Goal: Transaction & Acquisition: Book appointment/travel/reservation

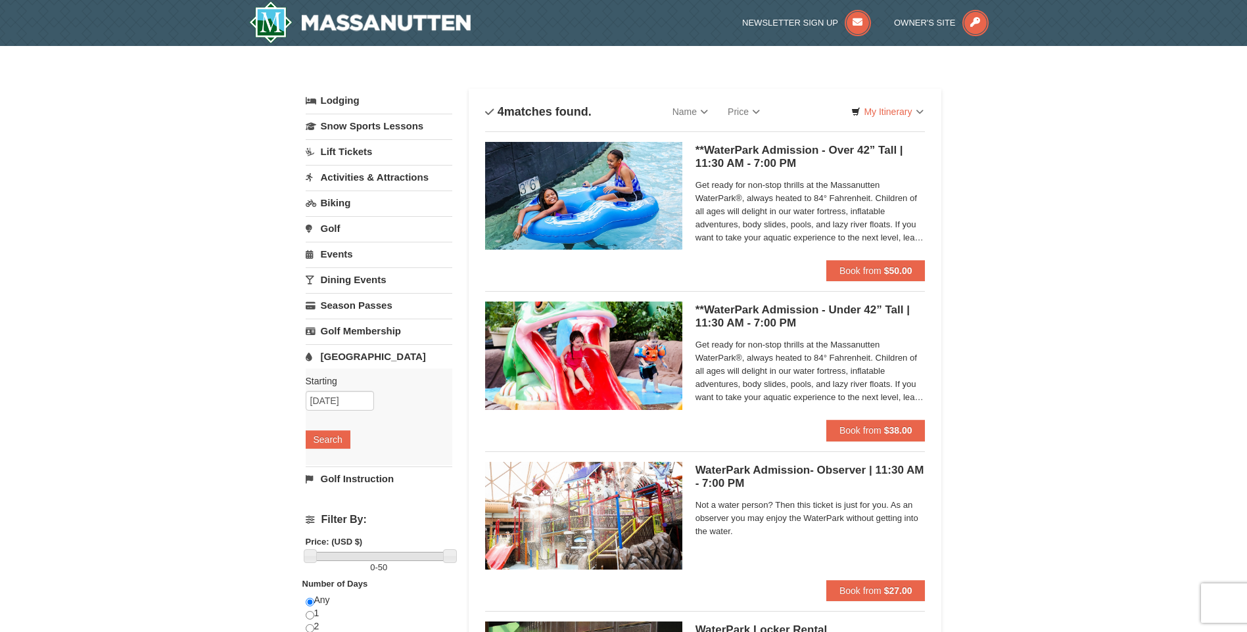
click at [350, 257] on link "Events" at bounding box center [379, 254] width 147 height 24
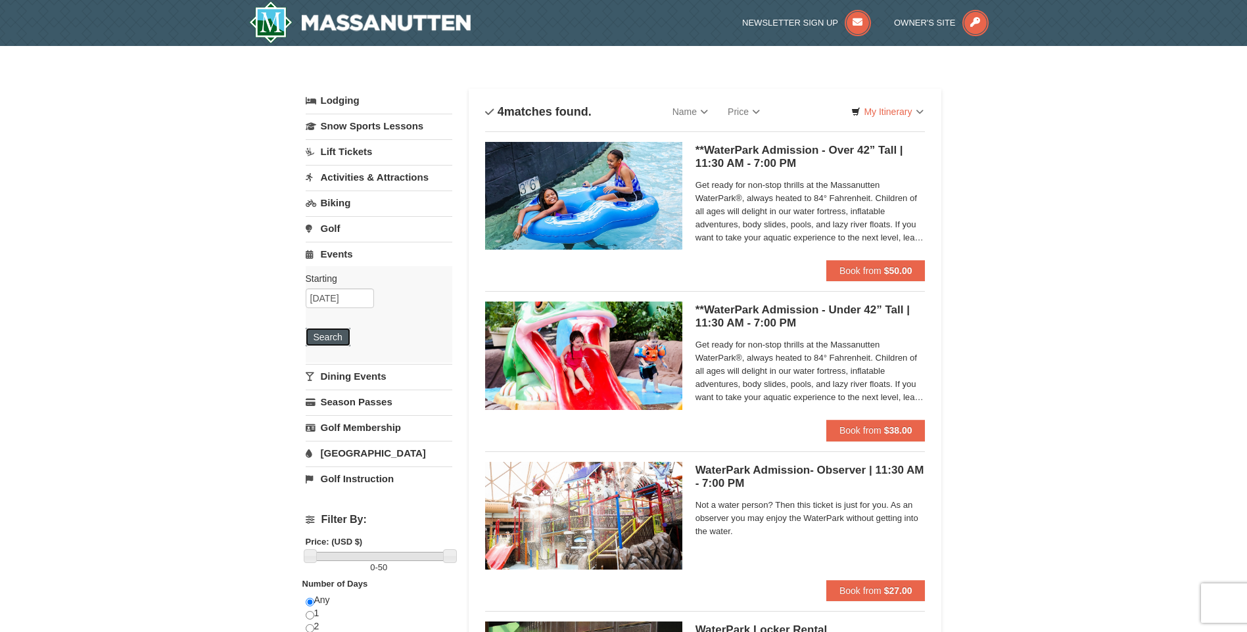
click at [330, 336] on button "Search" at bounding box center [328, 337] width 45 height 18
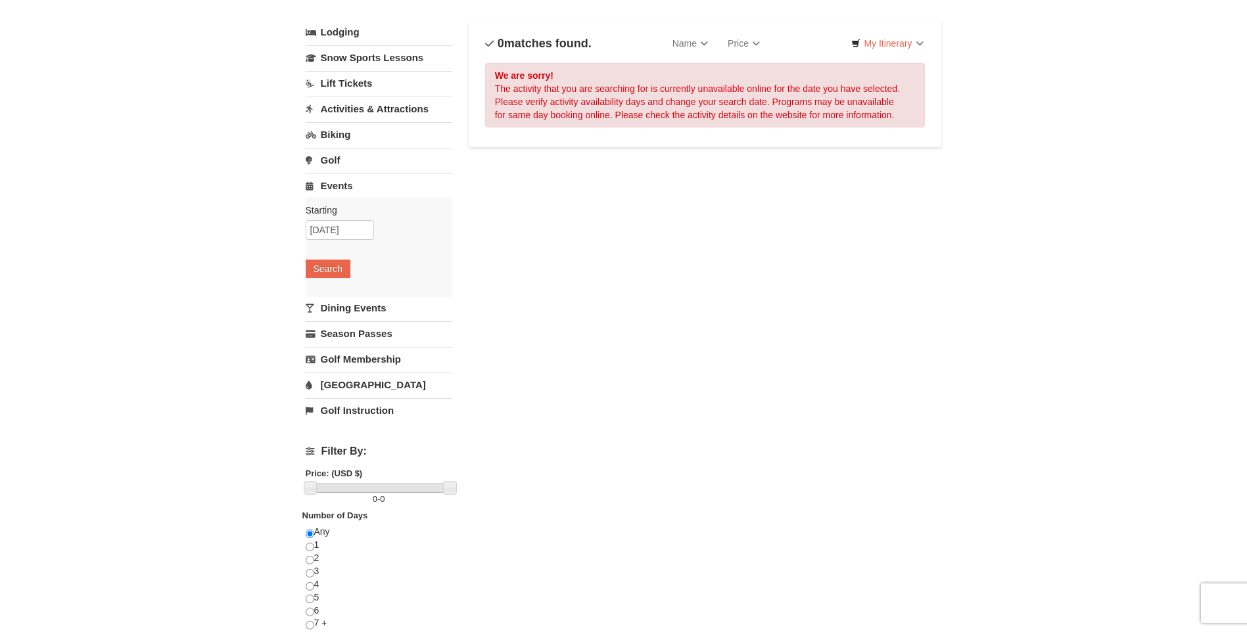
scroll to position [66, 0]
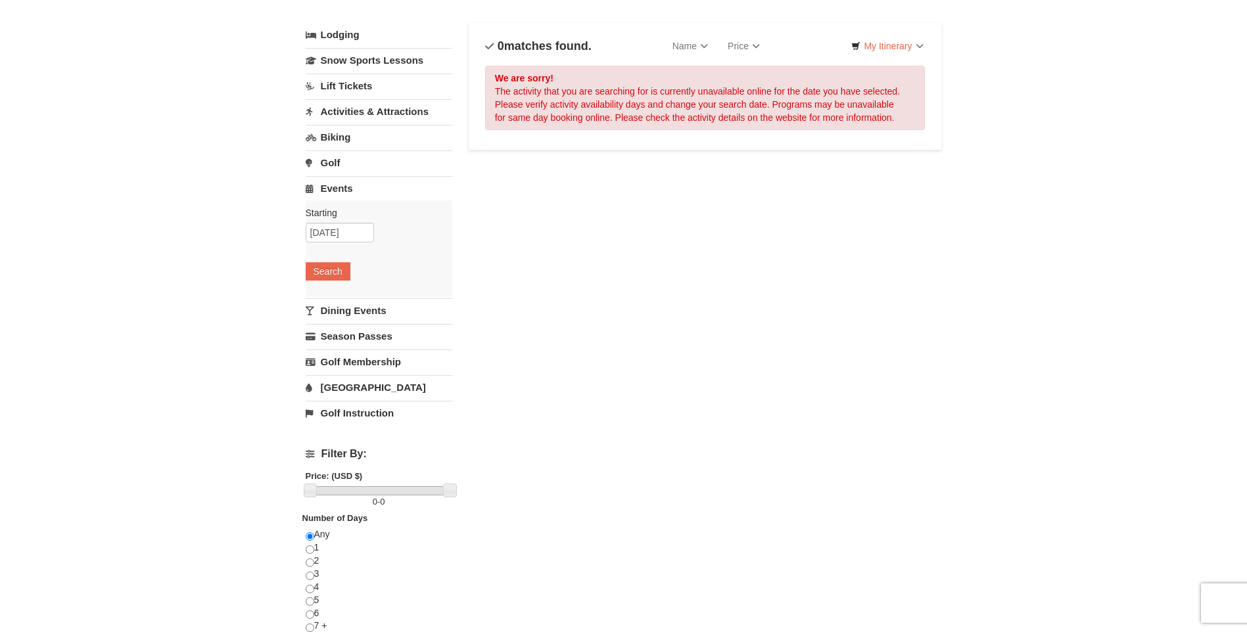
click at [354, 392] on link "[GEOGRAPHIC_DATA]" at bounding box center [379, 387] width 147 height 24
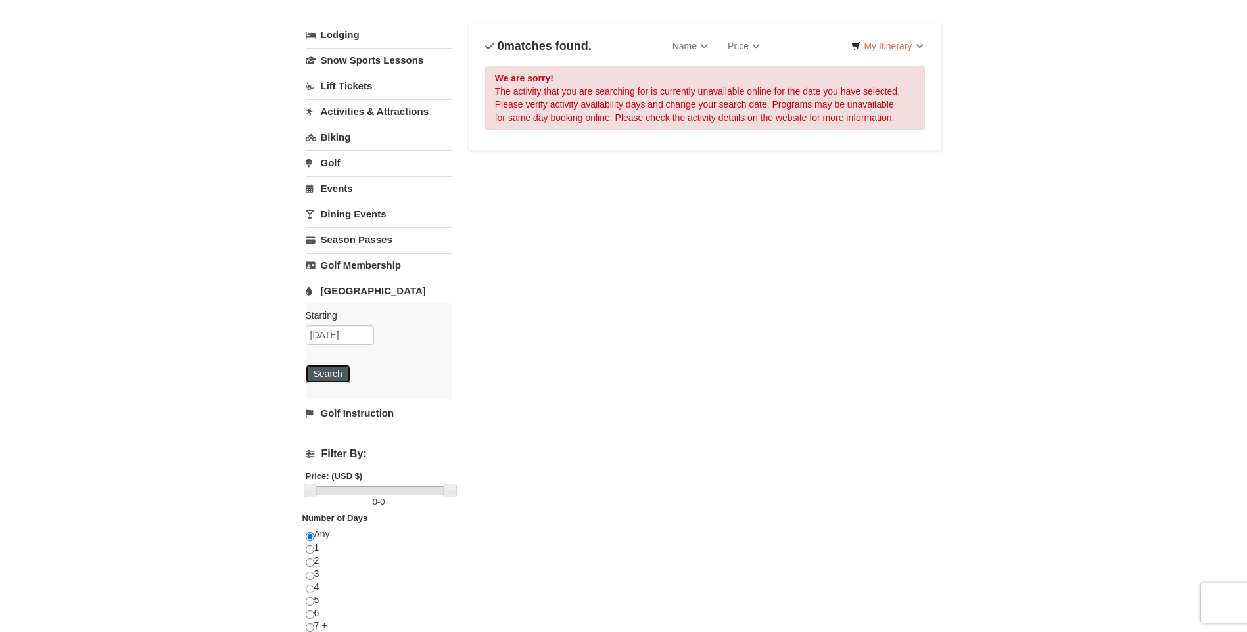
click at [323, 379] on button "Search" at bounding box center [328, 374] width 45 height 18
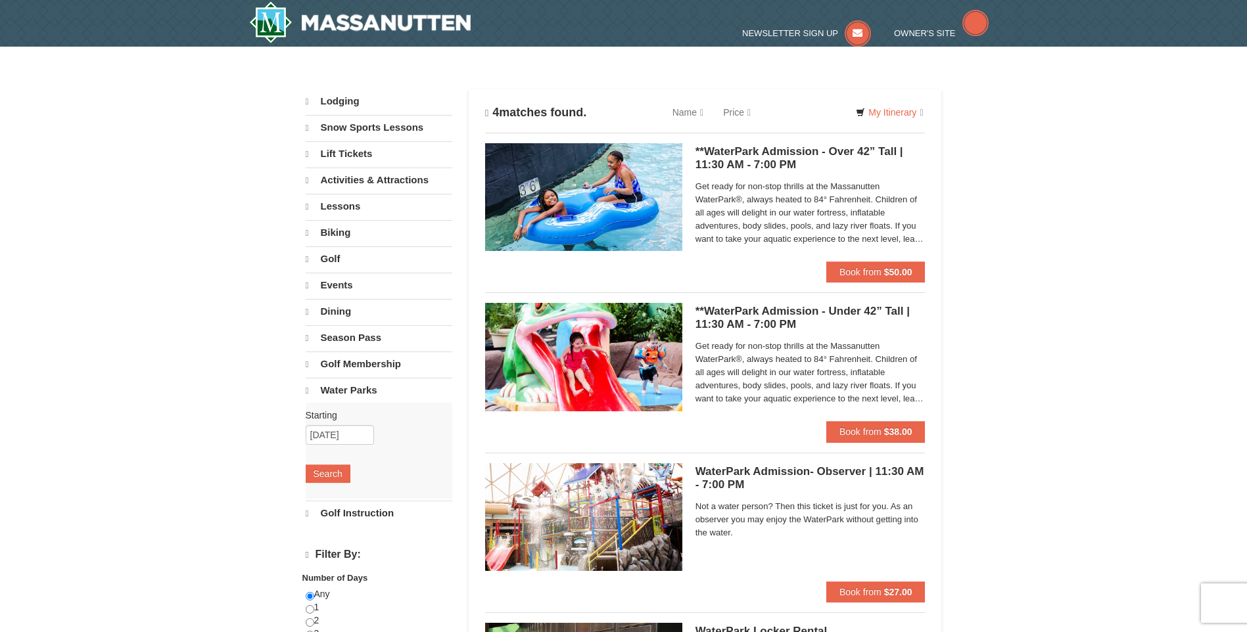
select select "10"
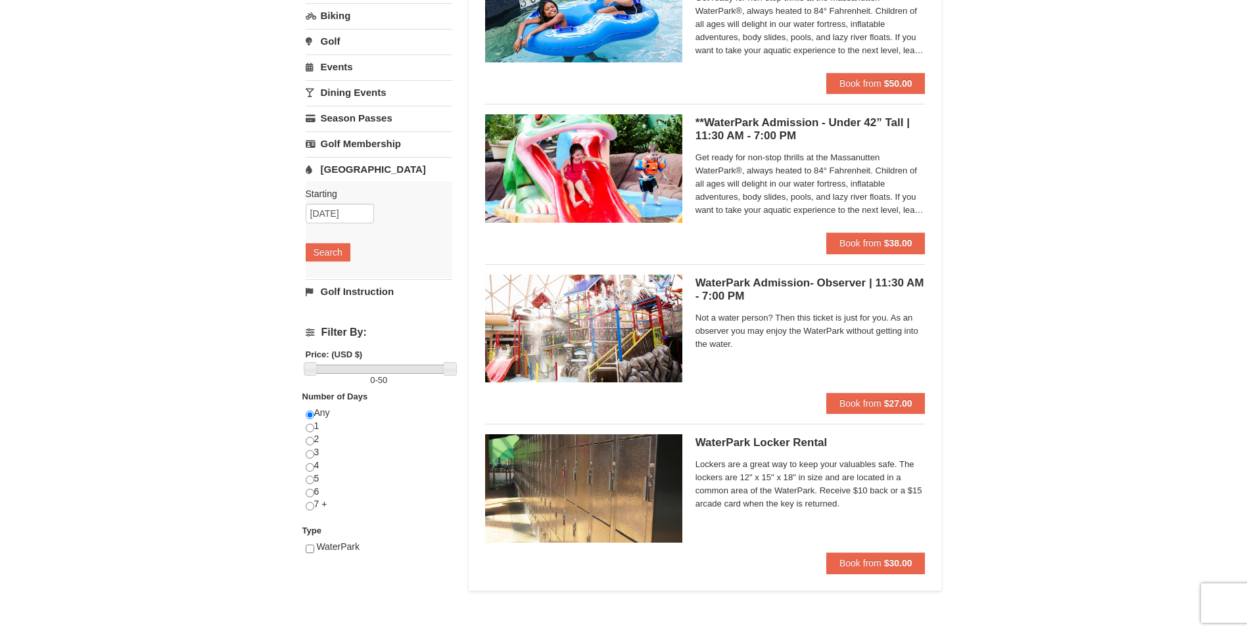
scroll to position [131, 0]
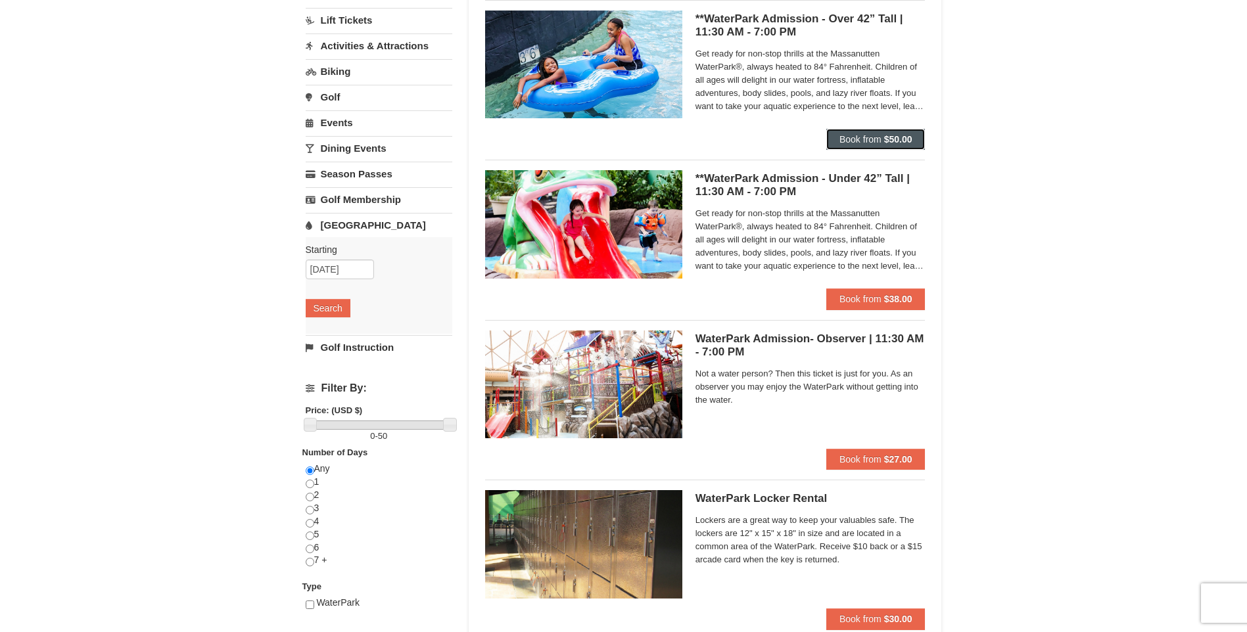
click at [883, 139] on button "Book from $50.00" at bounding box center [875, 139] width 99 height 21
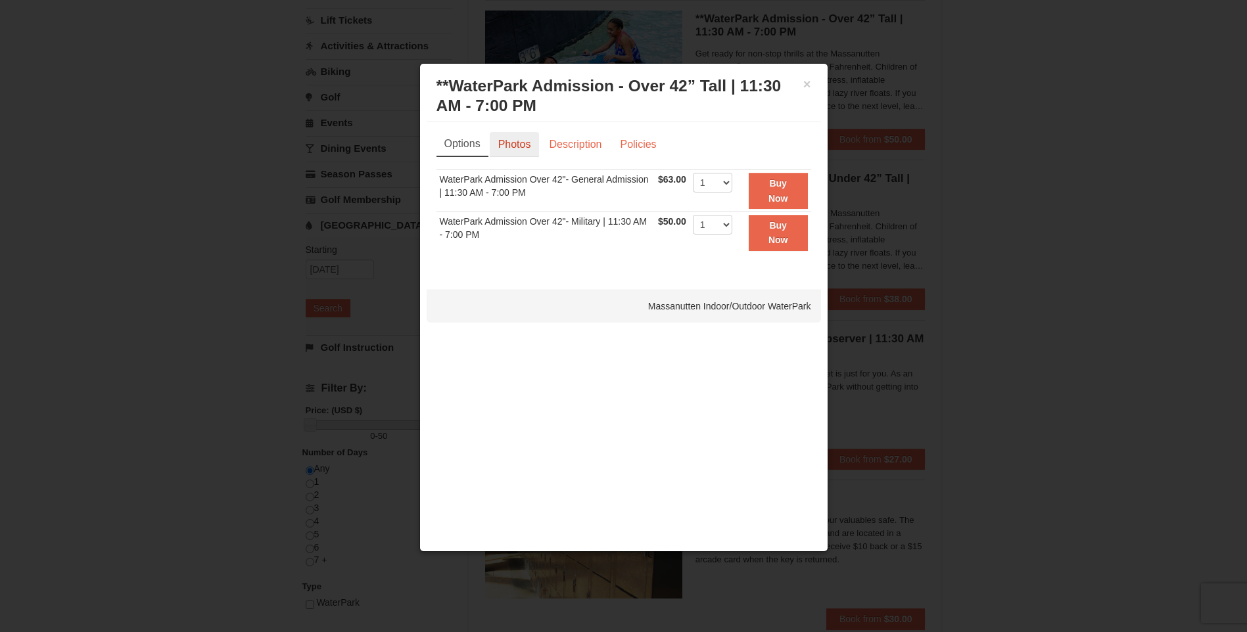
click at [513, 150] on link "Photos" at bounding box center [515, 144] width 50 height 25
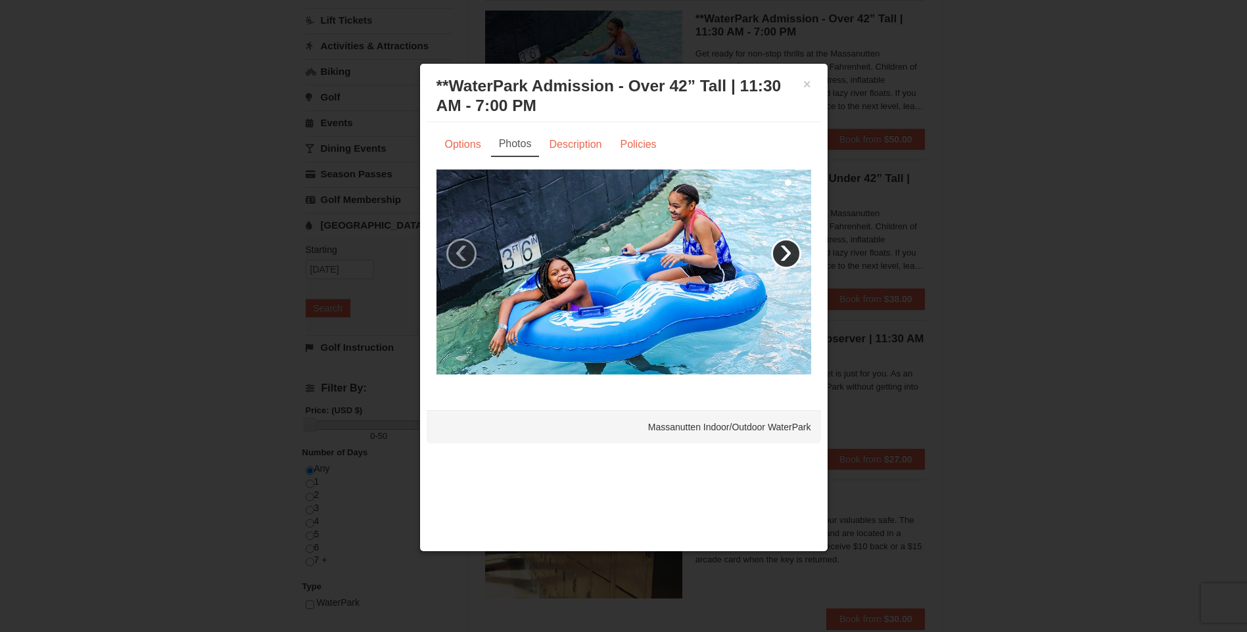
click at [783, 253] on link "›" at bounding box center [786, 254] width 30 height 30
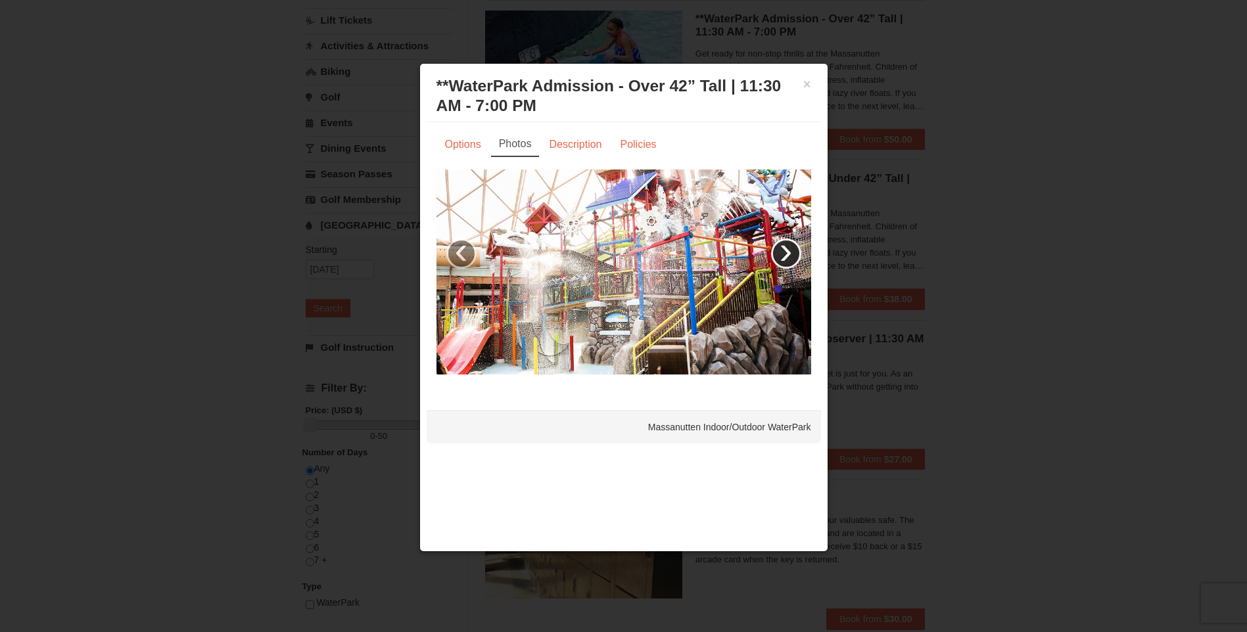
click at [782, 254] on link "›" at bounding box center [786, 254] width 30 height 30
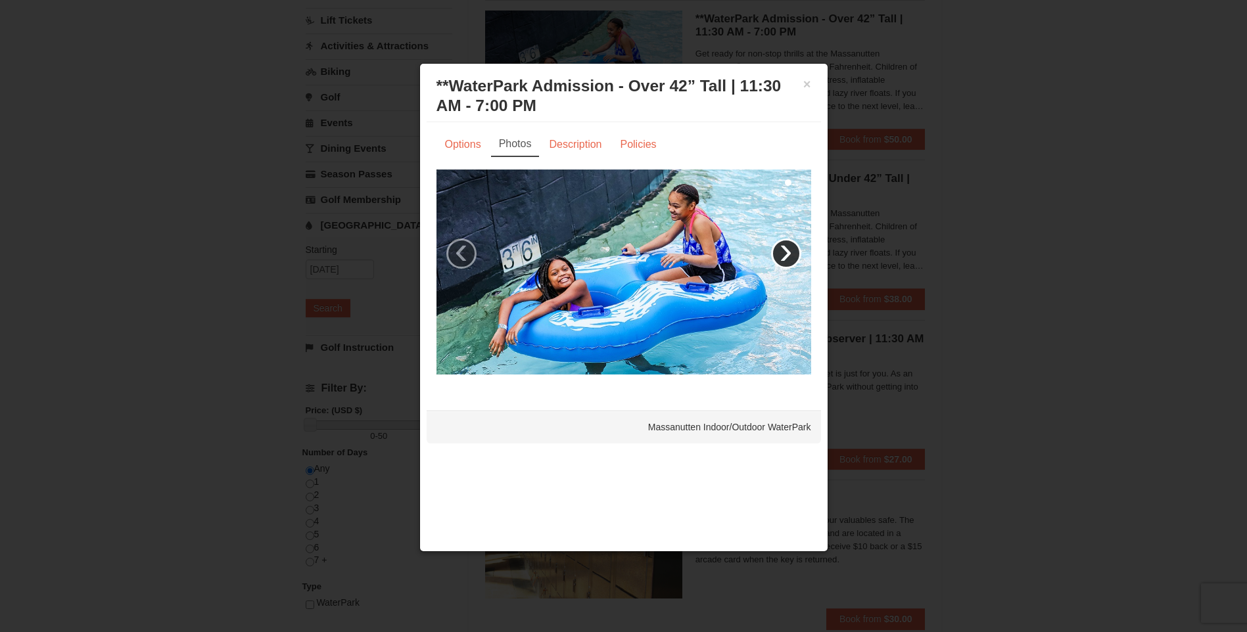
click at [782, 254] on link "›" at bounding box center [786, 254] width 30 height 30
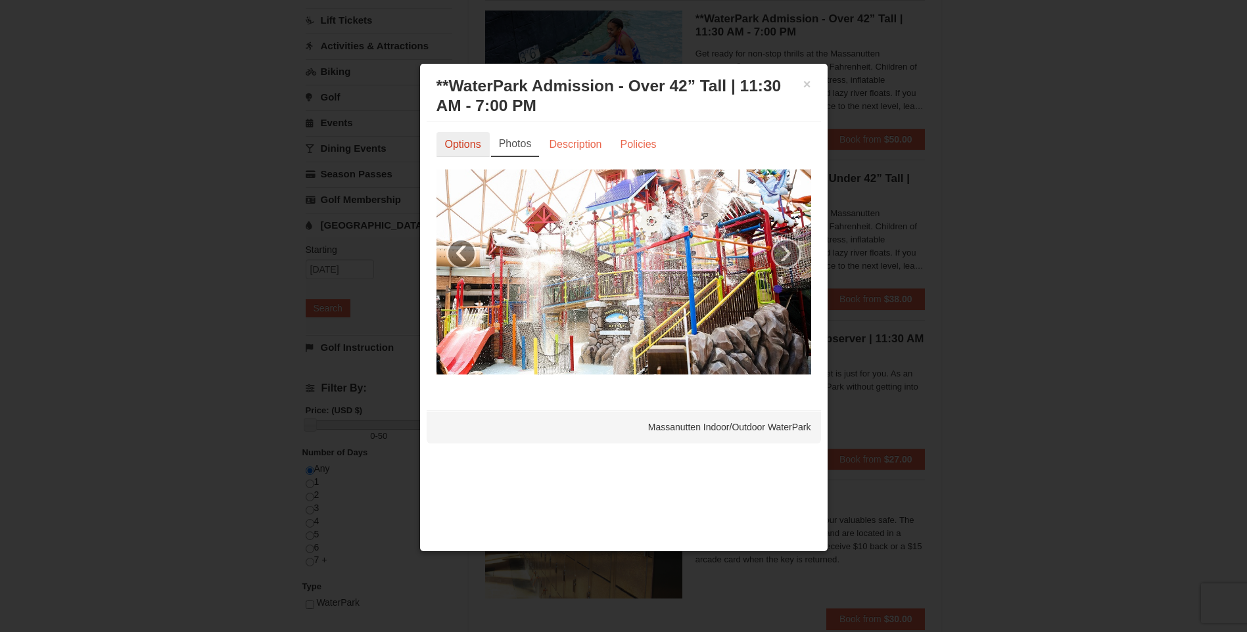
click at [469, 149] on link "Options" at bounding box center [462, 144] width 53 height 25
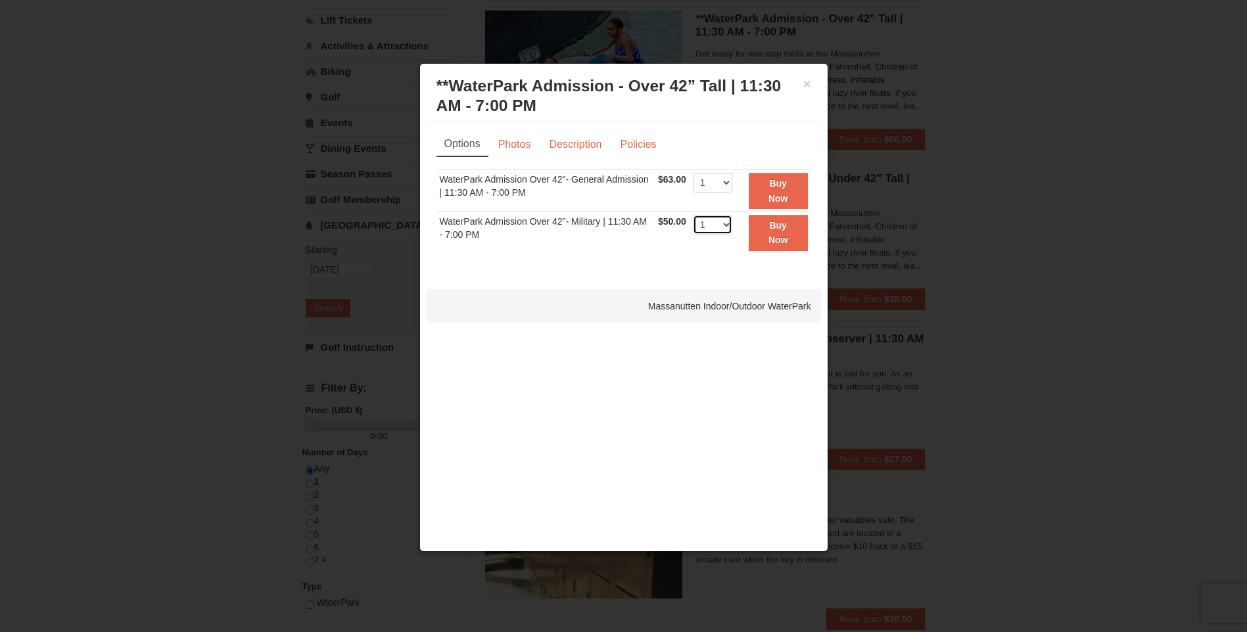
click at [726, 229] on select "1 2 3 4 5 6 7 8 9 10 11 12 13 14 15 16 17 18 19 20 21 22" at bounding box center [712, 225] width 39 height 20
select select "8"
click at [693, 215] on select "1 2 3 4 5 6 7 8 9 10 11 12 13 14 15 16 17 18 19 20 21 22" at bounding box center [712, 225] width 39 height 20
click at [573, 140] on link "Description" at bounding box center [575, 144] width 70 height 25
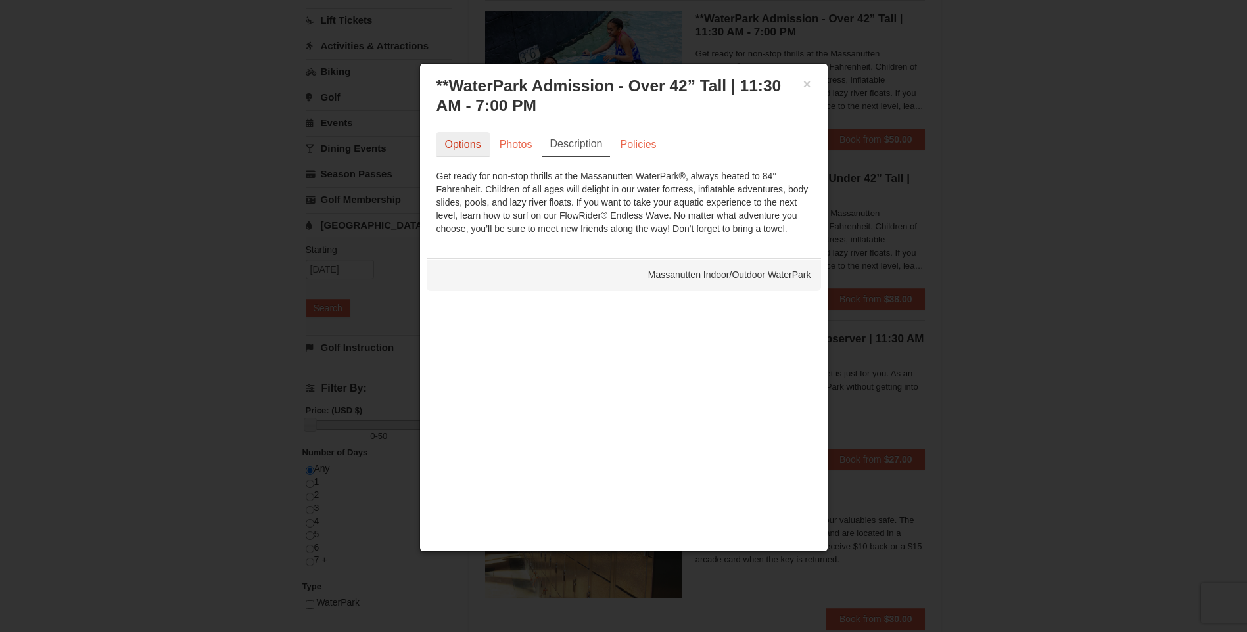
click at [469, 137] on link "Options" at bounding box center [462, 144] width 53 height 25
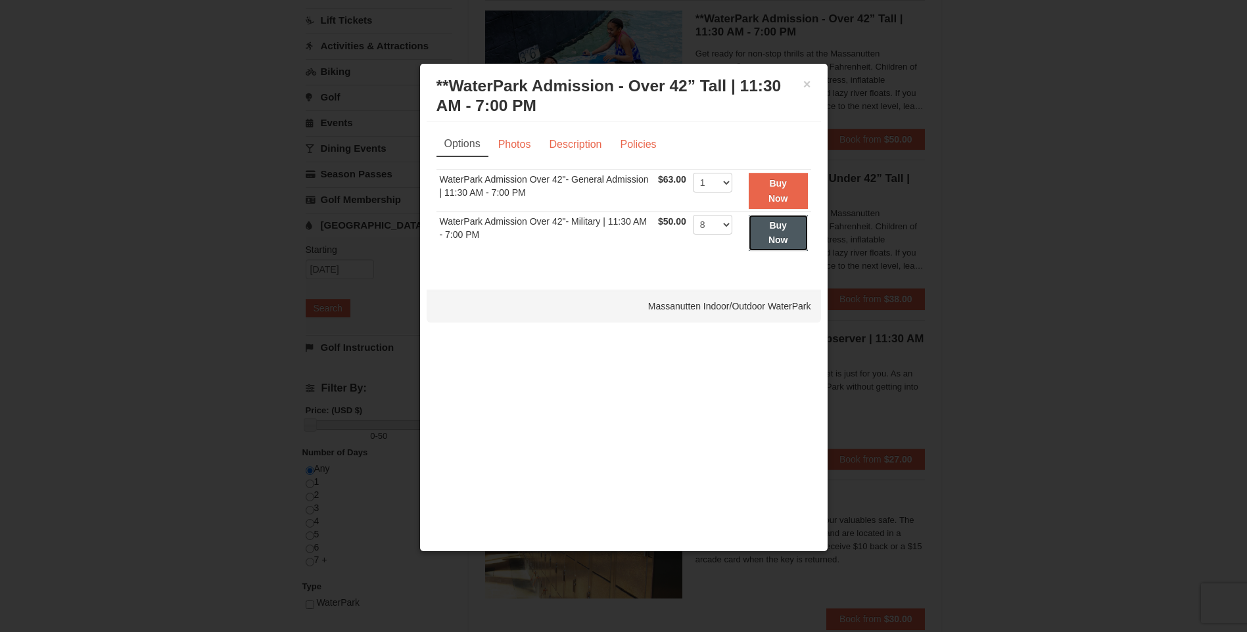
click at [774, 238] on strong "Buy Now" at bounding box center [778, 232] width 20 height 25
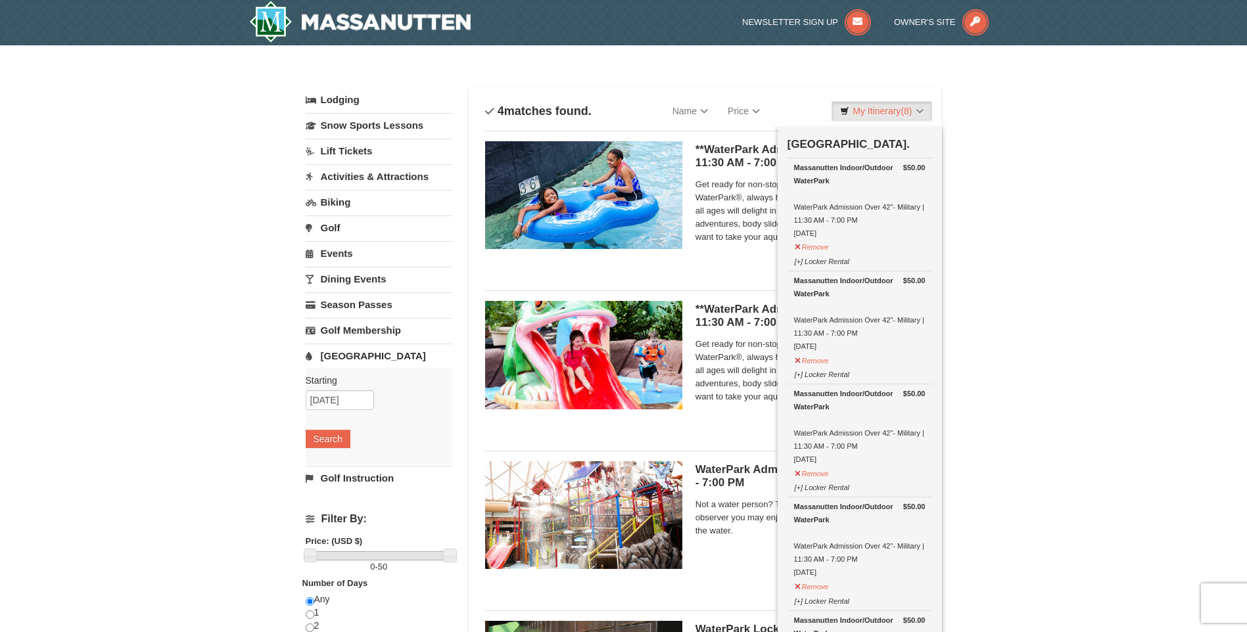
scroll to position [0, 0]
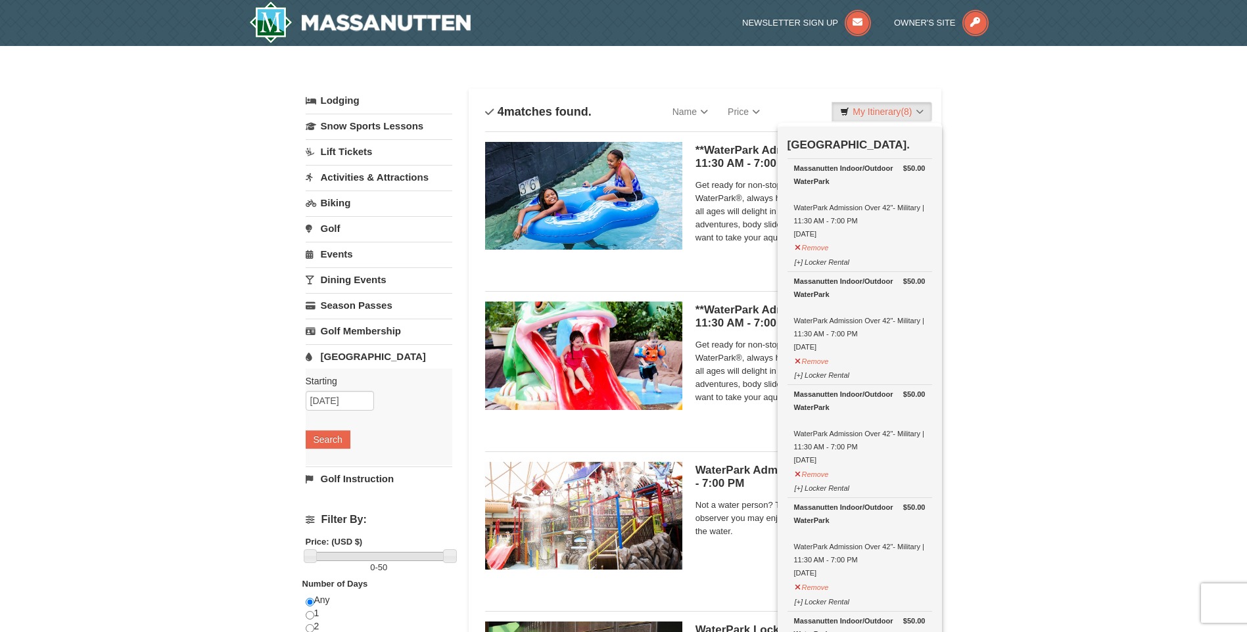
click at [1093, 425] on div "× Categories List Filter My Itinerary (8) Check Out Now Water Park Pass. $50.00…" at bounding box center [623, 427] width 1247 height 762
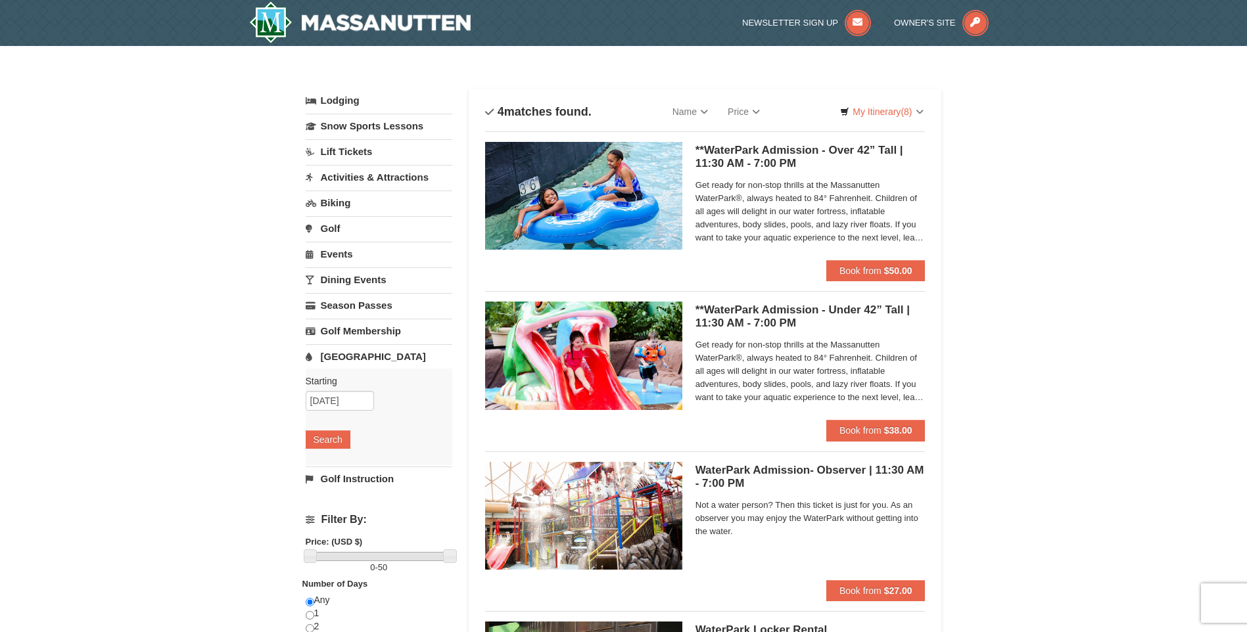
click at [354, 101] on link "Lodging" at bounding box center [379, 101] width 147 height 24
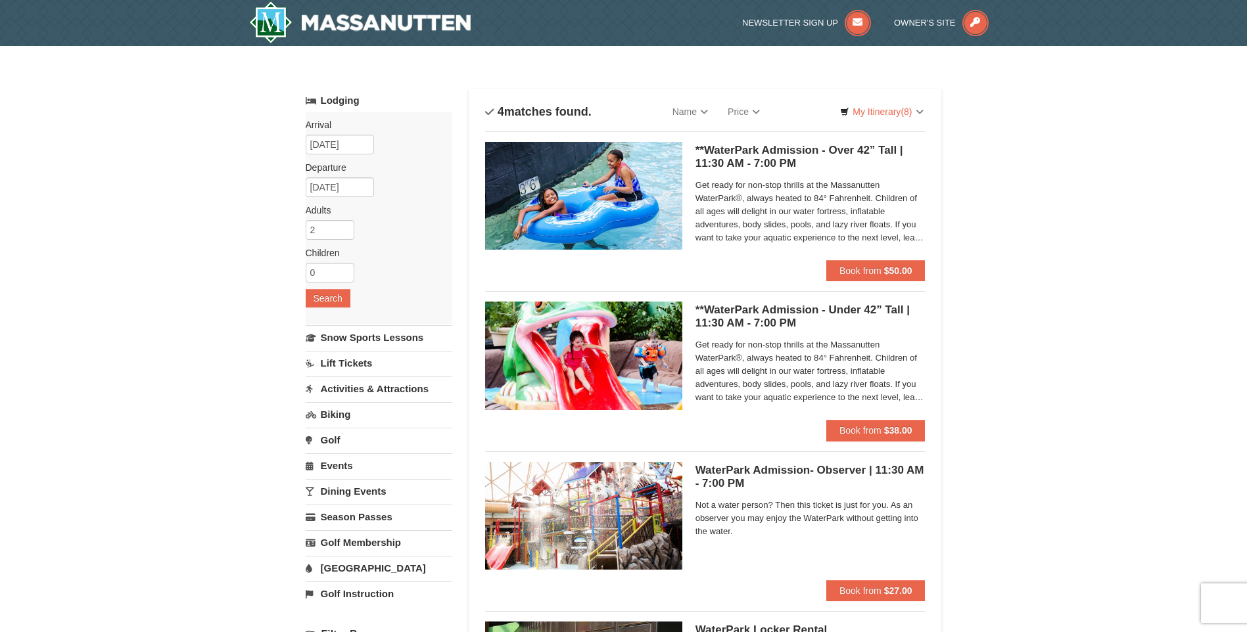
drag, startPoint x: 331, startPoint y: 406, endPoint x: 239, endPoint y: 385, distance: 93.9
drag, startPoint x: 239, startPoint y: 385, endPoint x: 83, endPoint y: 534, distance: 216.7
click at [344, 226] on input "3" at bounding box center [330, 230] width 49 height 20
click at [344, 226] on input "4" at bounding box center [330, 230] width 49 height 20
click at [344, 226] on input "5" at bounding box center [330, 230] width 49 height 20
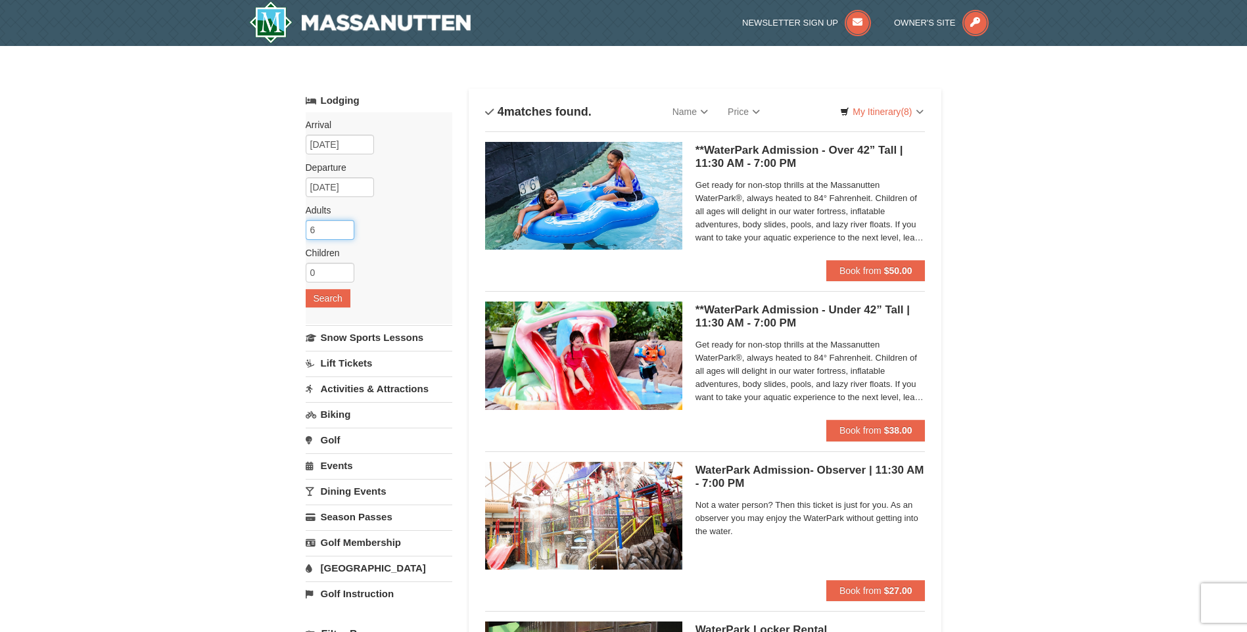
type input "6"
click at [344, 226] on input "6" at bounding box center [330, 230] width 49 height 20
click at [344, 271] on input "1" at bounding box center [330, 273] width 49 height 20
click at [344, 271] on input "2" at bounding box center [330, 273] width 49 height 20
click at [344, 271] on input "3" at bounding box center [330, 273] width 49 height 20
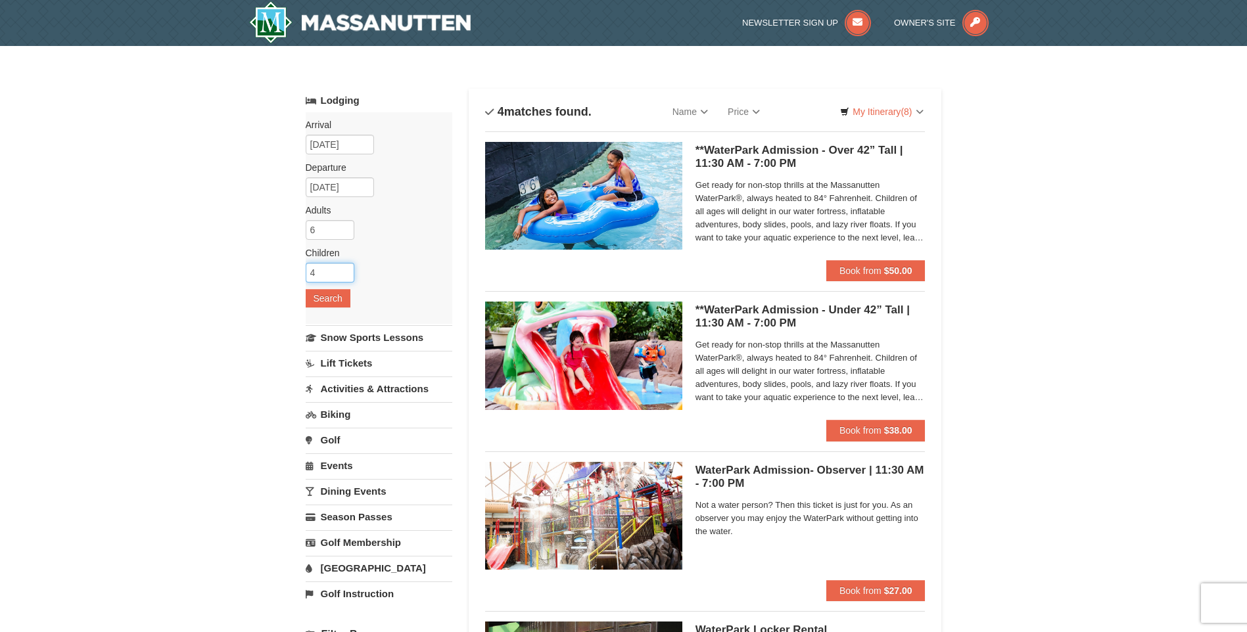
type input "4"
click at [344, 271] on input "4" at bounding box center [330, 273] width 49 height 20
type input "7"
click at [344, 229] on input "7" at bounding box center [330, 230] width 49 height 20
type input "3"
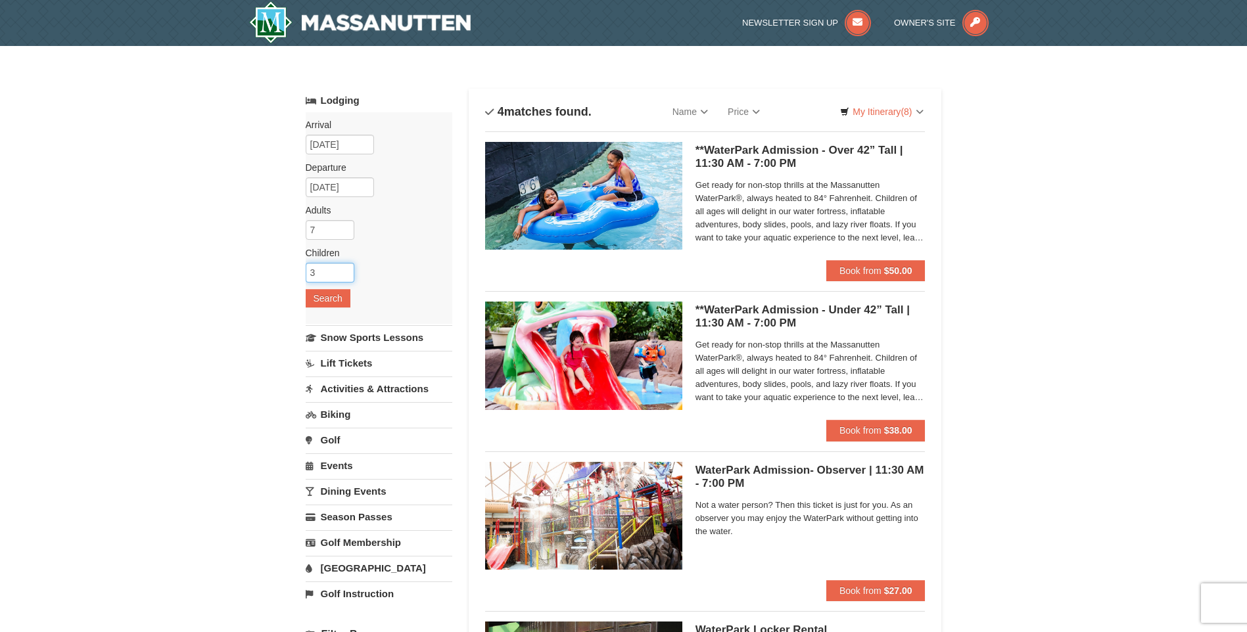
click at [344, 274] on input "3" at bounding box center [330, 273] width 49 height 20
click at [337, 298] on button "Search" at bounding box center [328, 298] width 45 height 18
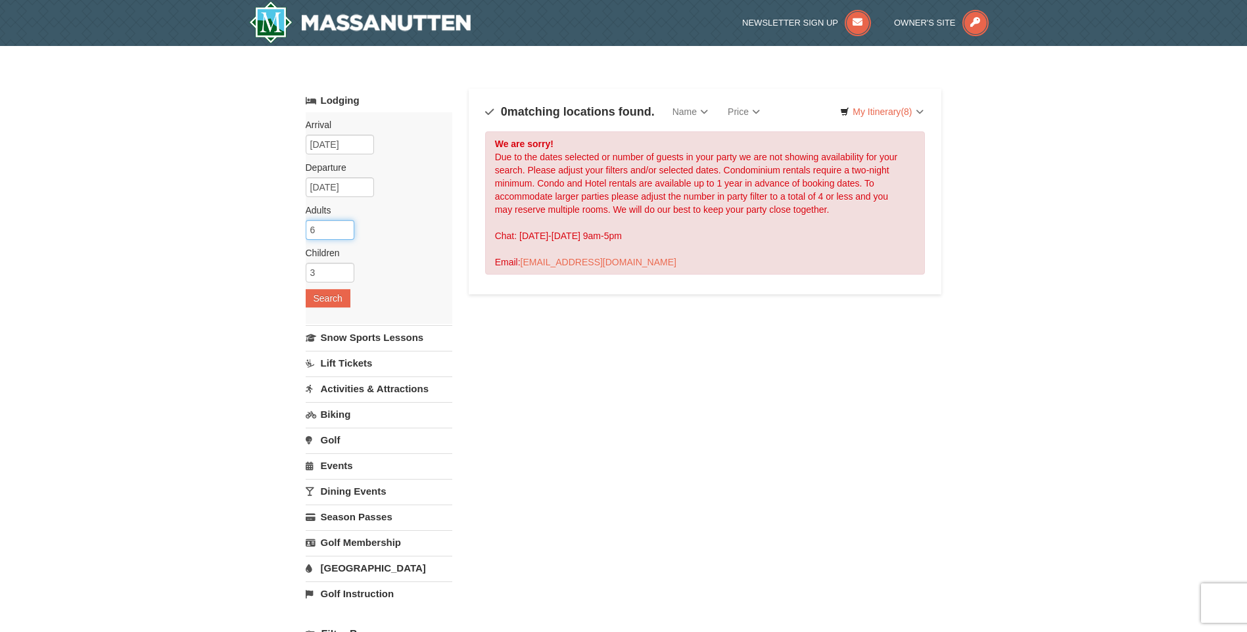
click at [346, 231] on input "6" at bounding box center [330, 230] width 49 height 20
click at [346, 231] on input "5" at bounding box center [330, 230] width 49 height 20
click at [346, 231] on input "4" at bounding box center [330, 230] width 49 height 20
type input "3"
click at [346, 231] on input "3" at bounding box center [330, 230] width 49 height 20
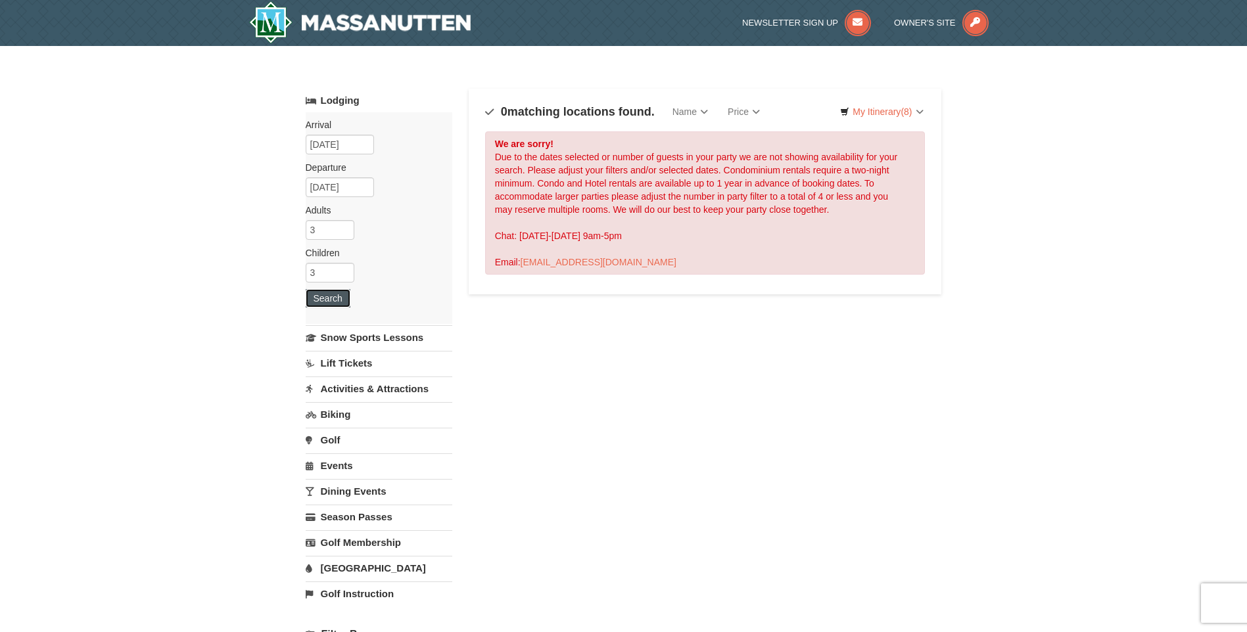
click at [332, 294] on button "Search" at bounding box center [328, 298] width 45 height 18
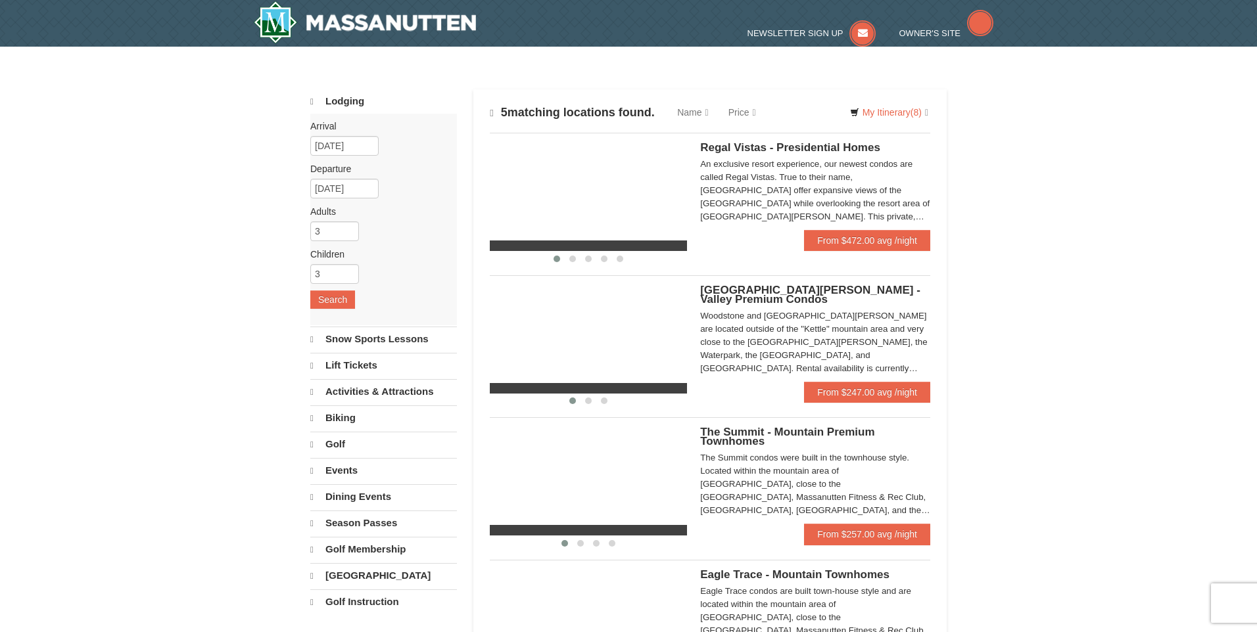
select select "10"
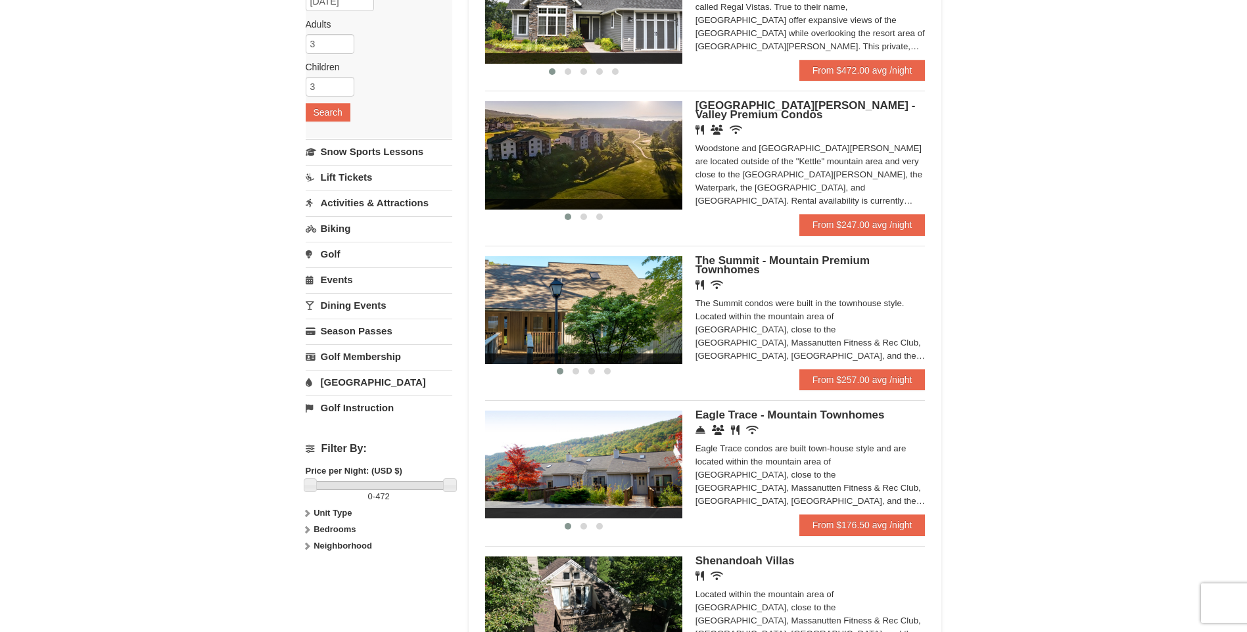
scroll to position [131, 0]
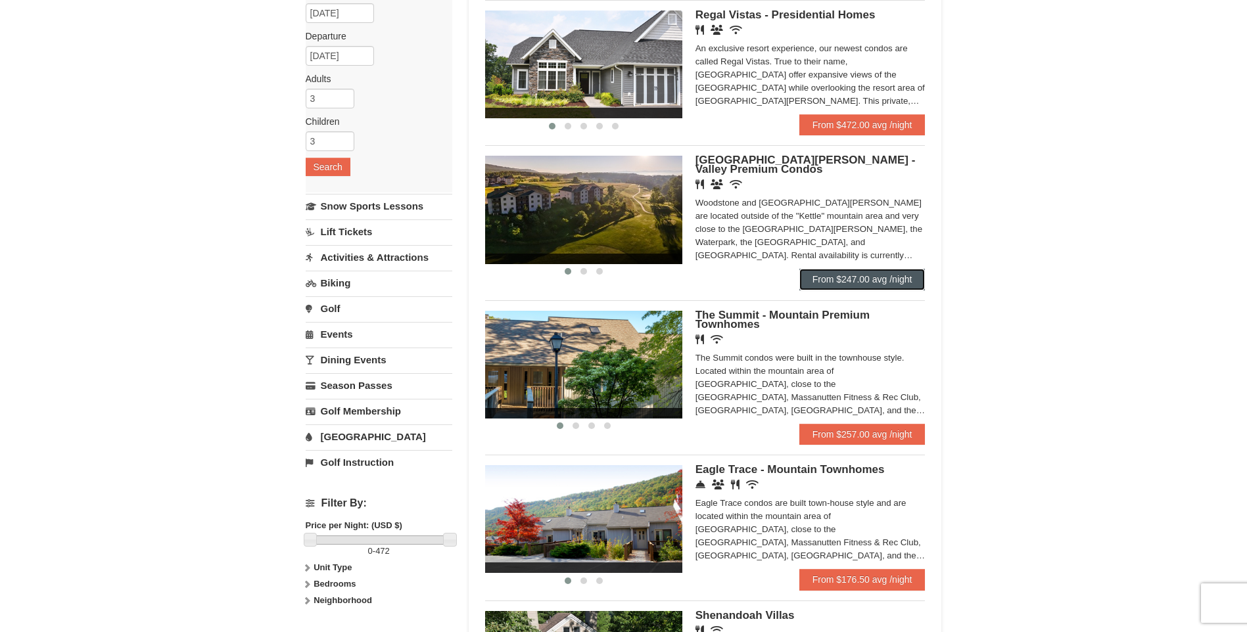
click at [841, 285] on link "From $247.00 avg /night" at bounding box center [862, 279] width 126 height 21
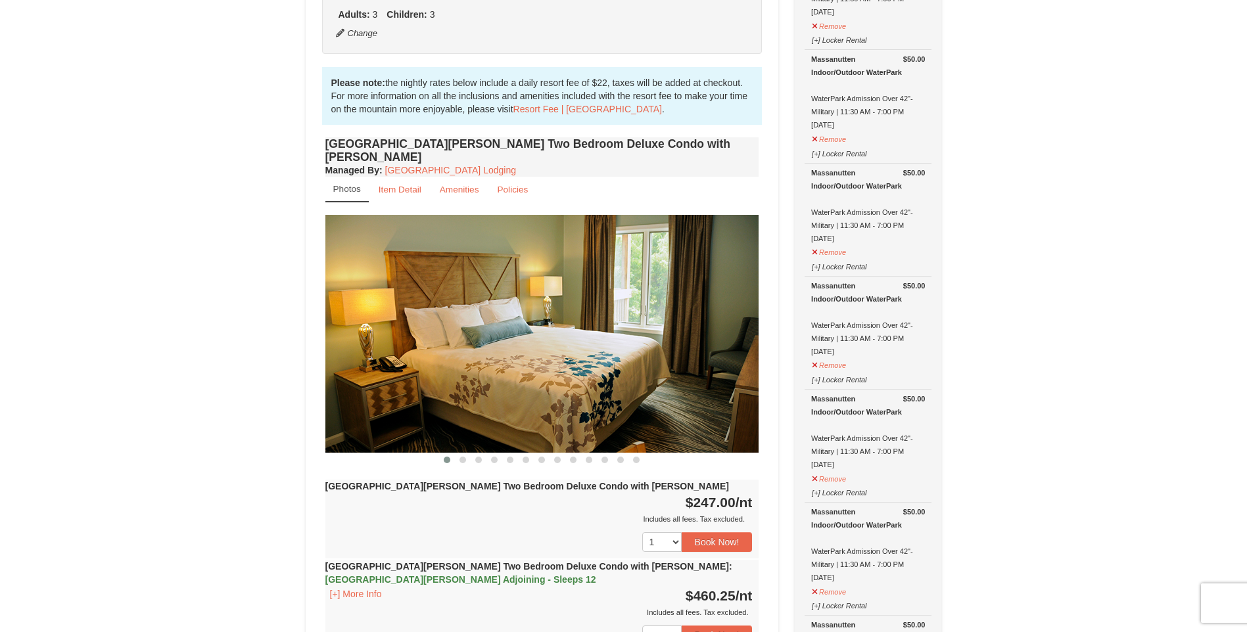
scroll to position [460, 0]
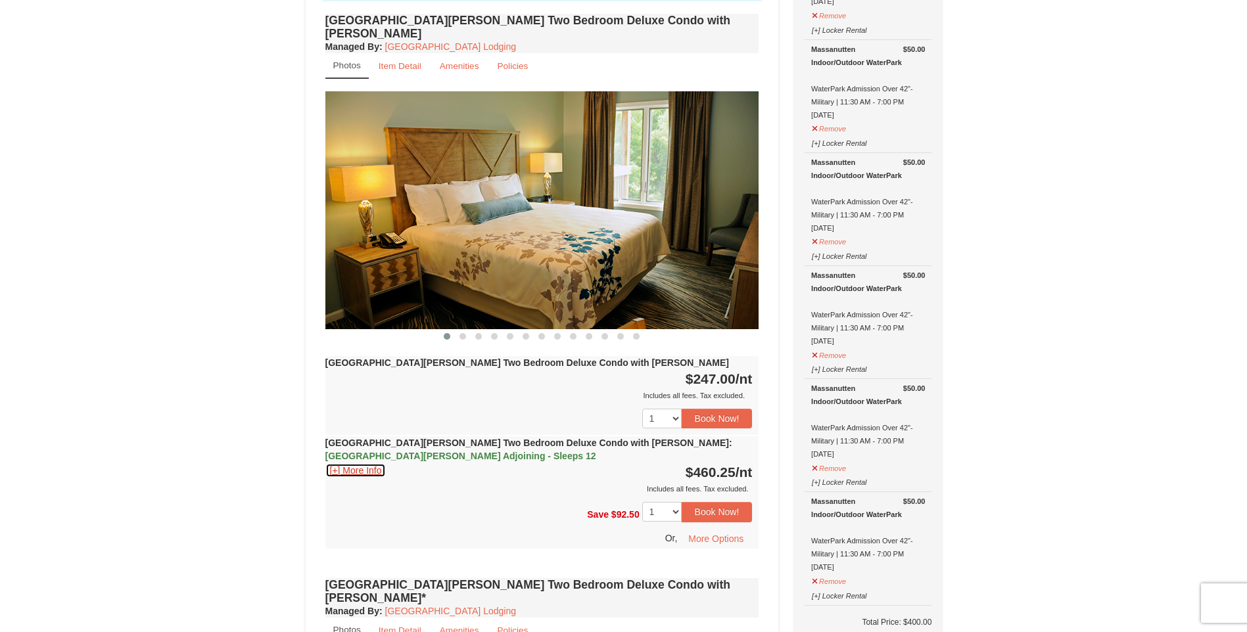
click at [362, 463] on button "[+] More Info" at bounding box center [355, 470] width 61 height 14
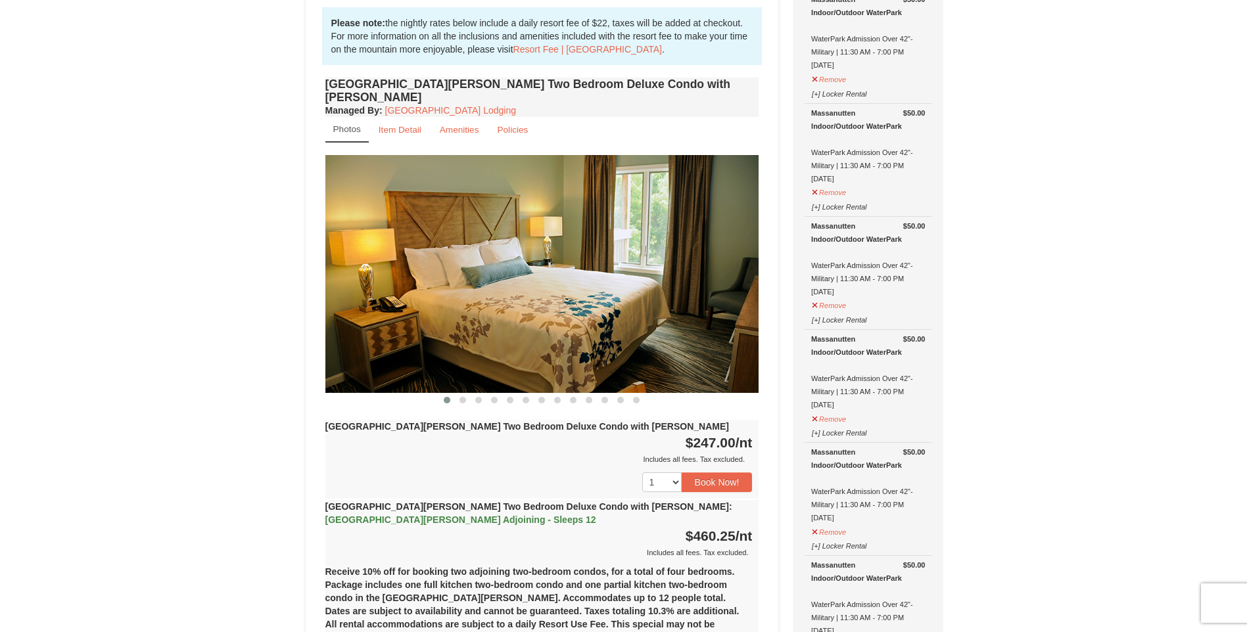
scroll to position [394, 0]
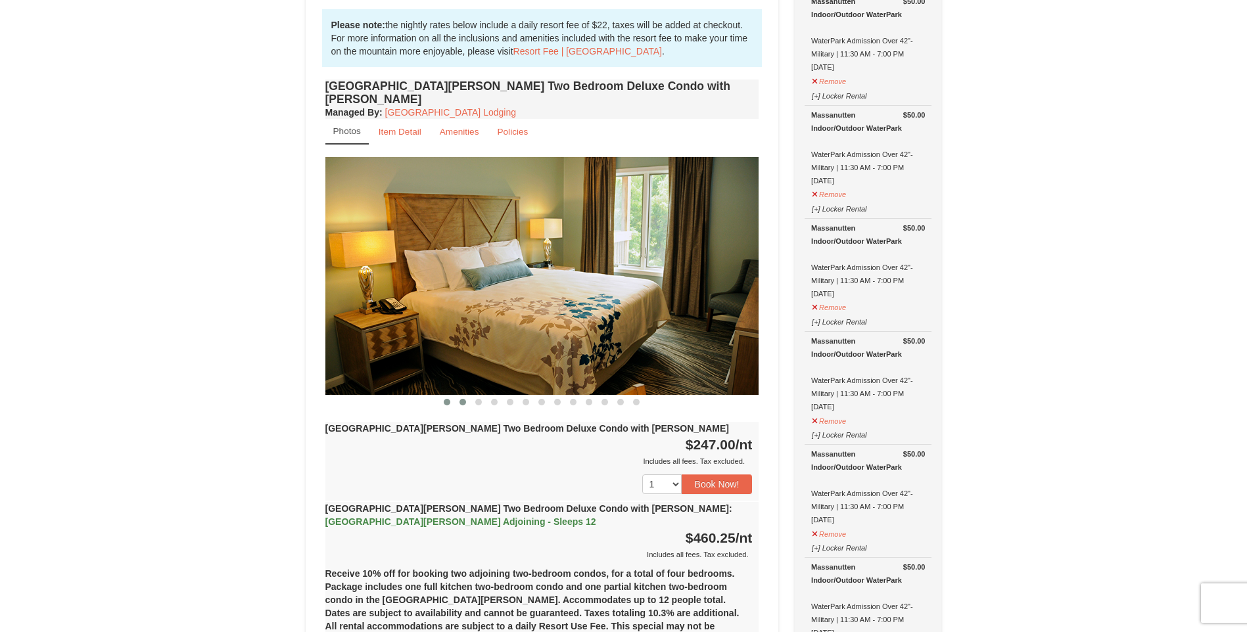
click at [463, 399] on span at bounding box center [462, 402] width 7 height 7
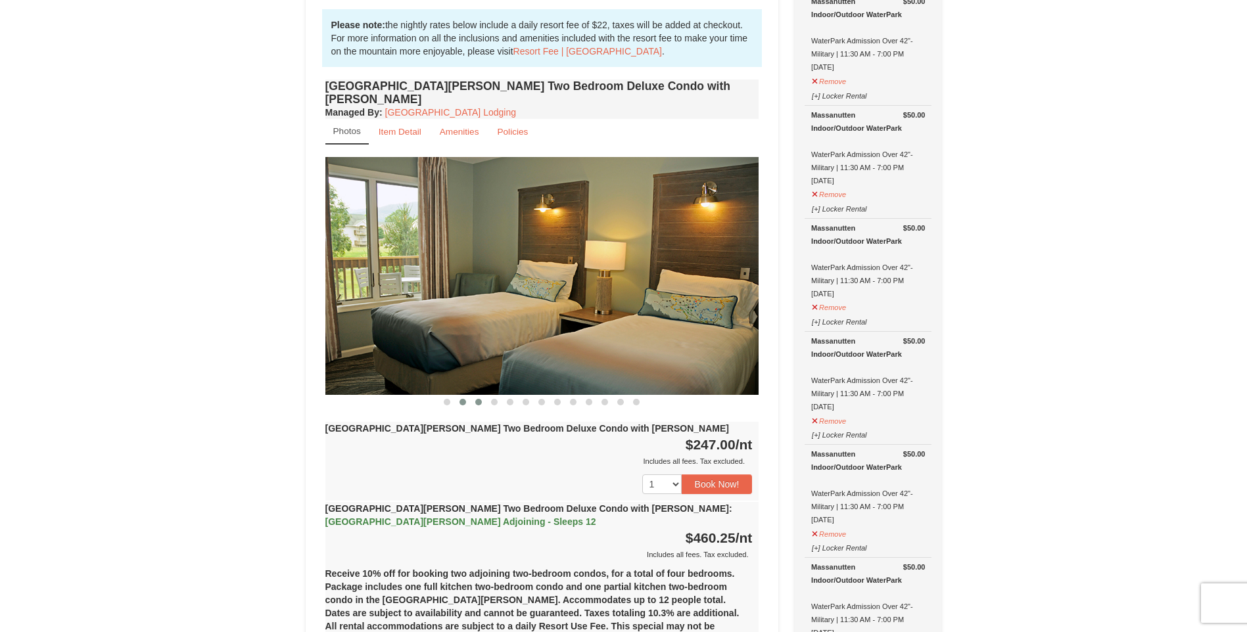
click at [480, 399] on span at bounding box center [478, 402] width 7 height 7
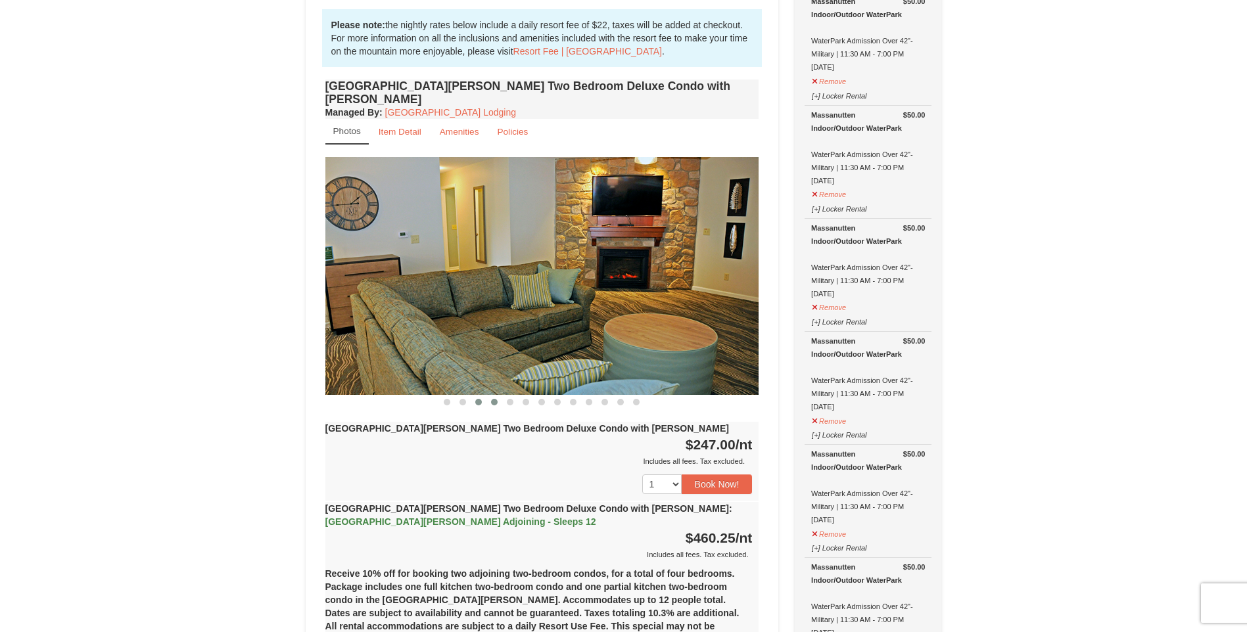
click at [494, 399] on span at bounding box center [494, 402] width 7 height 7
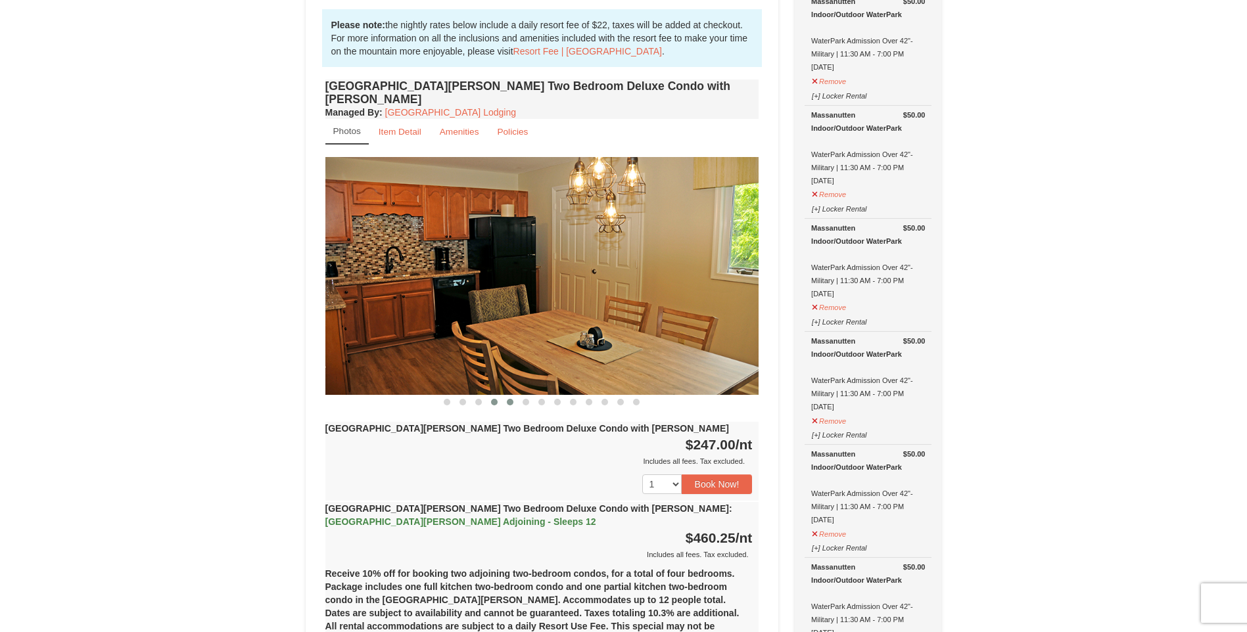
click at [511, 399] on span at bounding box center [510, 402] width 7 height 7
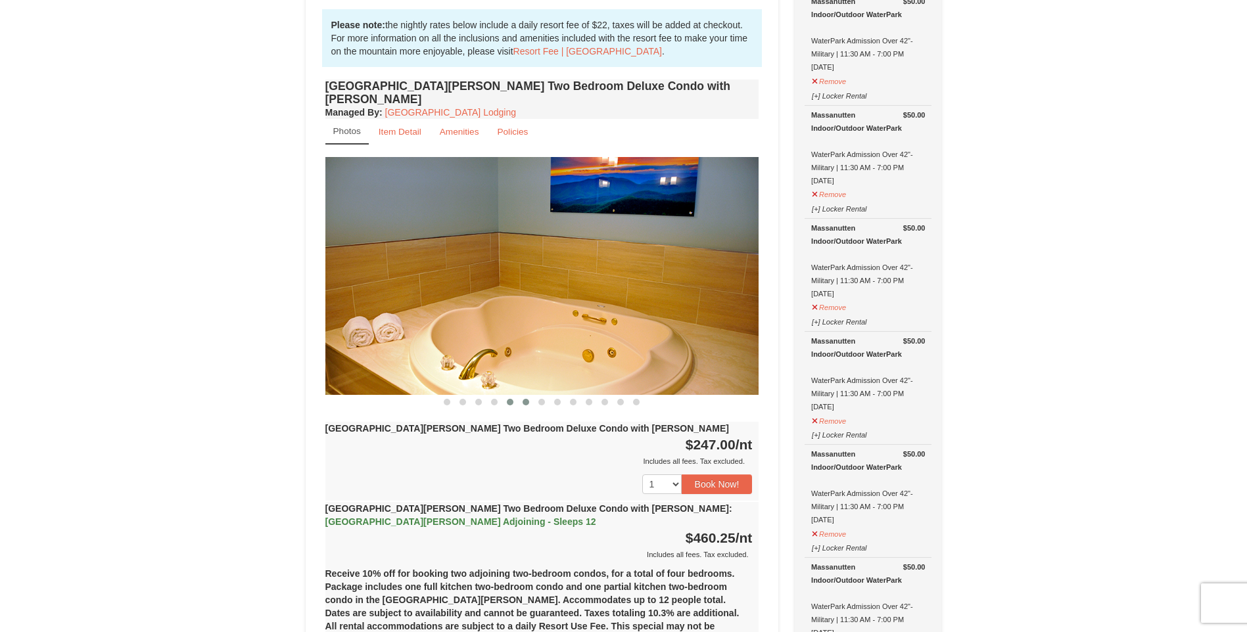
click at [524, 399] on span at bounding box center [526, 402] width 7 height 7
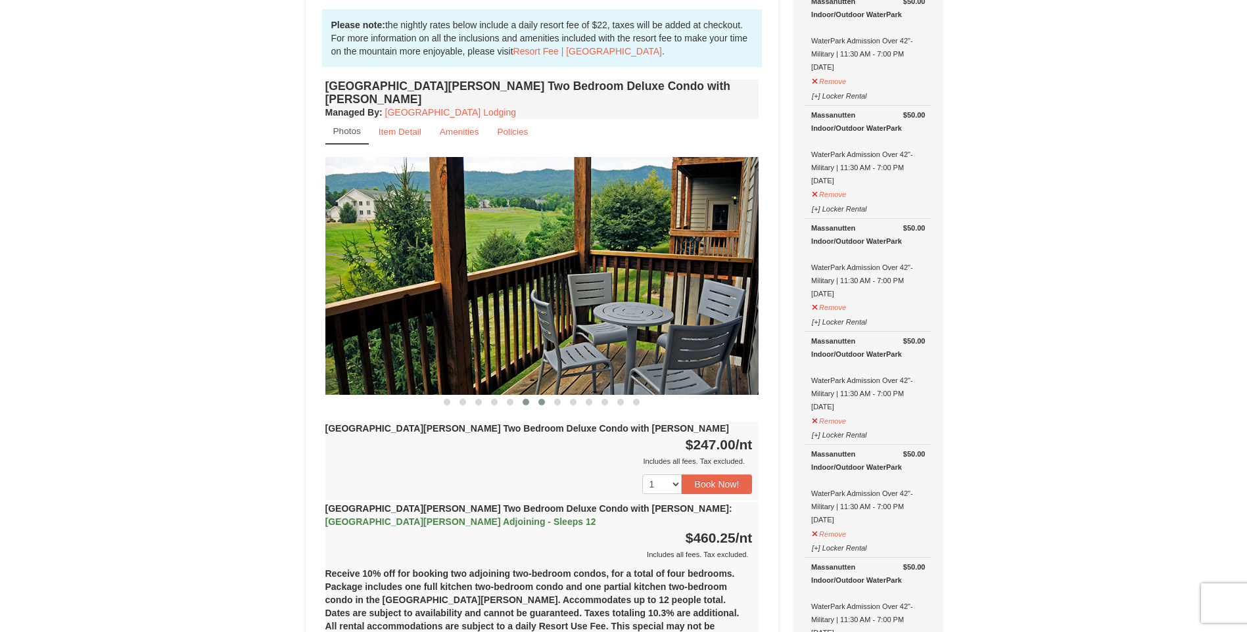
click at [540, 399] on span at bounding box center [541, 402] width 7 height 7
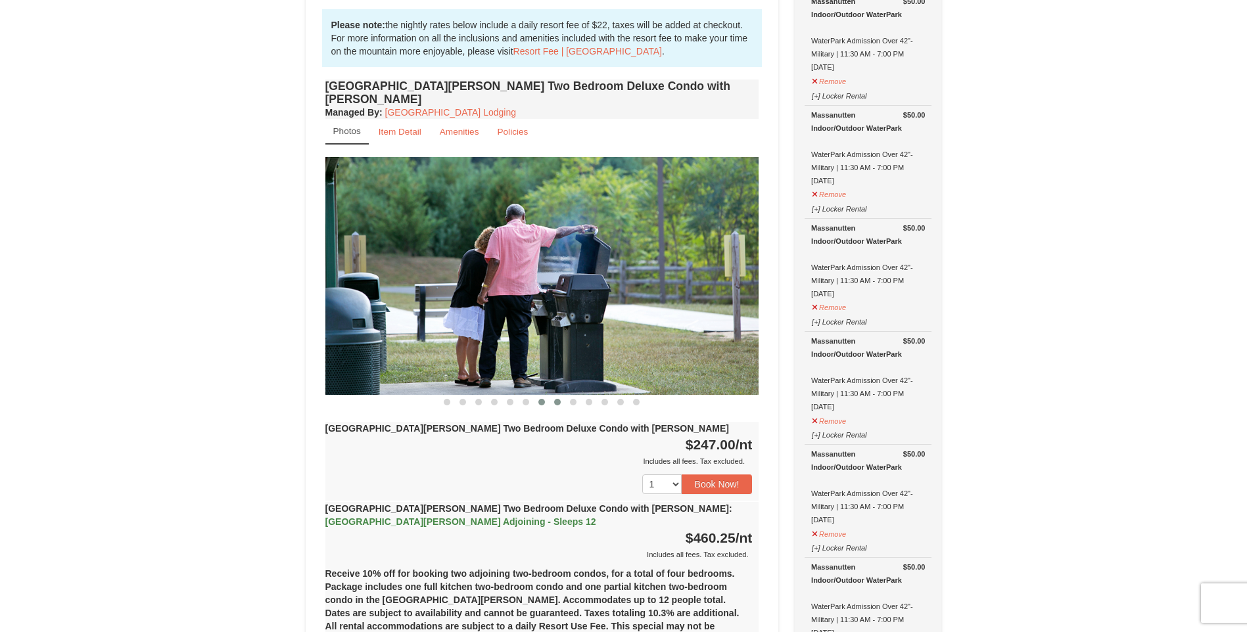
click at [556, 399] on span at bounding box center [557, 402] width 7 height 7
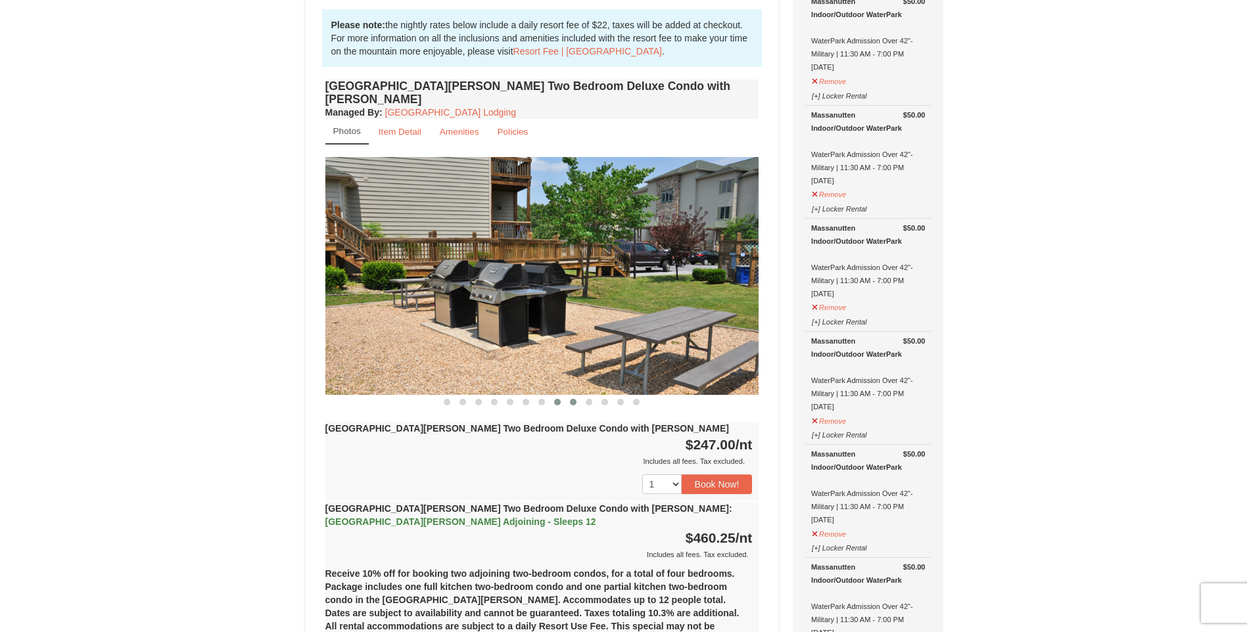
click at [573, 399] on span at bounding box center [573, 402] width 7 height 7
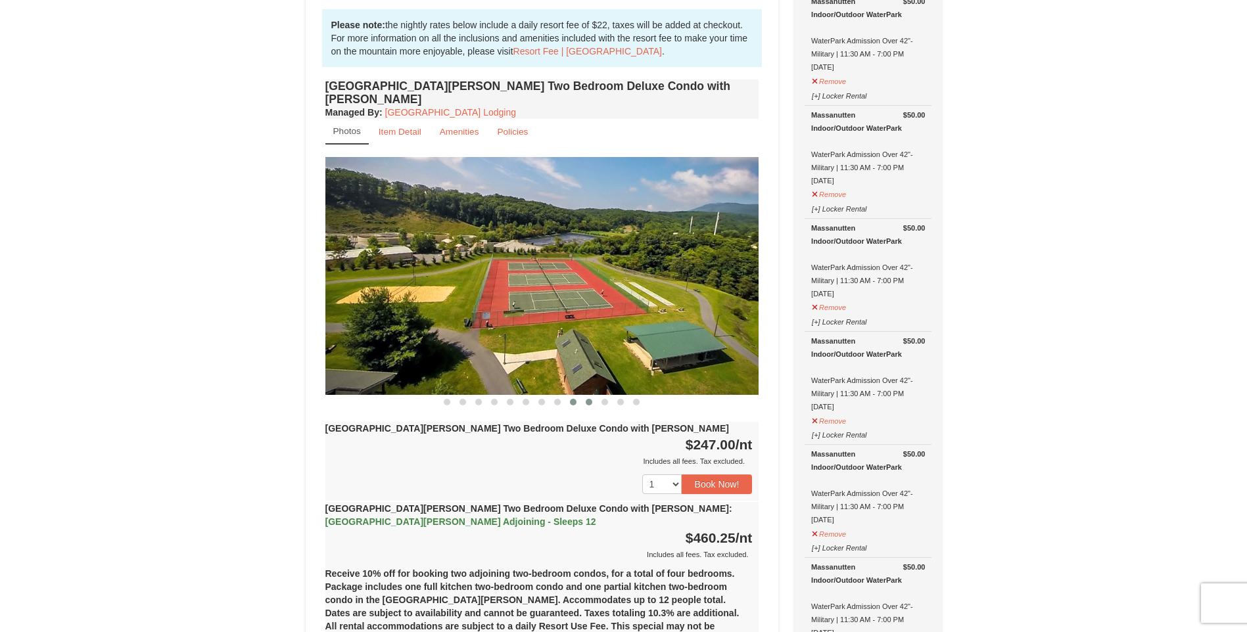
click at [588, 399] on span at bounding box center [589, 402] width 7 height 7
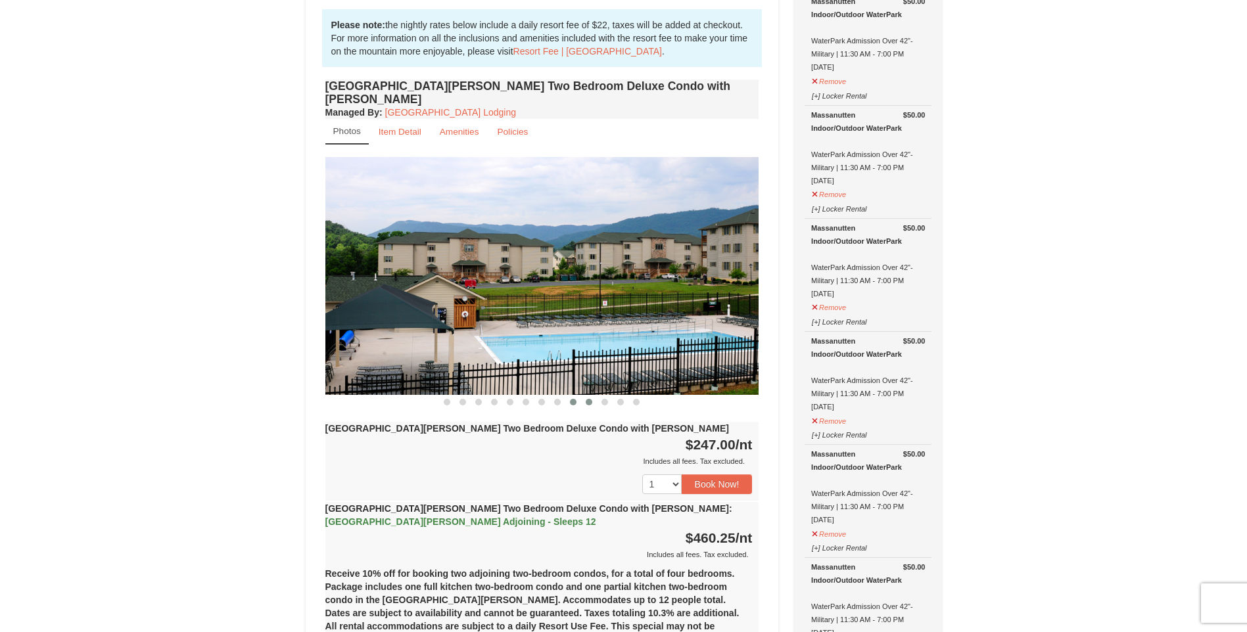
click at [573, 399] on span at bounding box center [573, 402] width 7 height 7
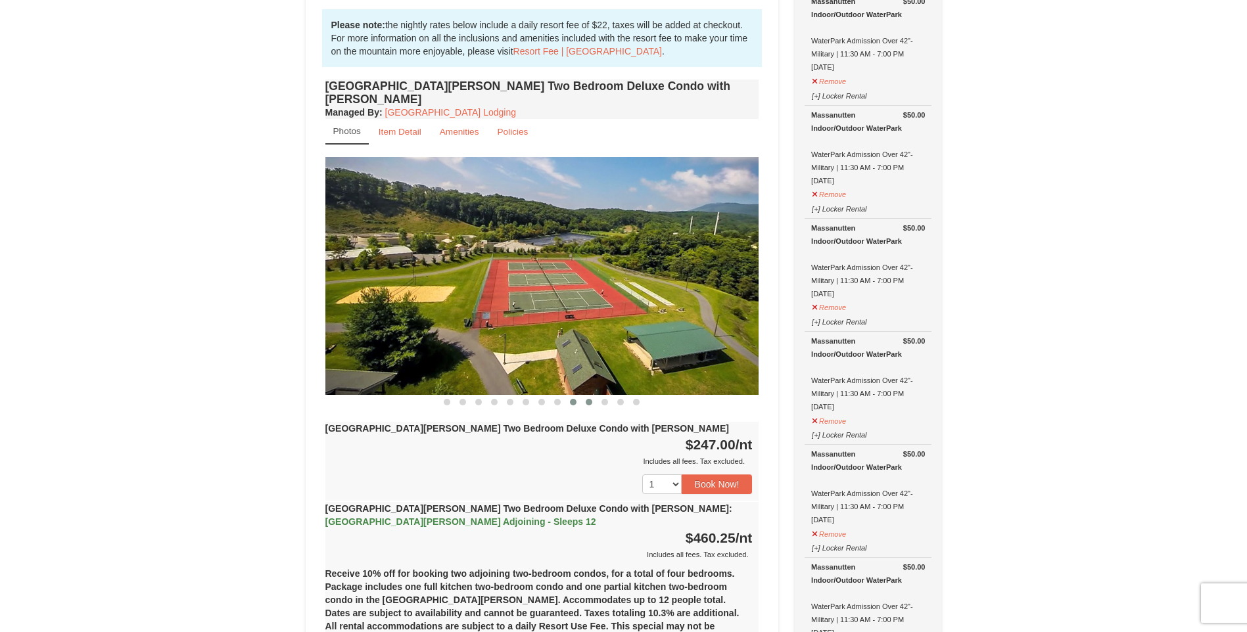
click at [589, 396] on button at bounding box center [589, 402] width 16 height 13
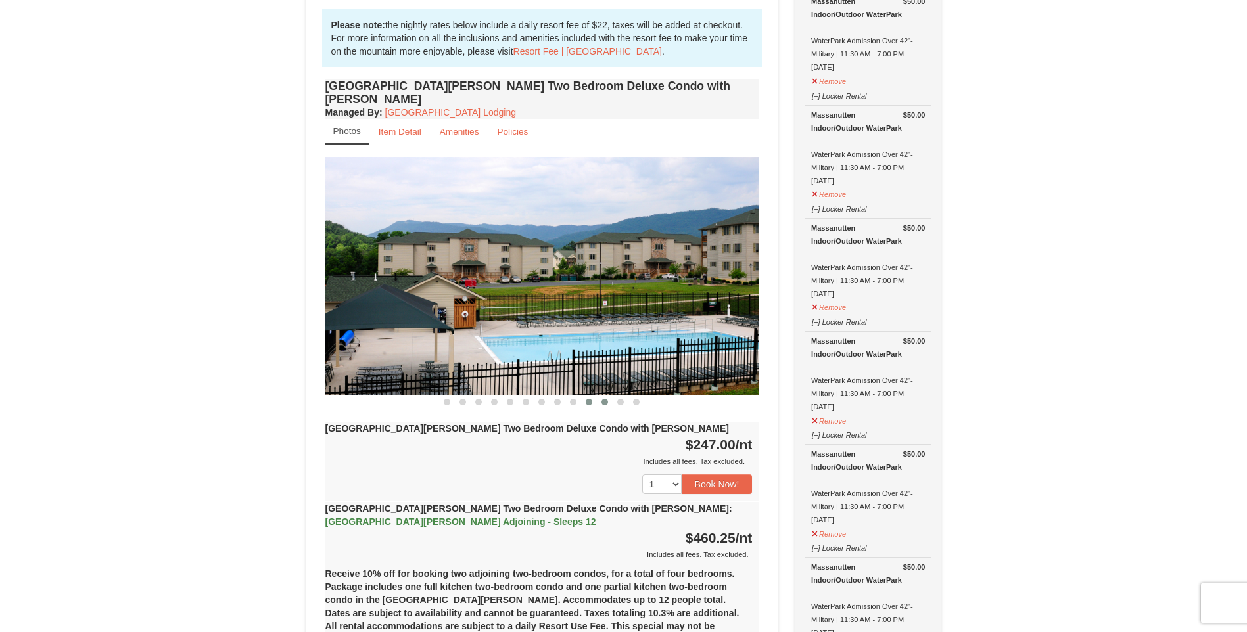
click at [607, 399] on span at bounding box center [604, 402] width 7 height 7
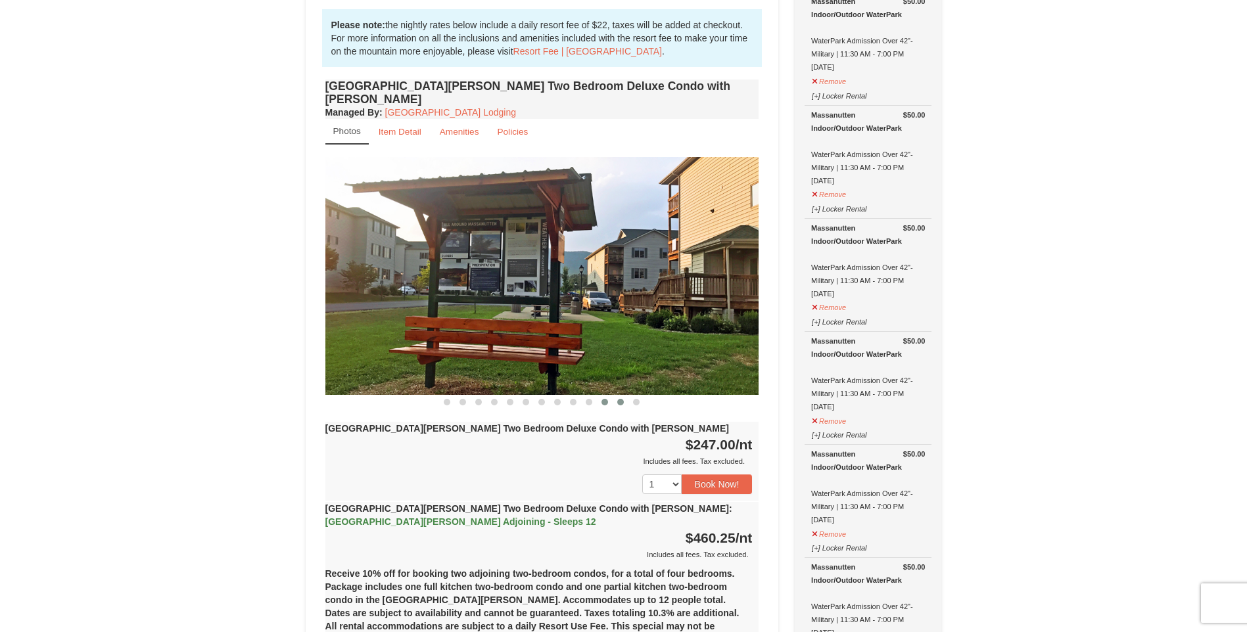
click at [617, 396] on button at bounding box center [621, 402] width 16 height 13
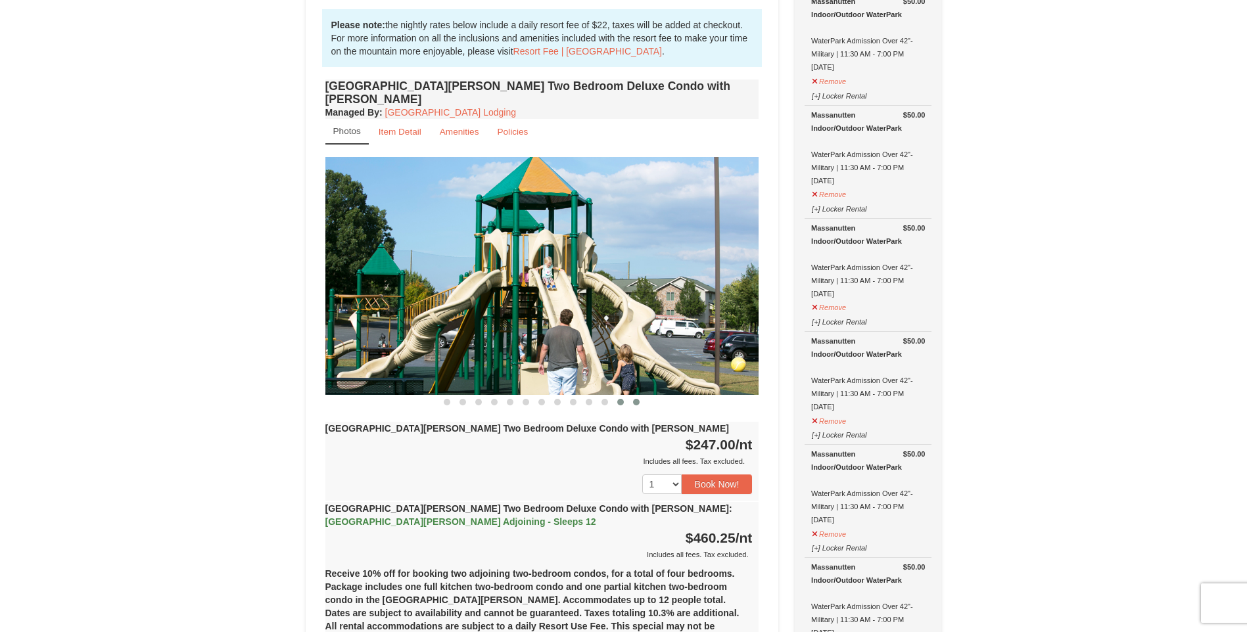
click at [632, 396] on button at bounding box center [636, 402] width 16 height 13
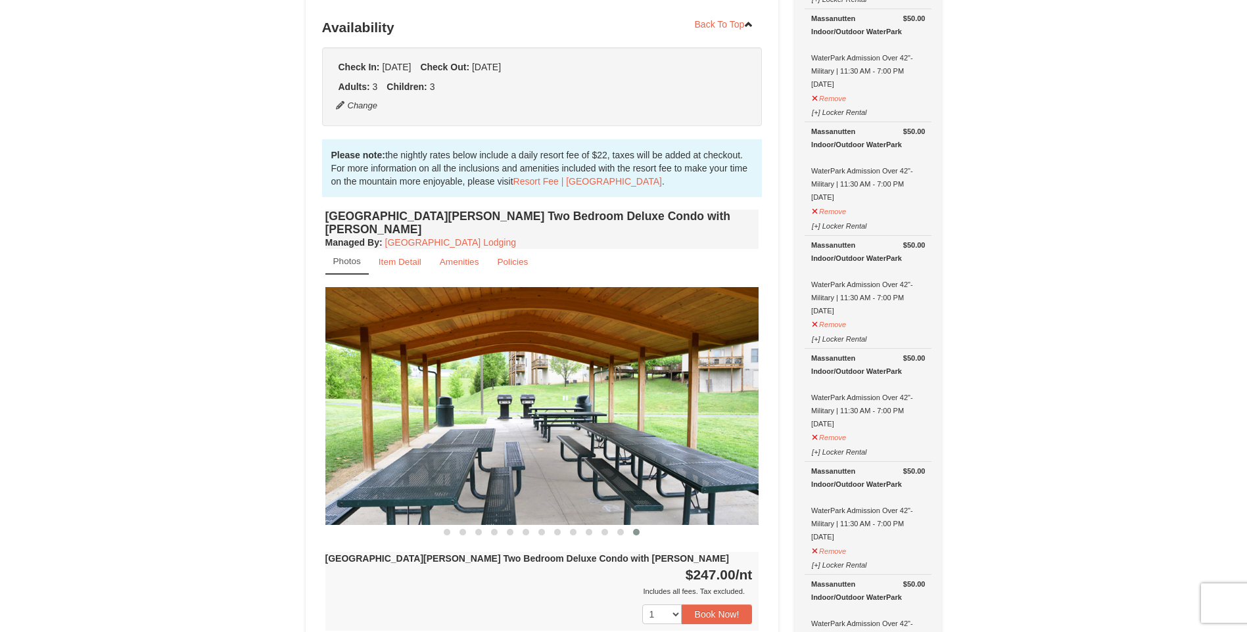
scroll to position [263, 0]
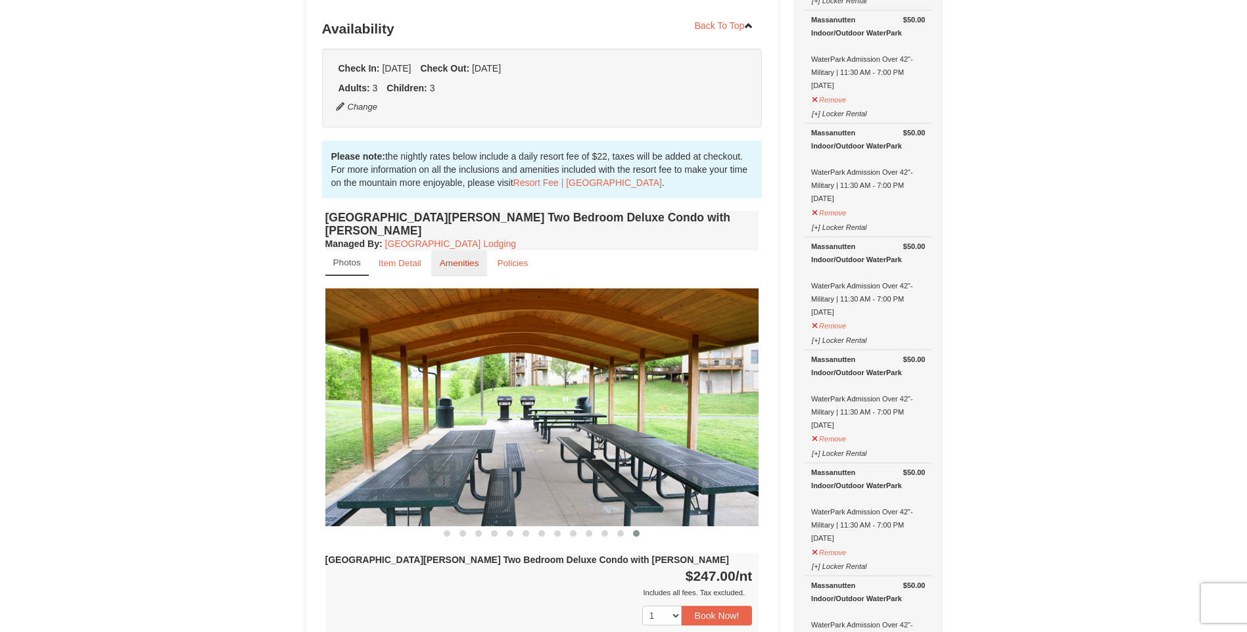
click at [467, 258] on small "Amenities" at bounding box center [459, 263] width 39 height 10
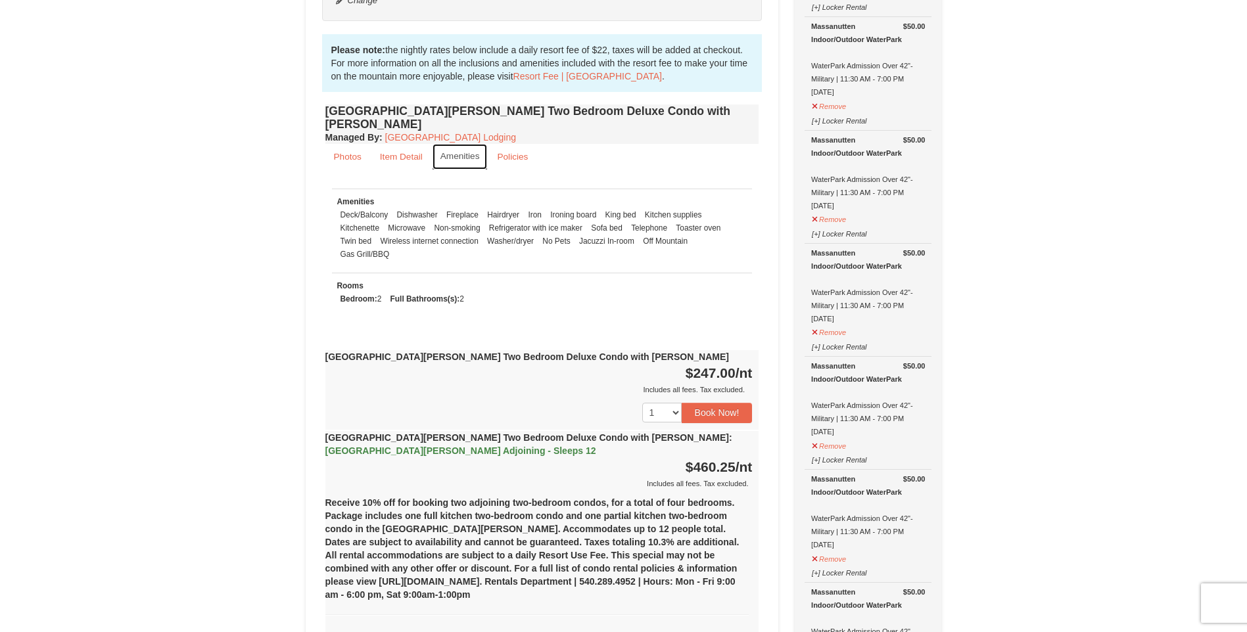
scroll to position [394, 0]
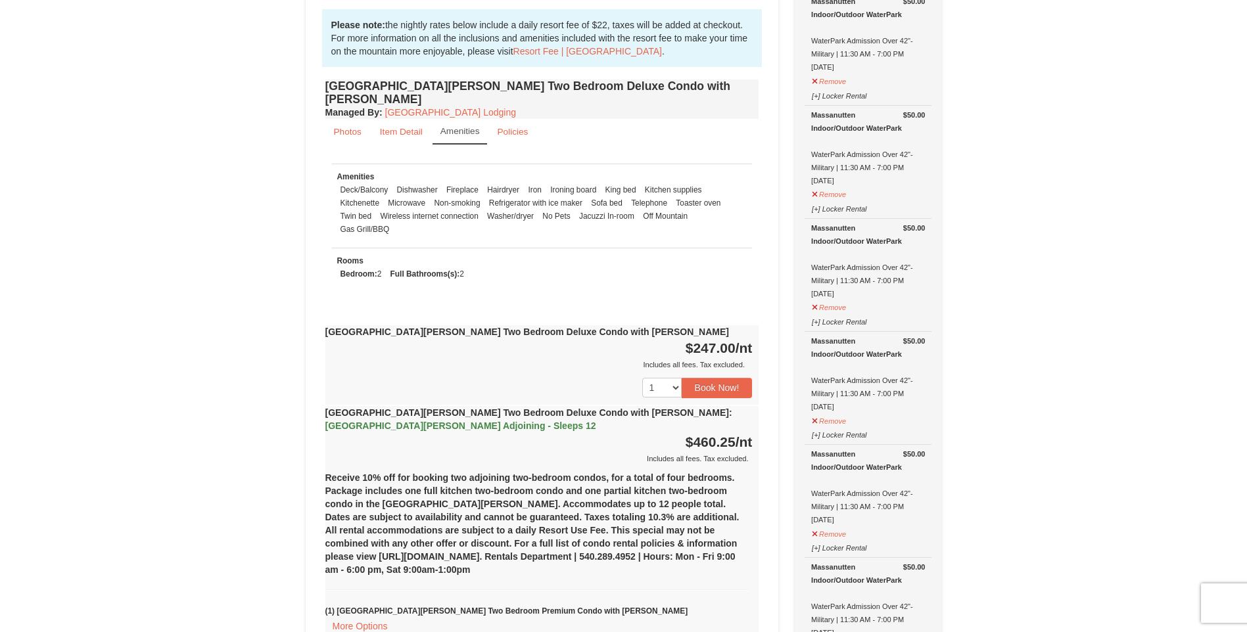
click at [596, 421] on span "Woodstone Meadows Adjoining - Sleeps 12" at bounding box center [460, 426] width 271 height 11
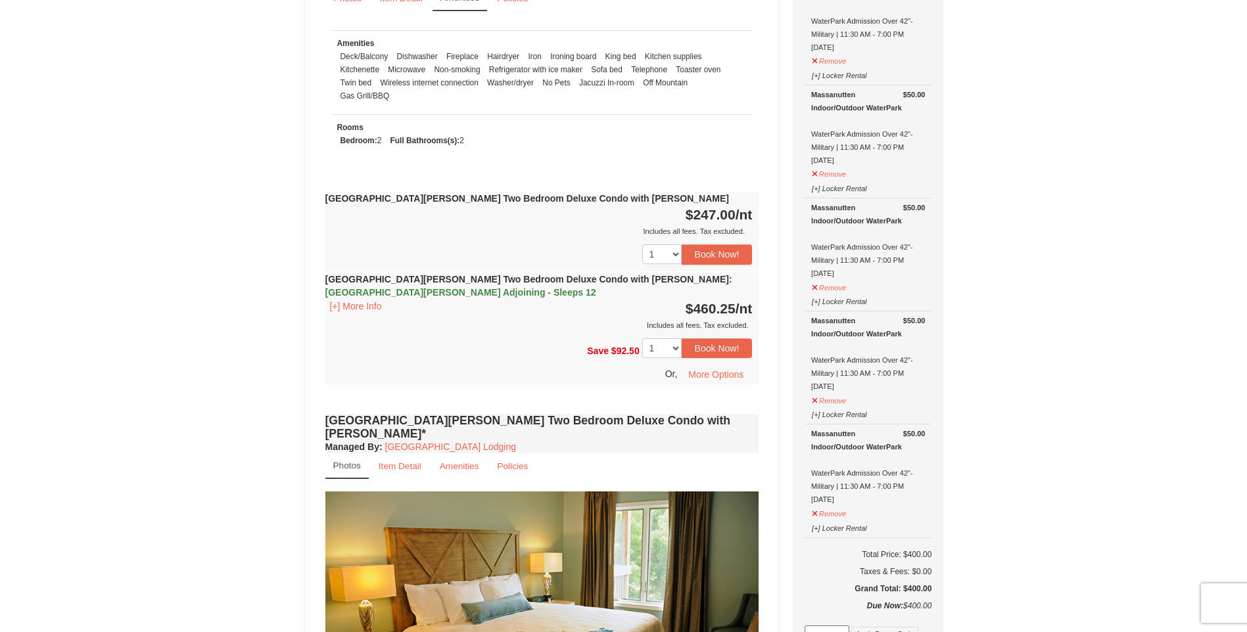
scroll to position [526, 0]
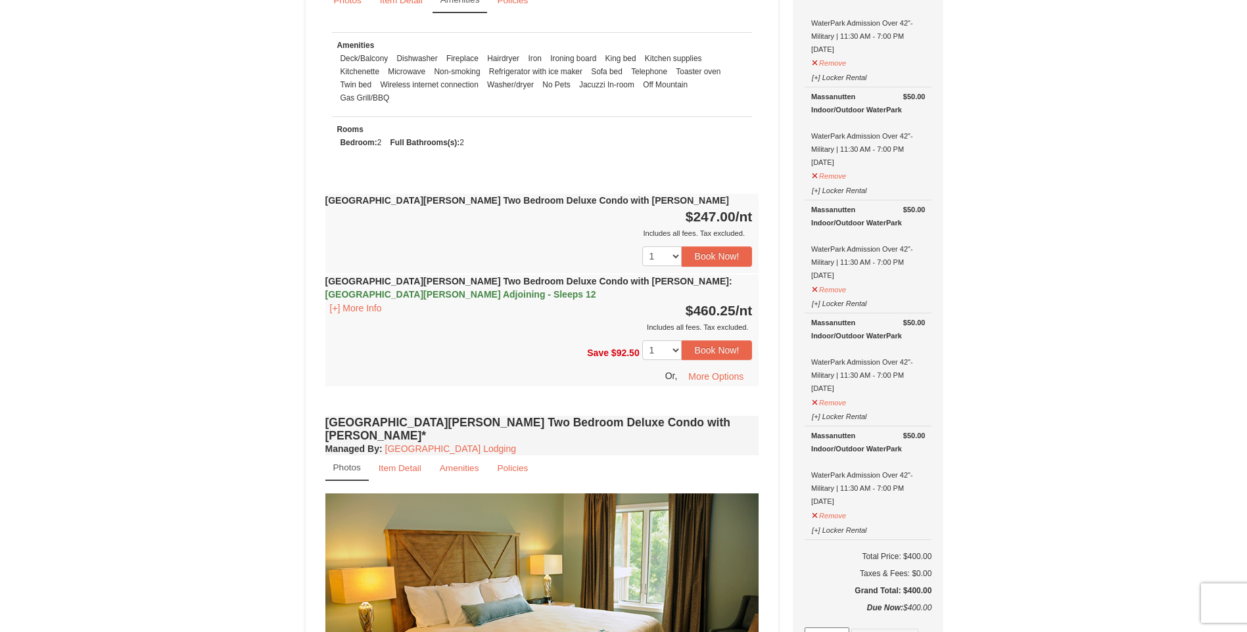
click at [596, 289] on span "Woodstone Meadows Adjoining - Sleeps 12" at bounding box center [460, 294] width 271 height 11
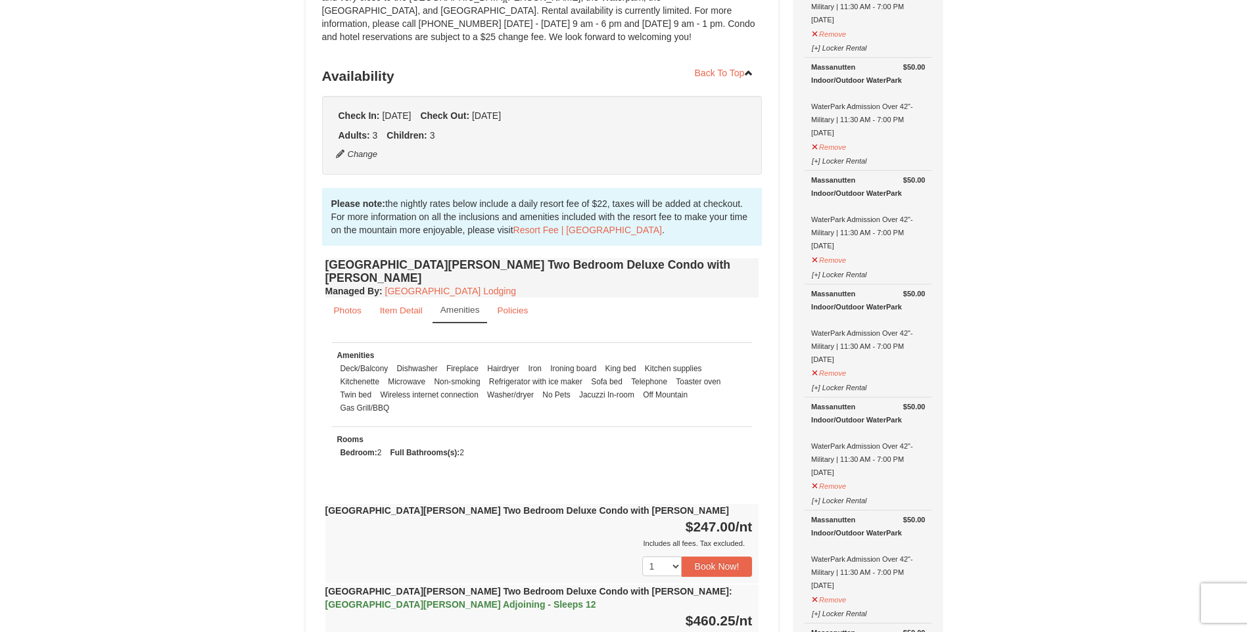
scroll to position [197, 0]
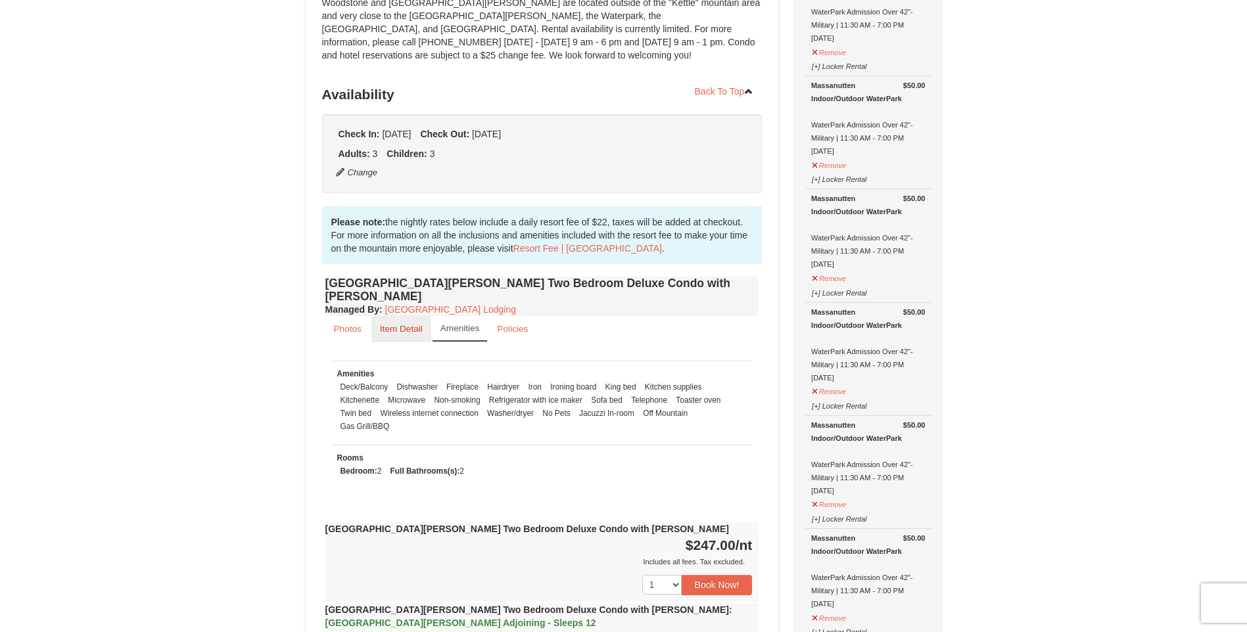
click at [400, 324] on small "Item Detail" at bounding box center [401, 329] width 43 height 10
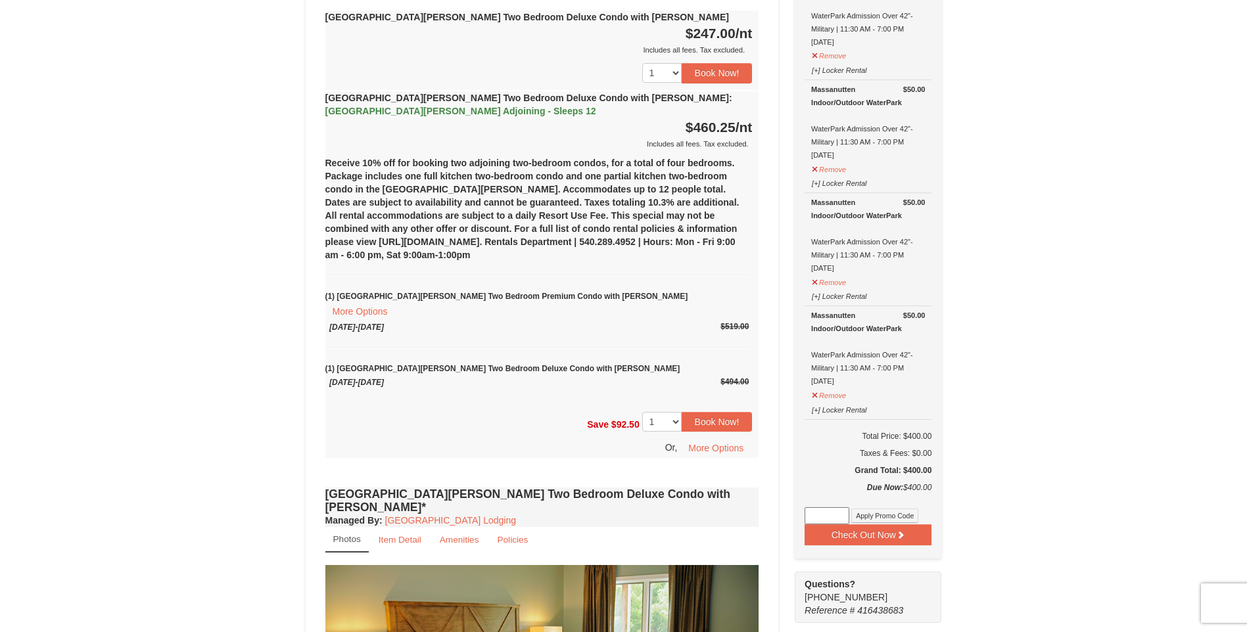
scroll to position [657, 0]
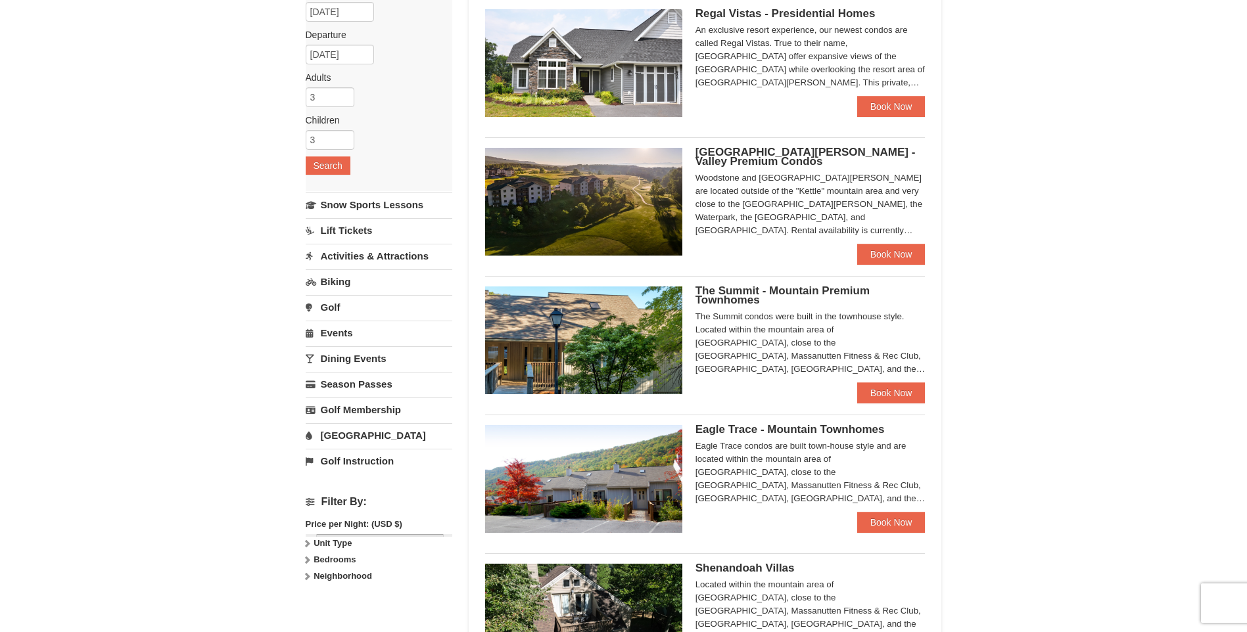
scroll to position [131, 0]
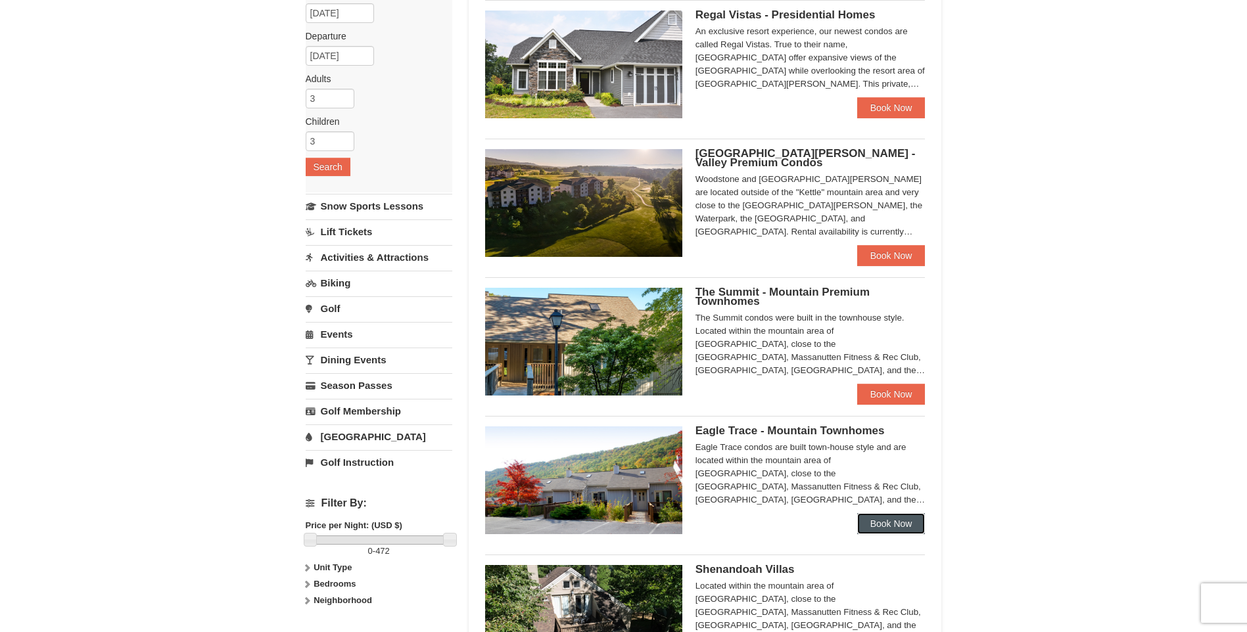
click at [901, 524] on link "Book Now" at bounding box center [891, 523] width 68 height 21
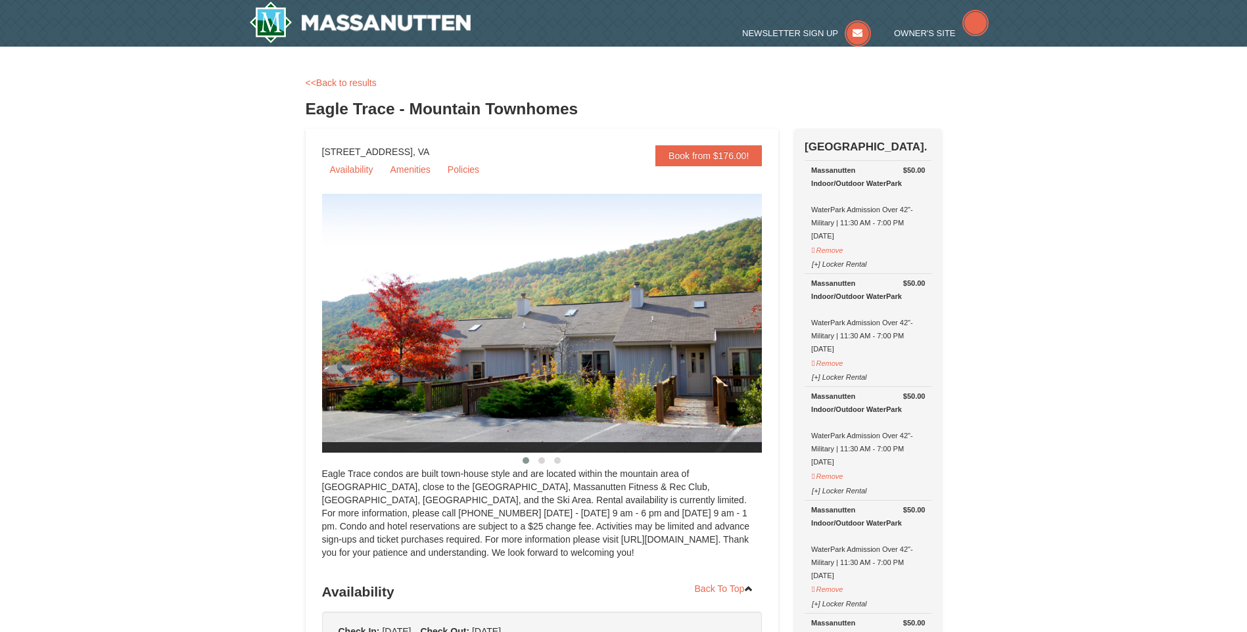
select select "10"
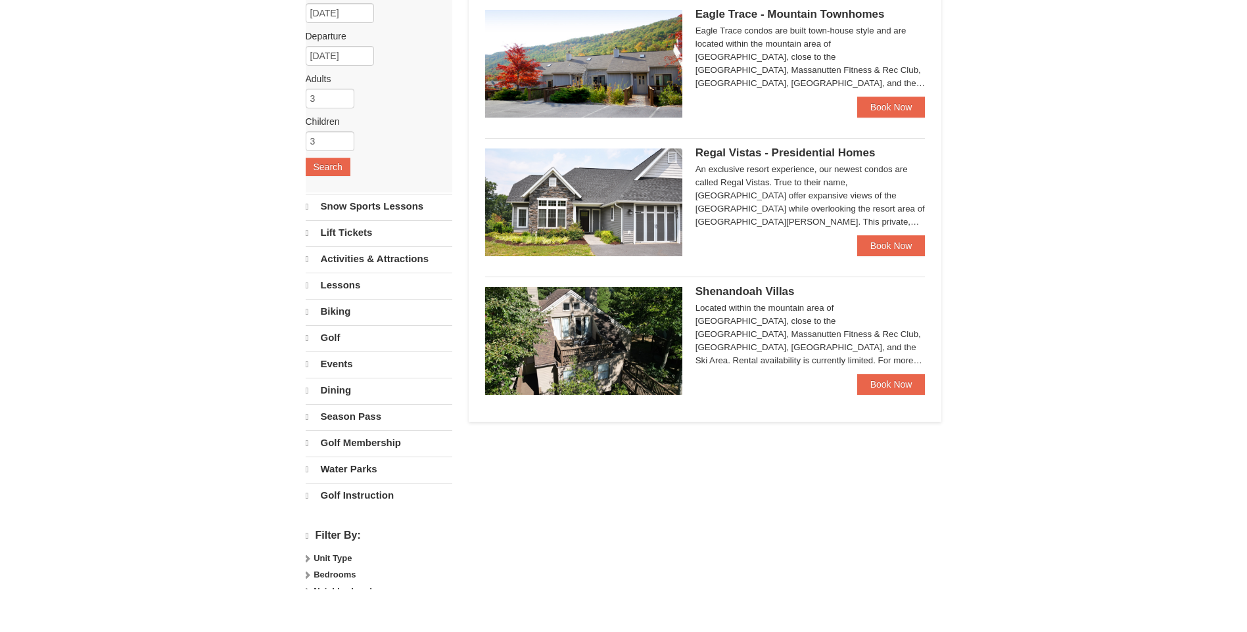
select select "10"
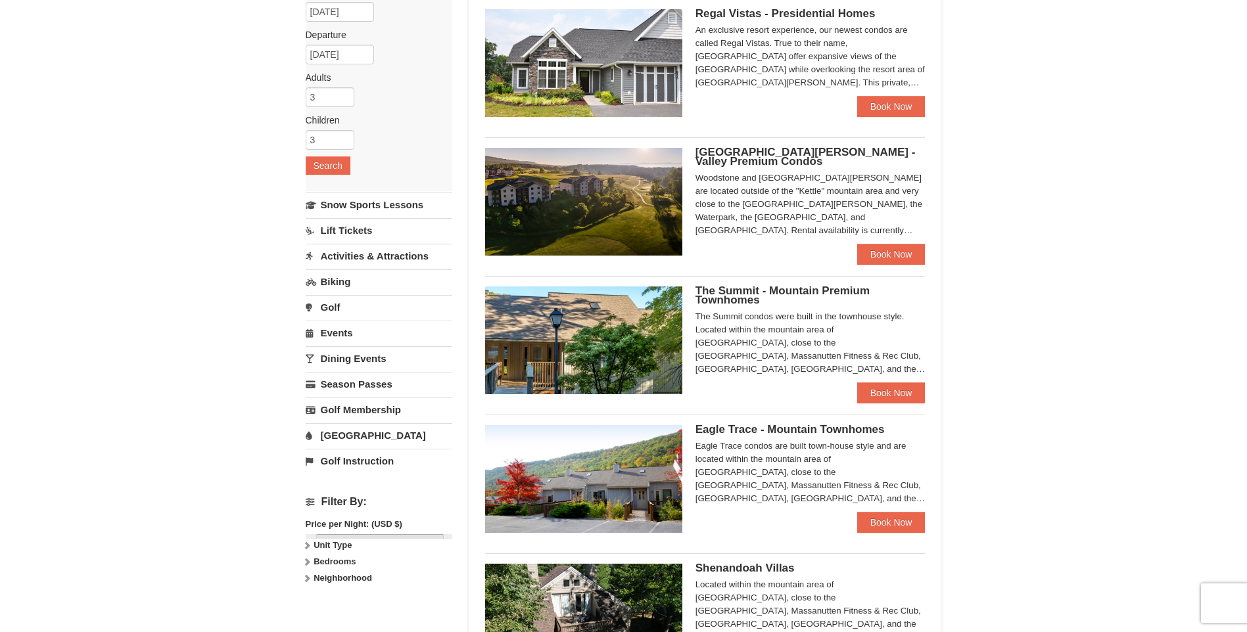
scroll to position [131, 0]
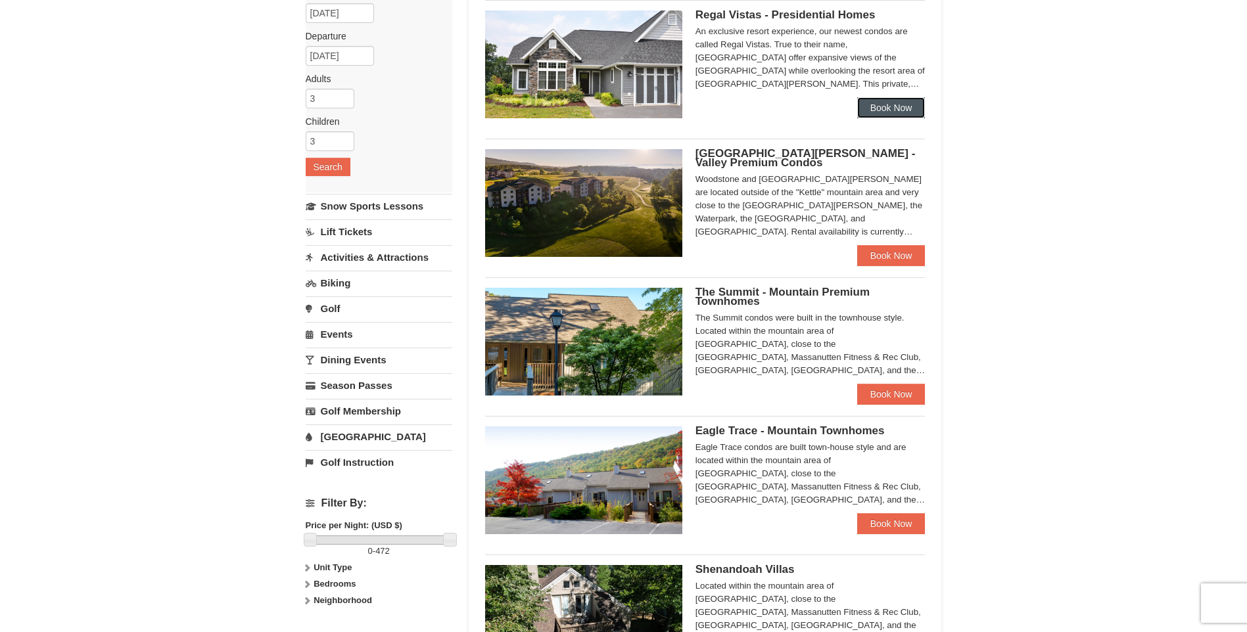
click at [876, 105] on link "Book Now" at bounding box center [891, 107] width 68 height 21
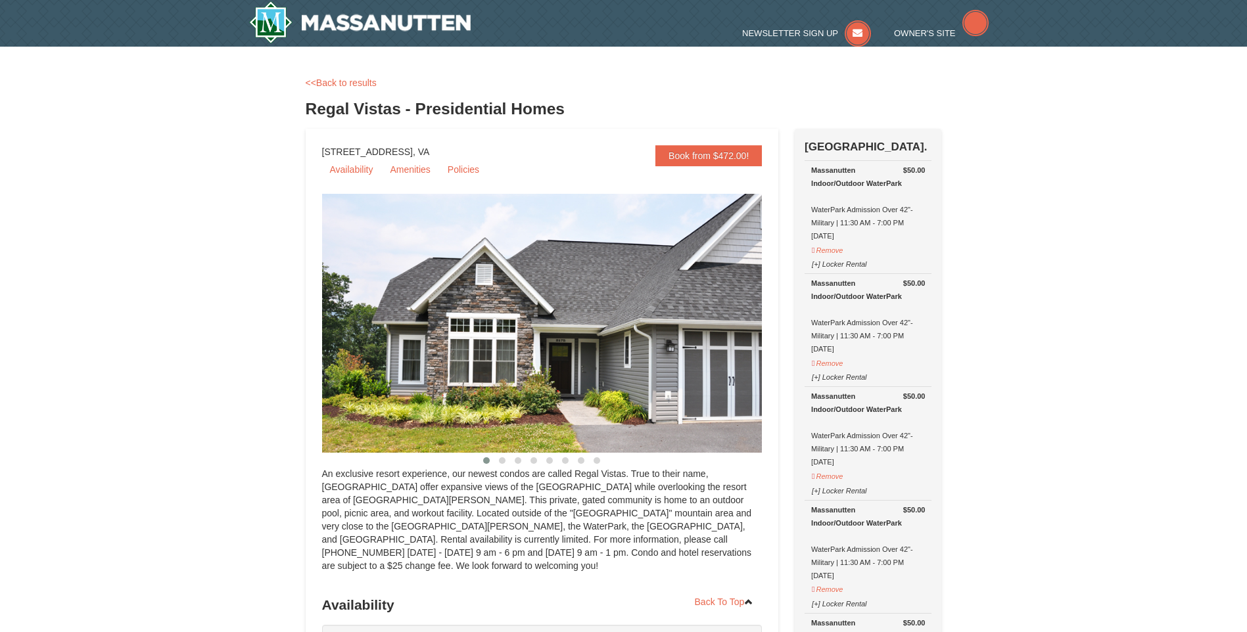
select select "10"
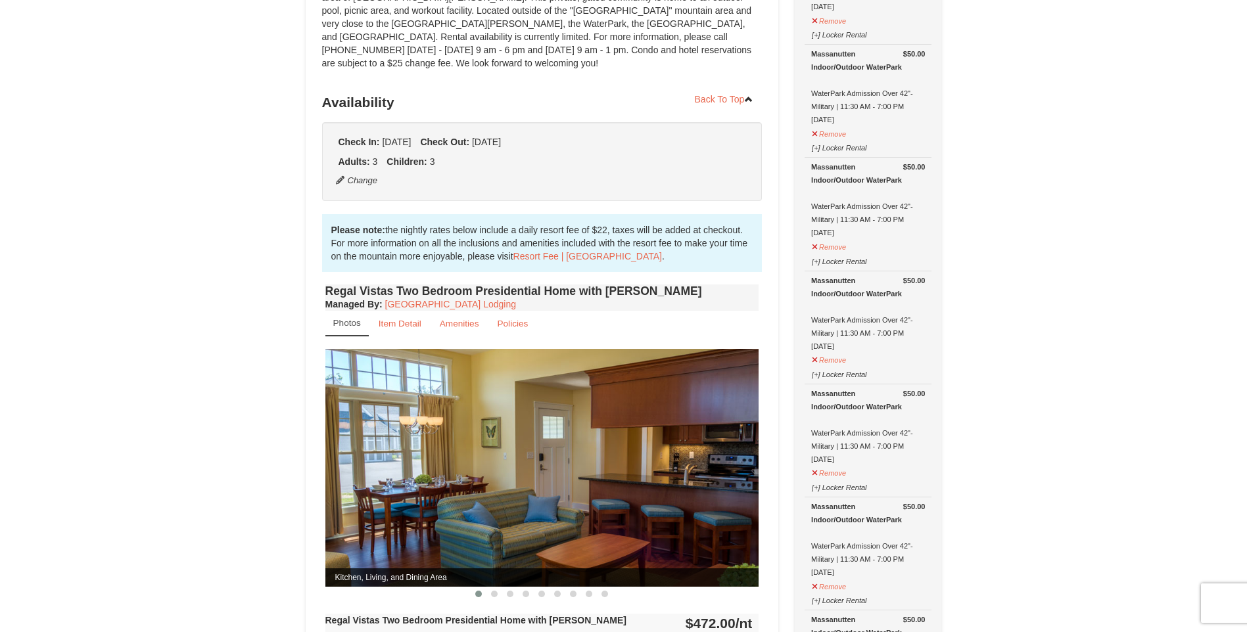
scroll to position [263, 0]
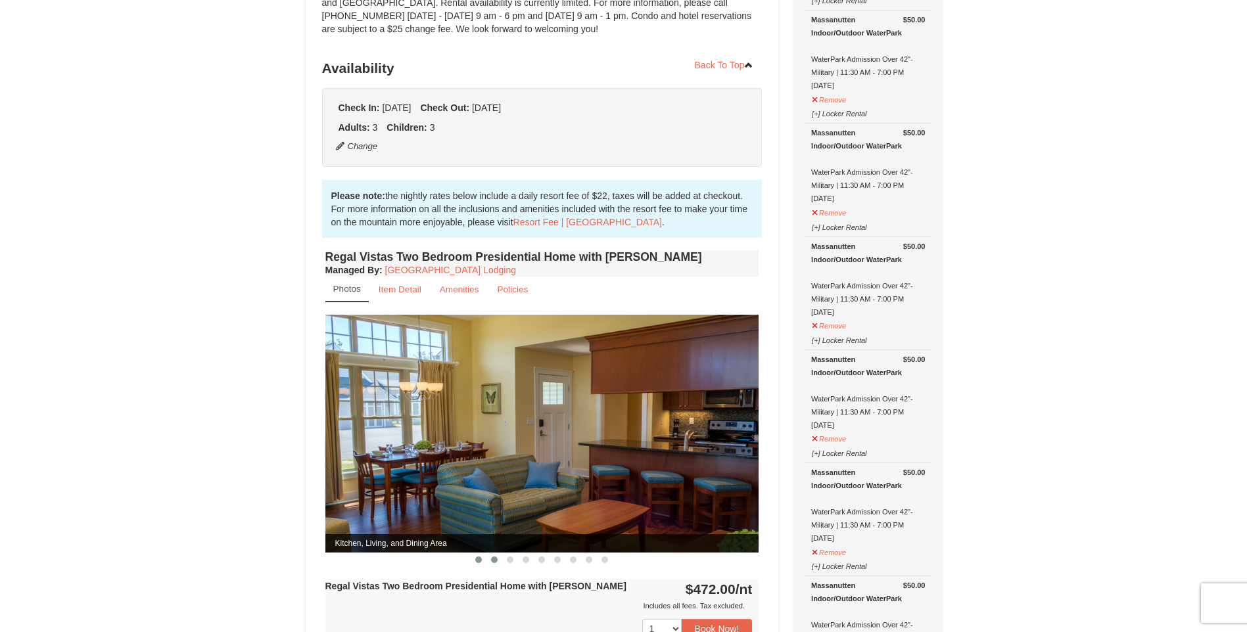
click at [493, 557] on span at bounding box center [494, 560] width 7 height 7
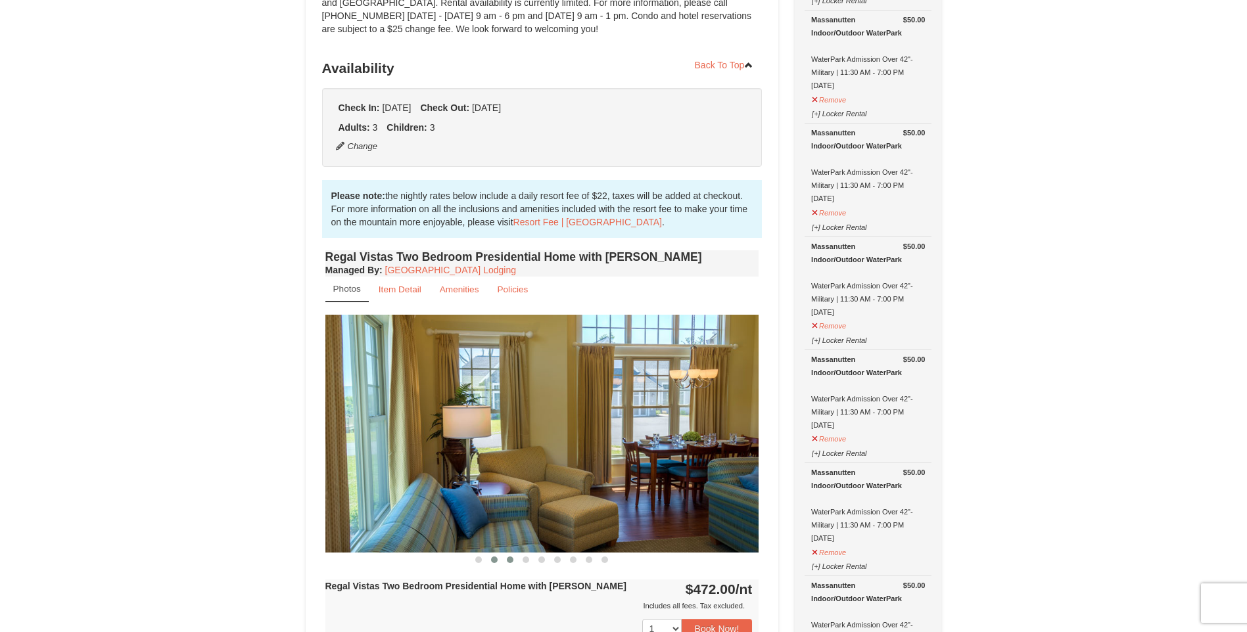
click at [509, 557] on span at bounding box center [510, 560] width 7 height 7
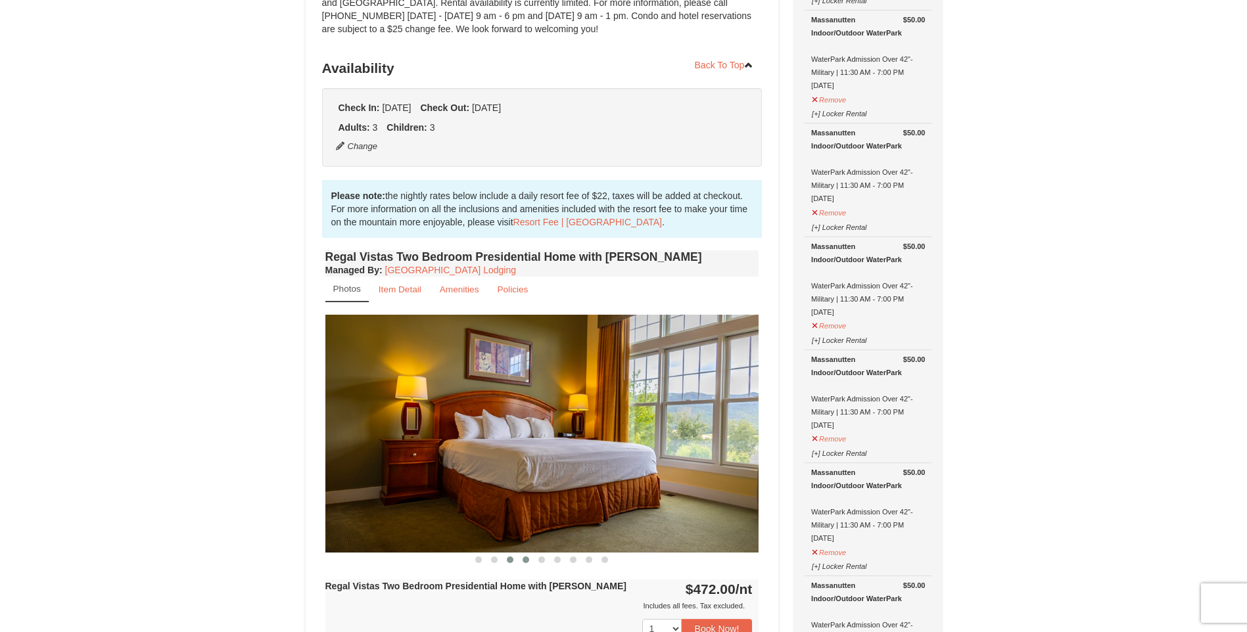
click at [524, 557] on span at bounding box center [526, 560] width 7 height 7
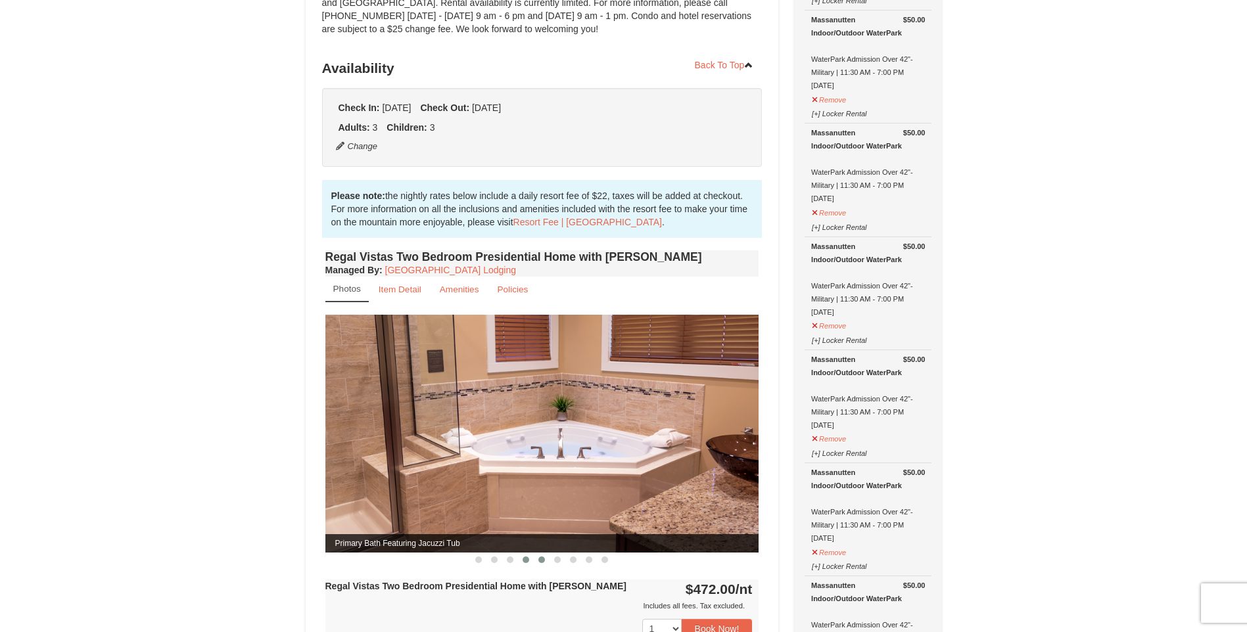
click at [538, 553] on button at bounding box center [542, 559] width 16 height 13
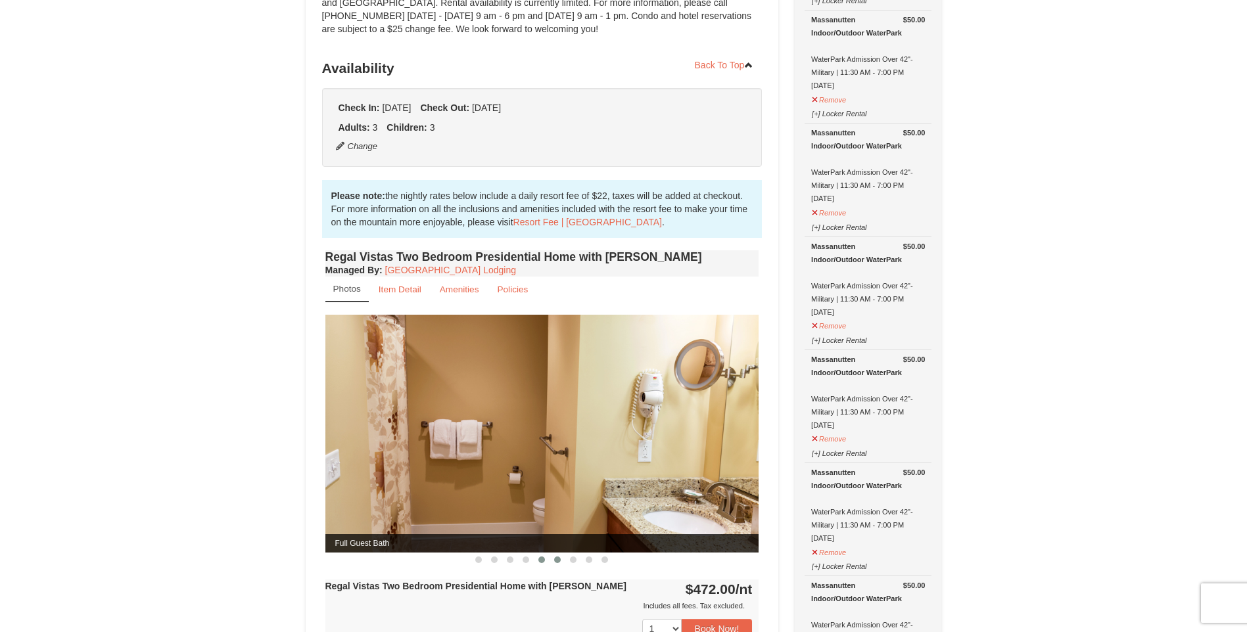
click at [555, 557] on span at bounding box center [557, 560] width 7 height 7
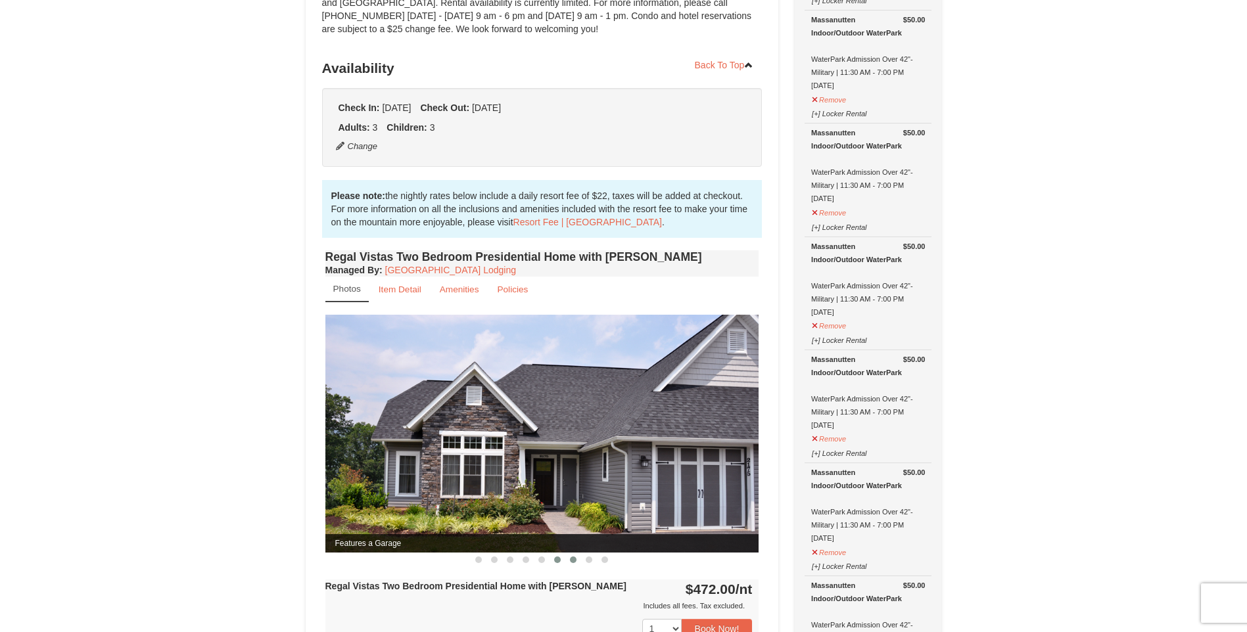
click at [570, 557] on span at bounding box center [573, 560] width 7 height 7
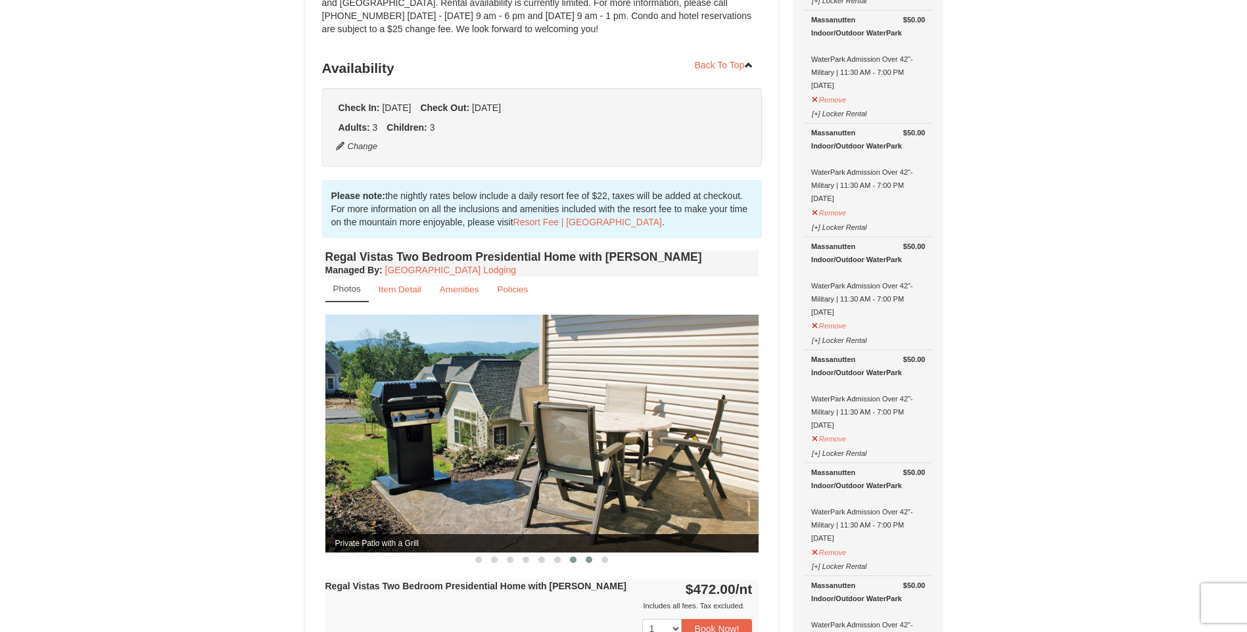
click at [586, 557] on span at bounding box center [589, 560] width 7 height 7
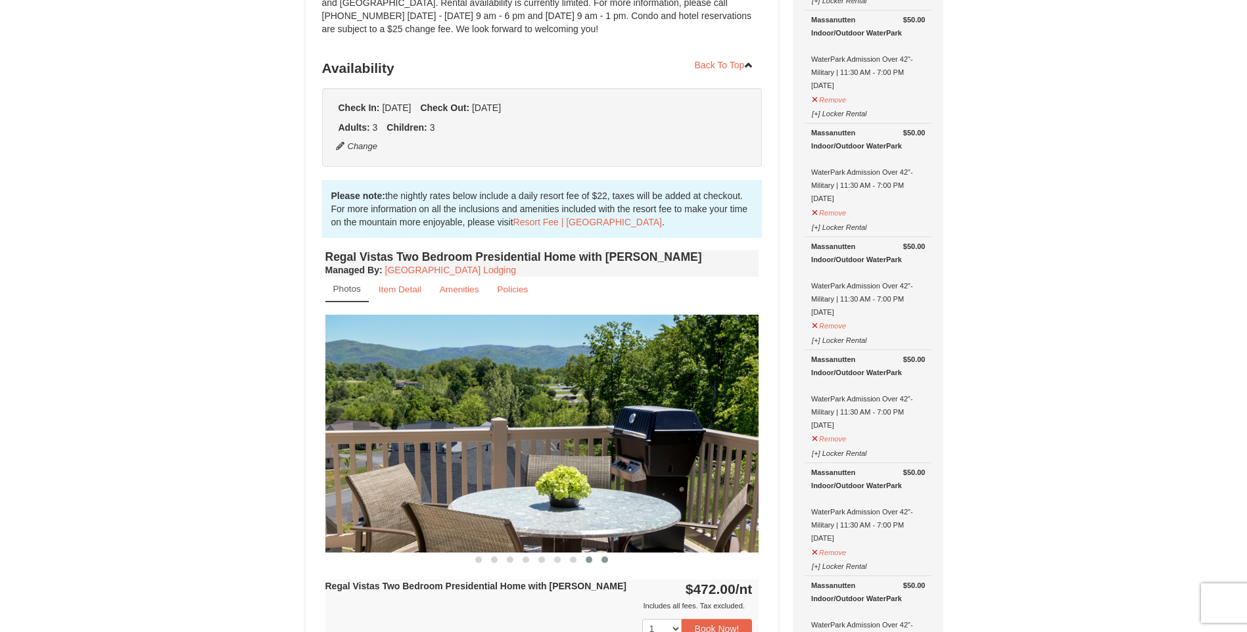
click at [604, 557] on span at bounding box center [604, 560] width 7 height 7
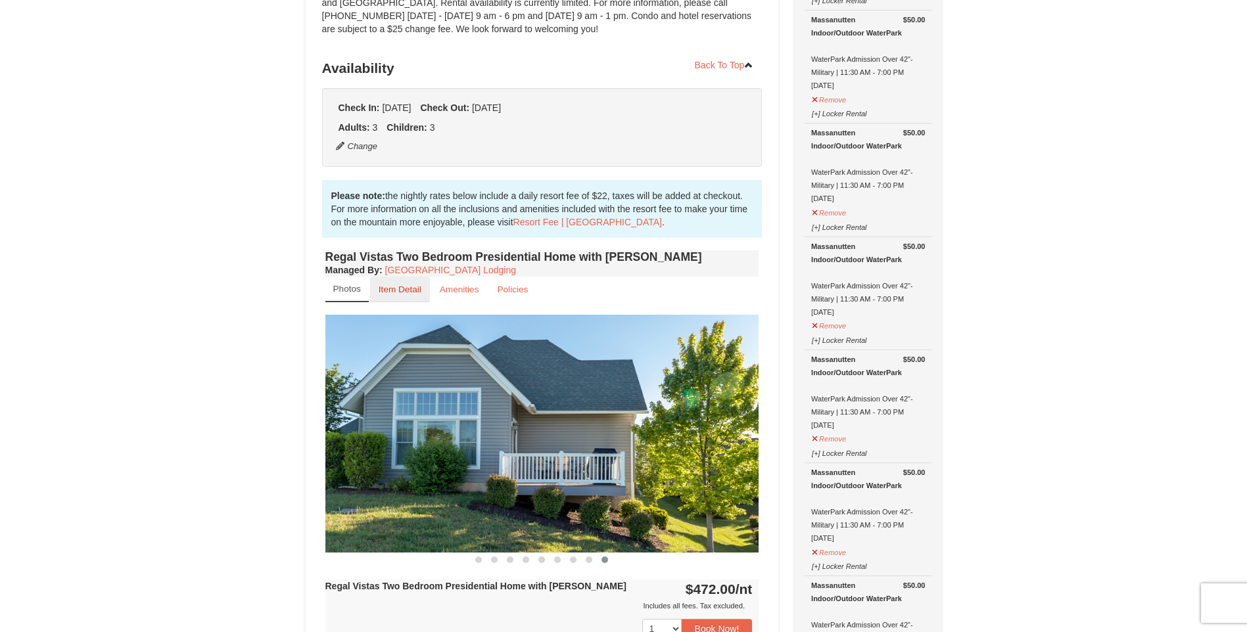
click at [399, 285] on small "Item Detail" at bounding box center [400, 290] width 43 height 10
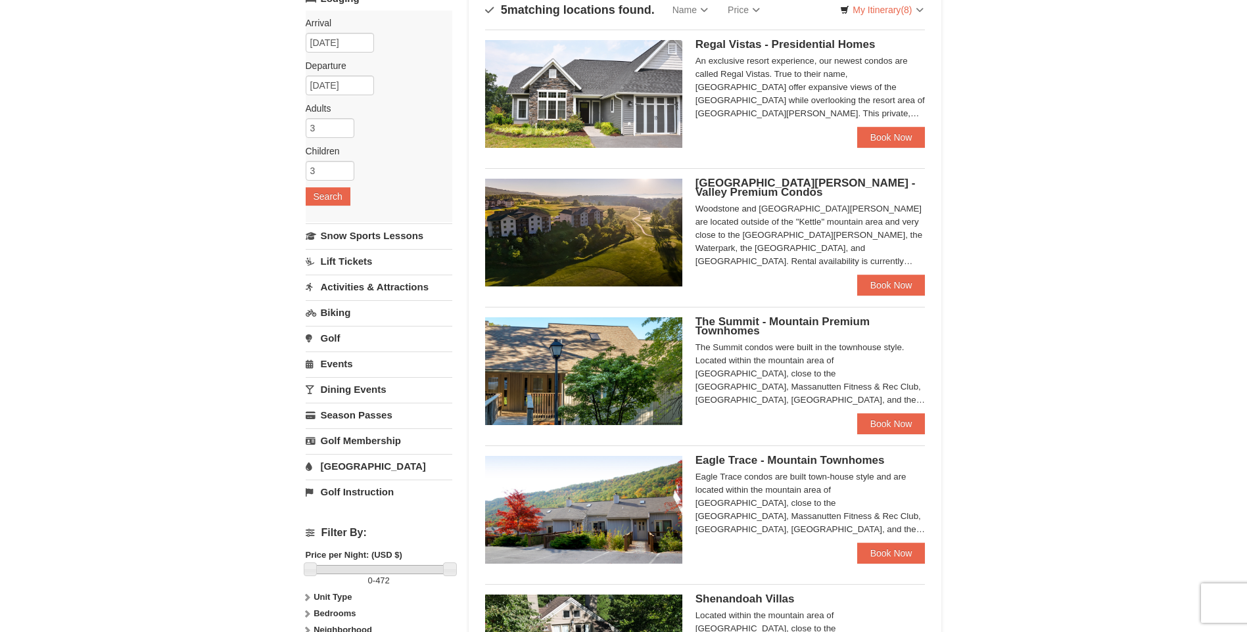
scroll to position [66, 0]
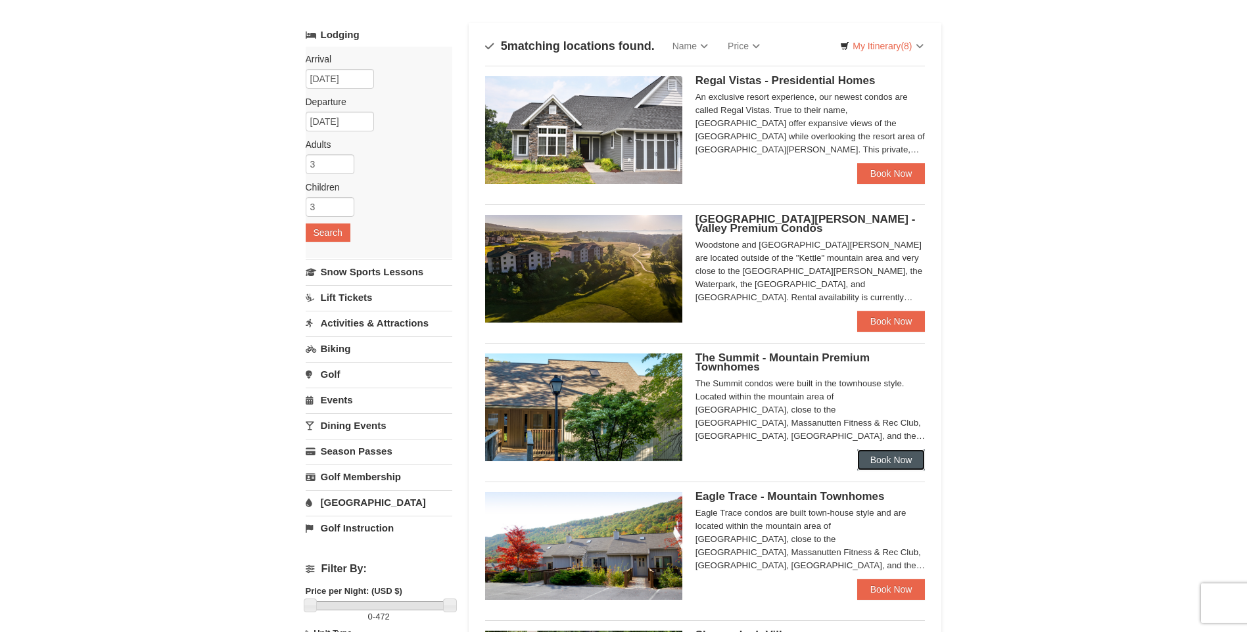
click at [871, 462] on link "Book Now" at bounding box center [891, 460] width 68 height 21
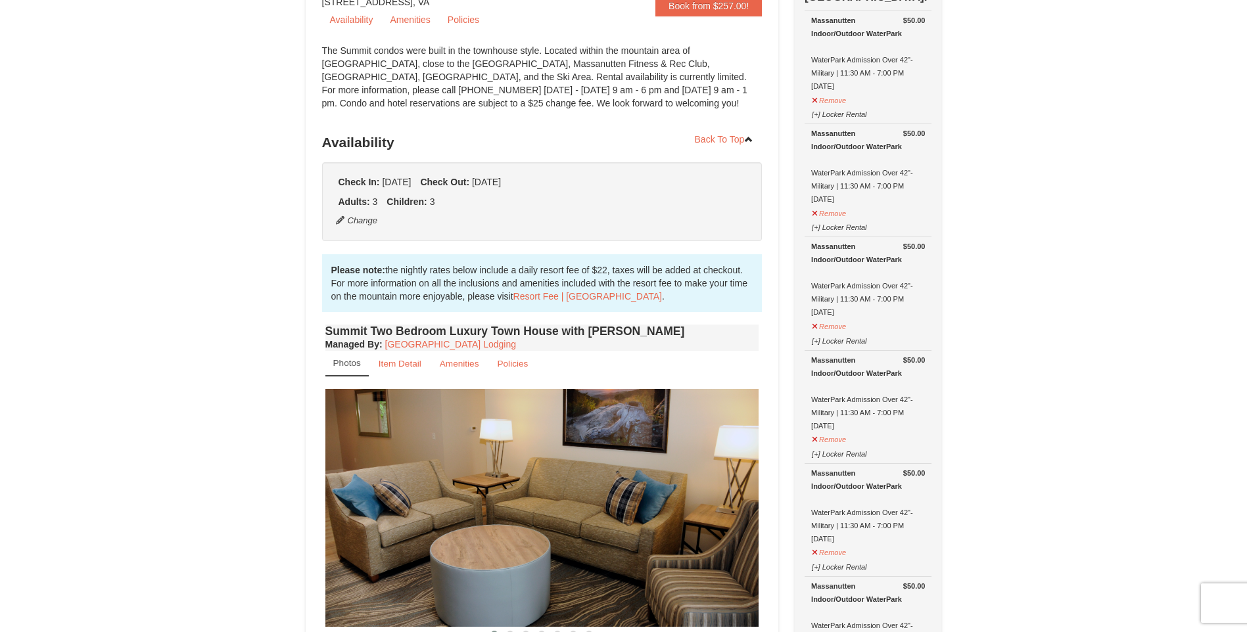
scroll to position [197, 0]
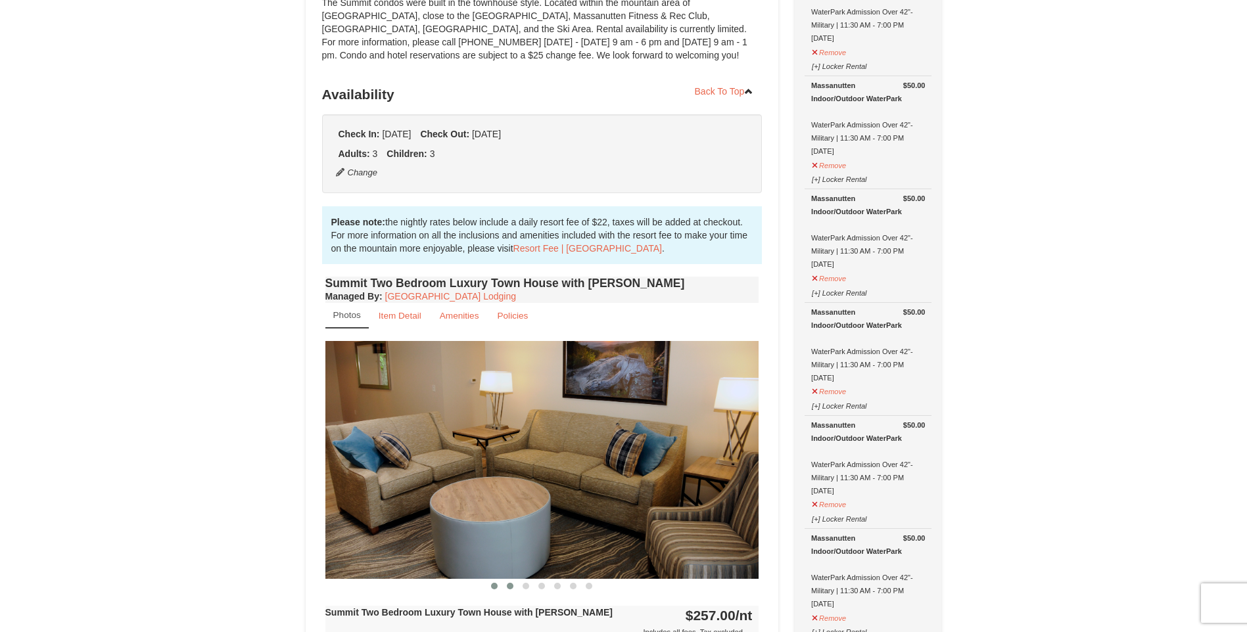
click at [515, 585] on button at bounding box center [510, 586] width 16 height 13
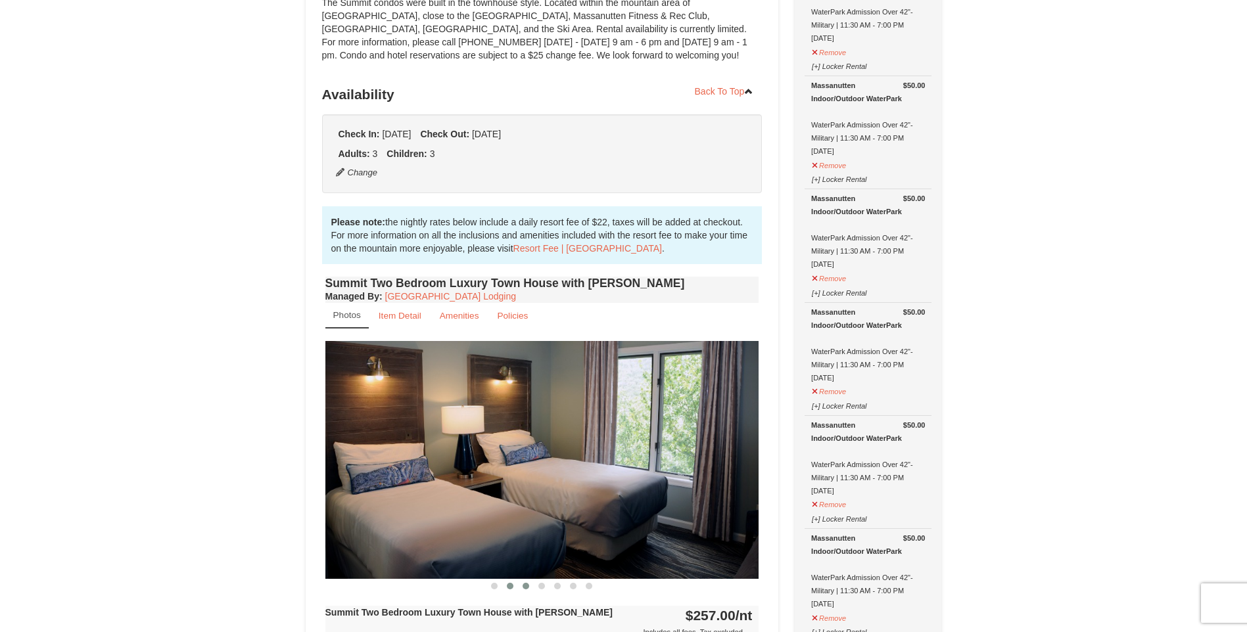
click at [525, 585] on span at bounding box center [526, 586] width 7 height 7
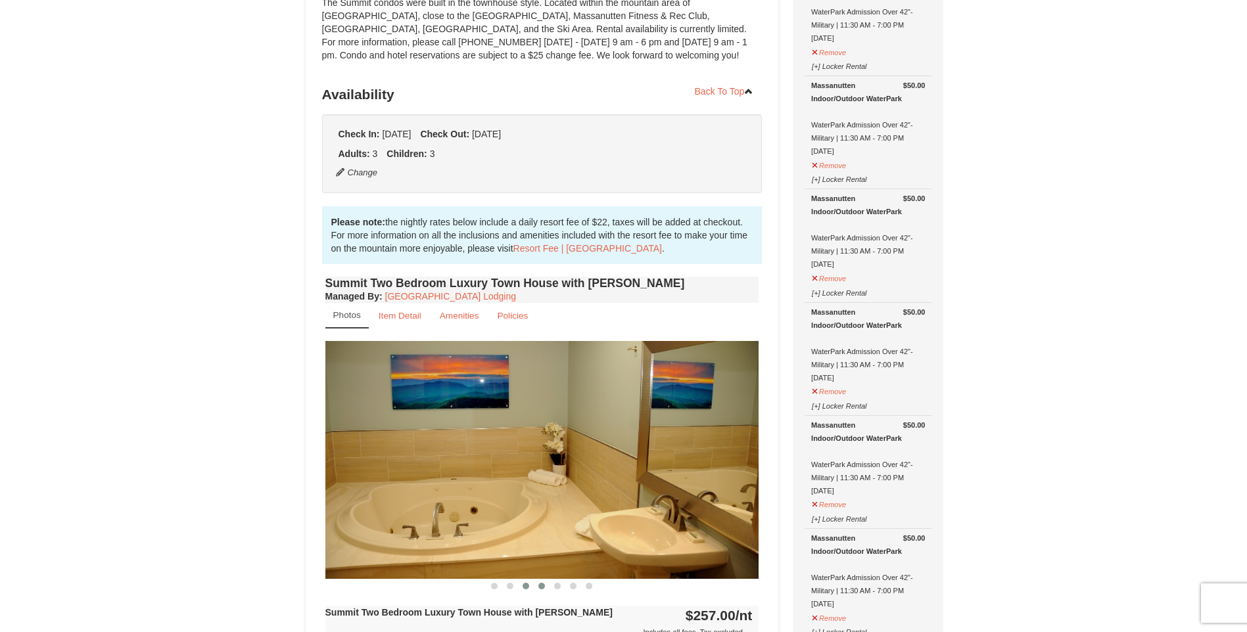
click at [543, 585] on span at bounding box center [541, 586] width 7 height 7
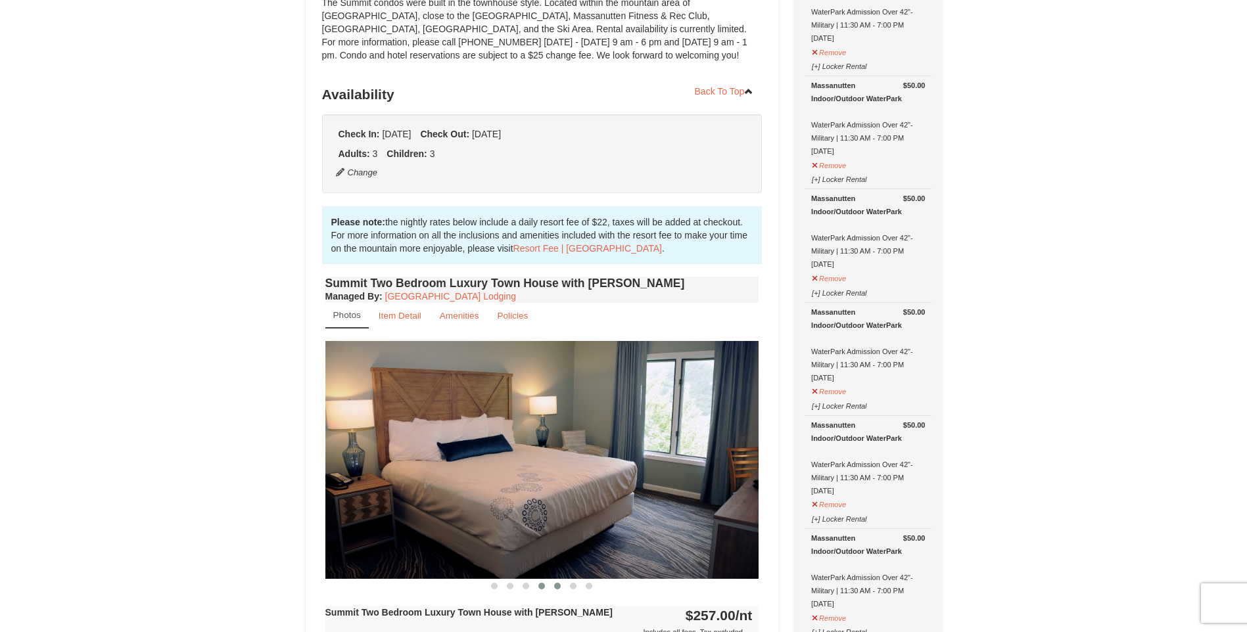
click at [555, 588] on span at bounding box center [557, 586] width 7 height 7
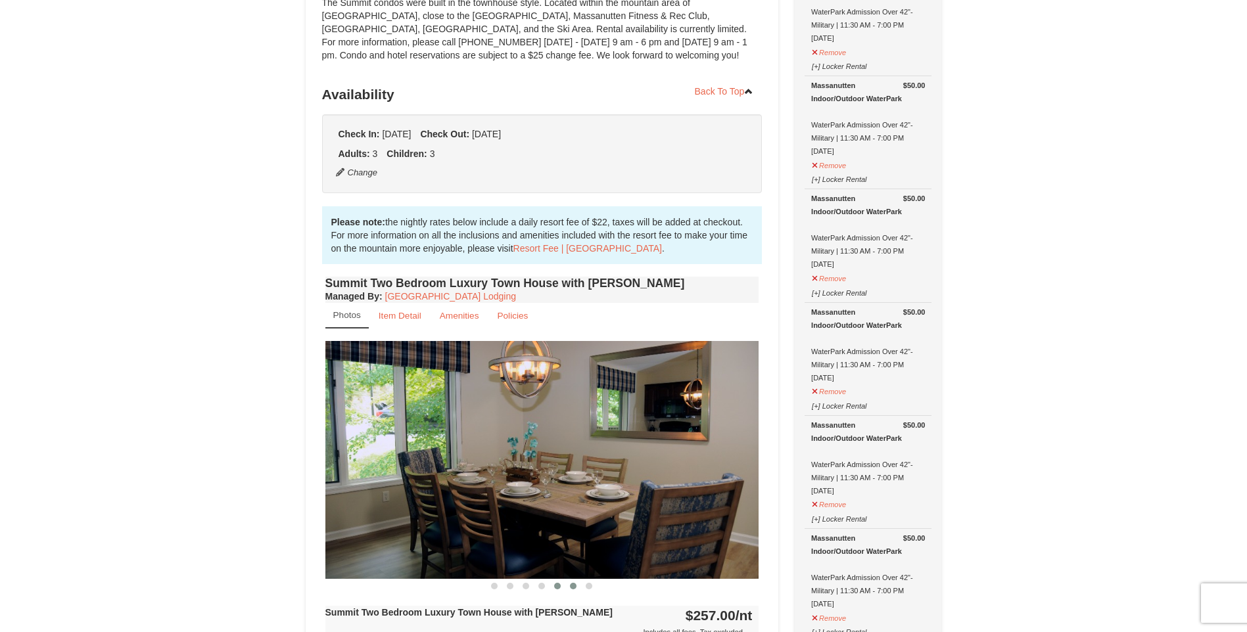
click at [569, 587] on button at bounding box center [573, 586] width 16 height 13
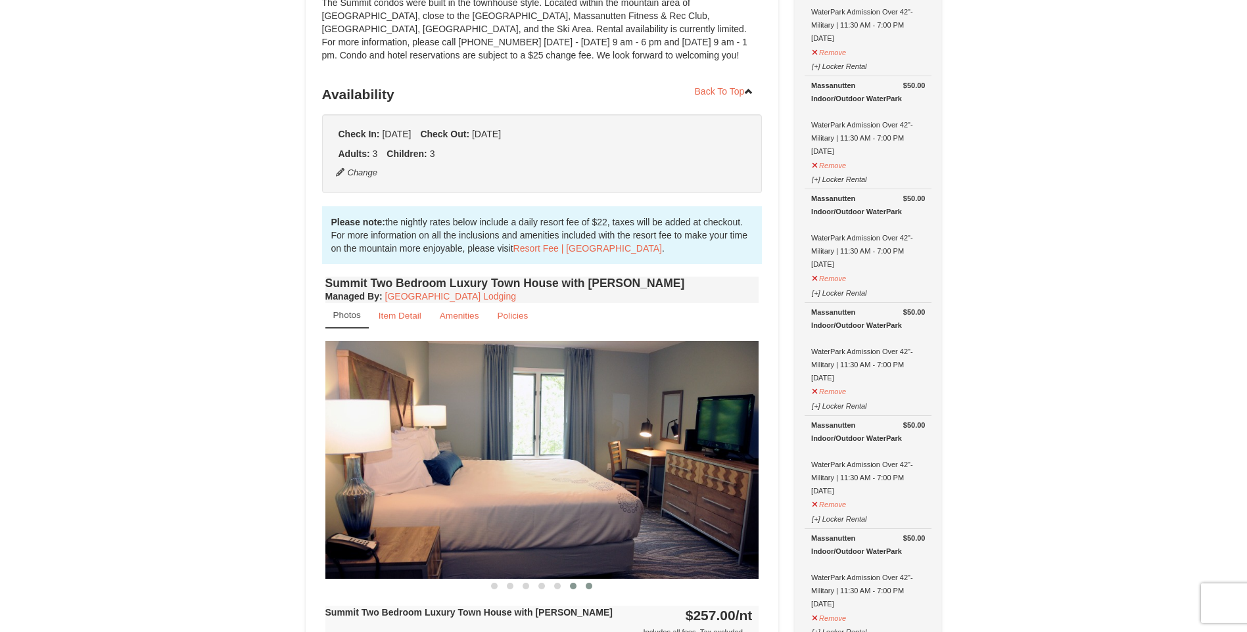
click at [589, 587] on span at bounding box center [589, 586] width 7 height 7
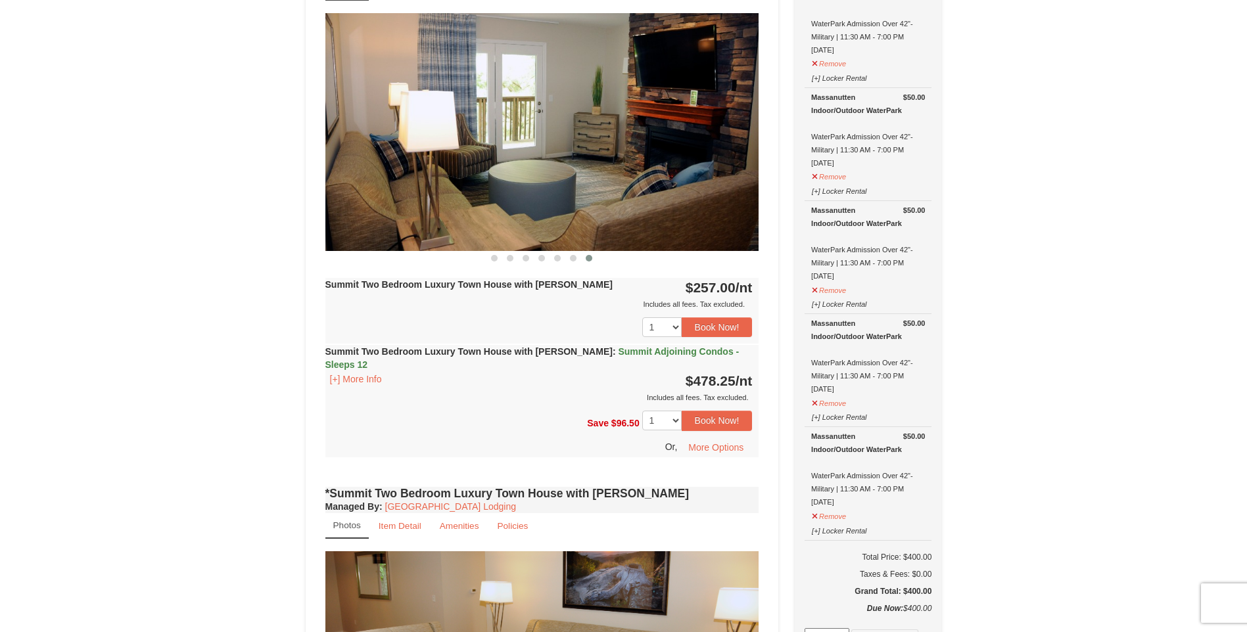
scroll to position [526, 0]
click at [609, 354] on span "Summit Adjoining Condos - Sleeps 12" at bounding box center [532, 358] width 414 height 24
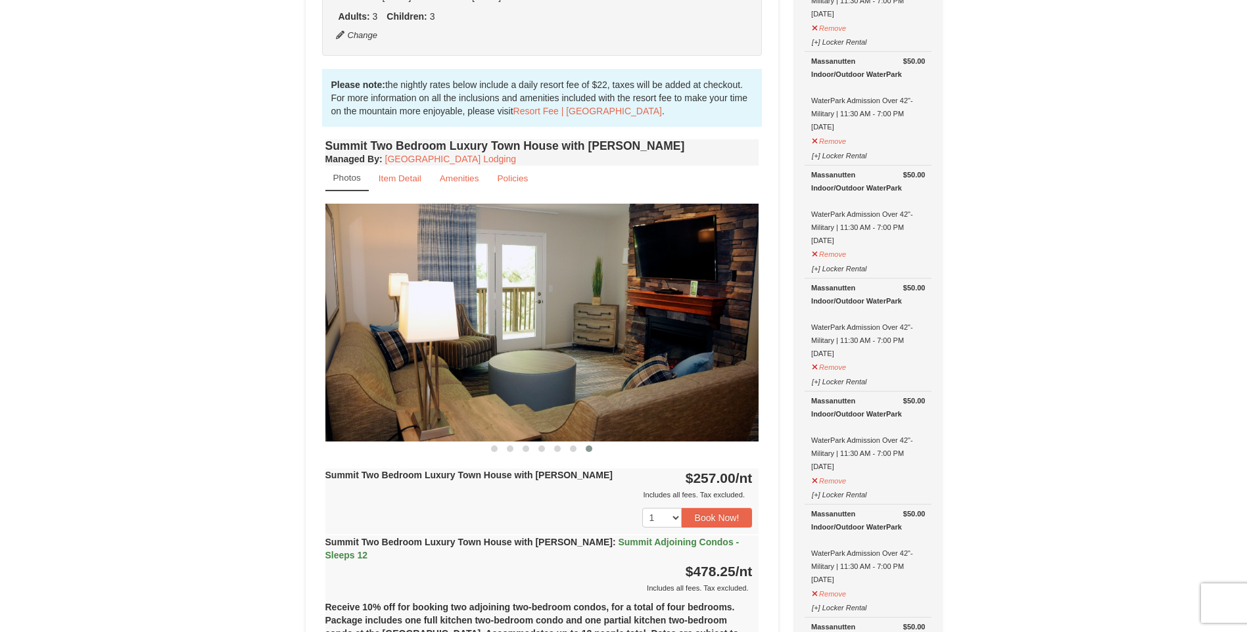
scroll to position [329, 0]
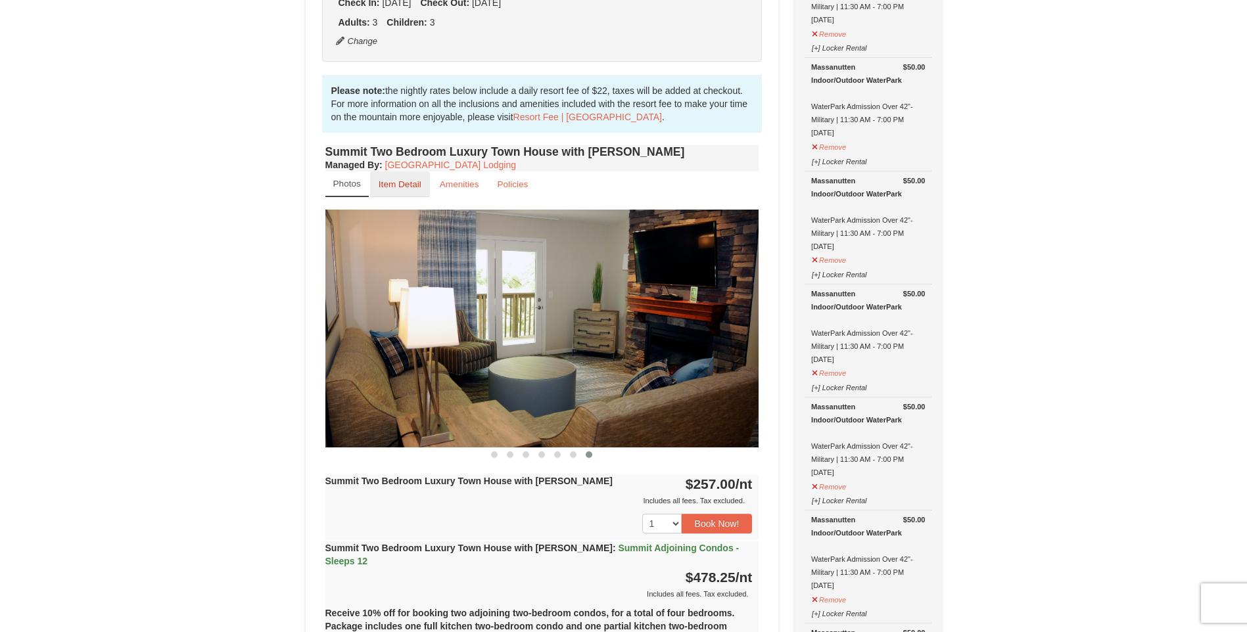
click at [406, 182] on small "Item Detail" at bounding box center [400, 184] width 43 height 10
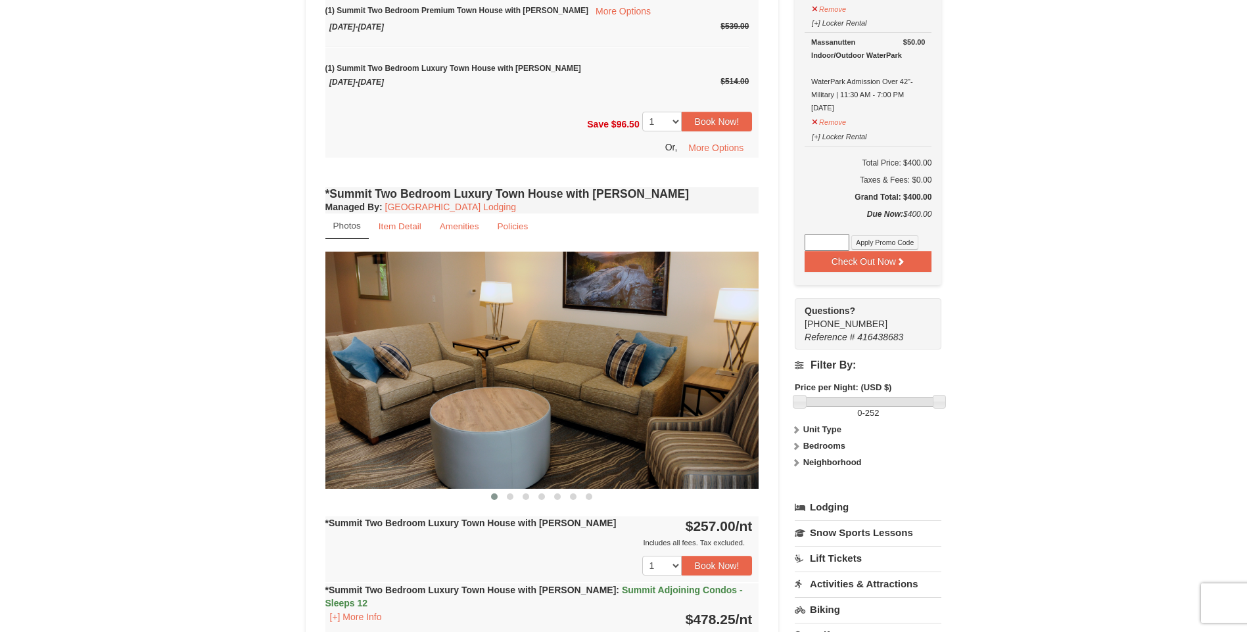
scroll to position [920, 0]
click at [509, 493] on span at bounding box center [510, 496] width 7 height 7
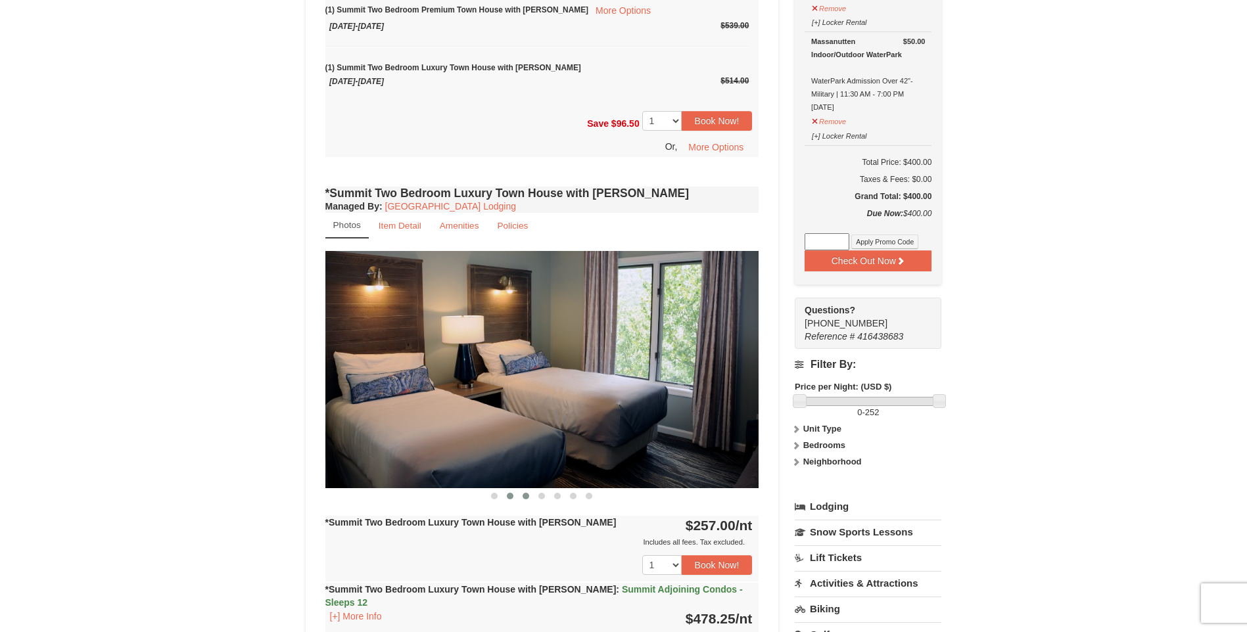
click at [523, 493] on span at bounding box center [526, 496] width 7 height 7
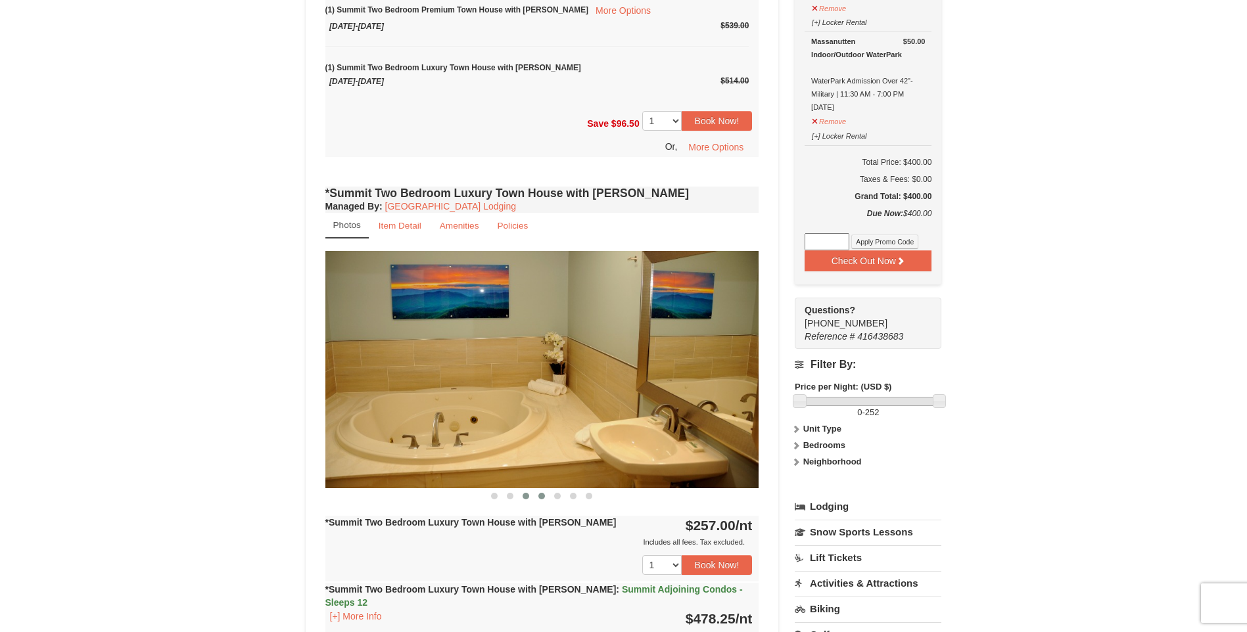
click at [541, 493] on span at bounding box center [541, 496] width 7 height 7
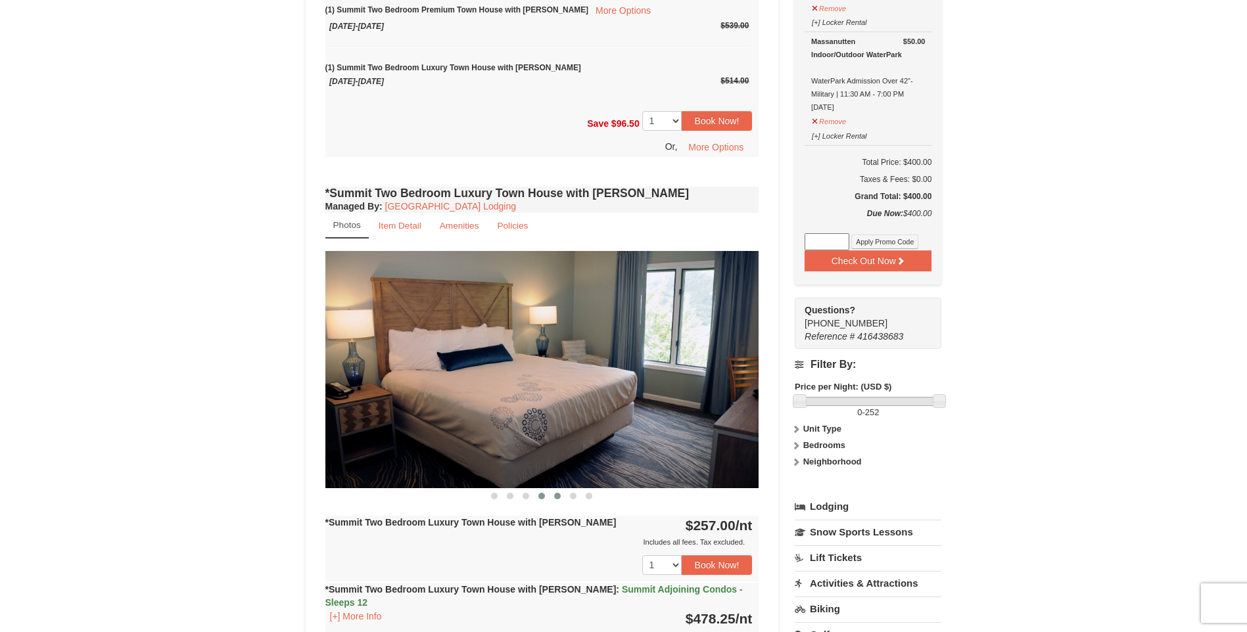
click at [559, 490] on button at bounding box center [558, 496] width 16 height 13
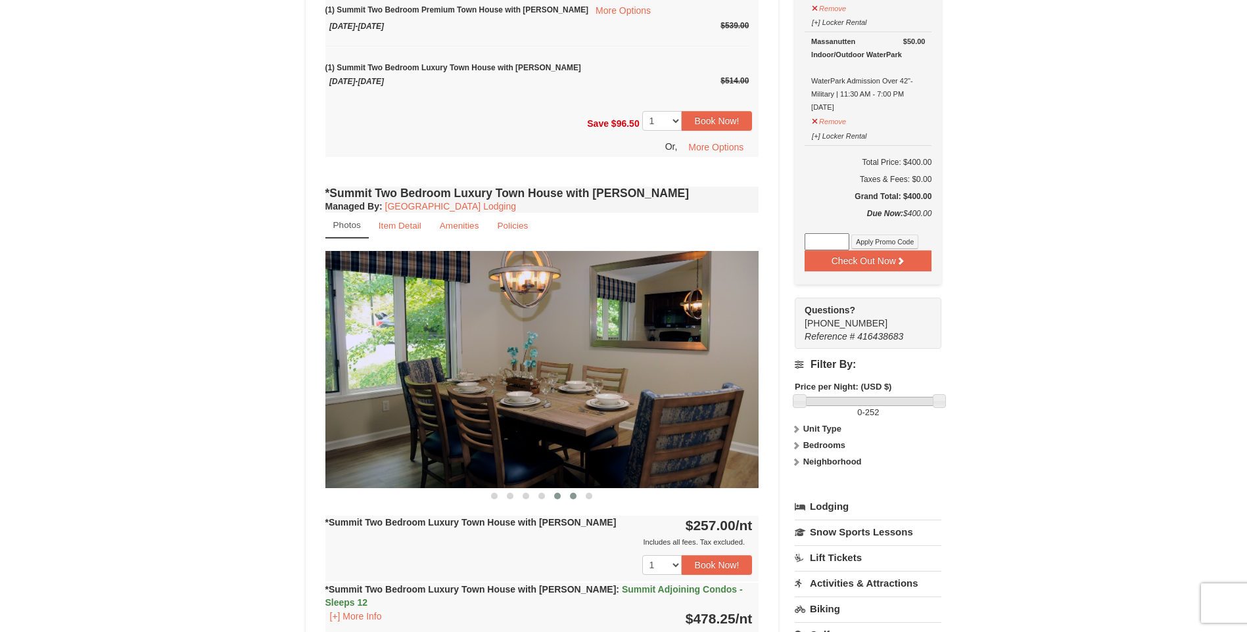
click at [573, 493] on span at bounding box center [573, 496] width 7 height 7
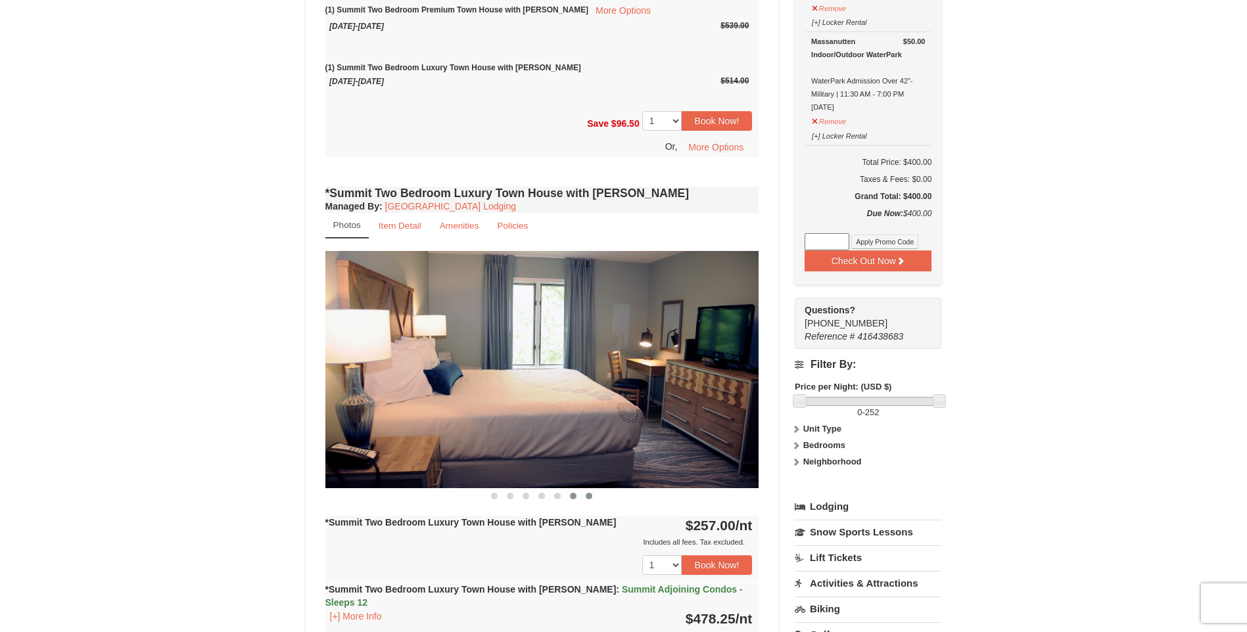
click at [591, 493] on span at bounding box center [589, 496] width 7 height 7
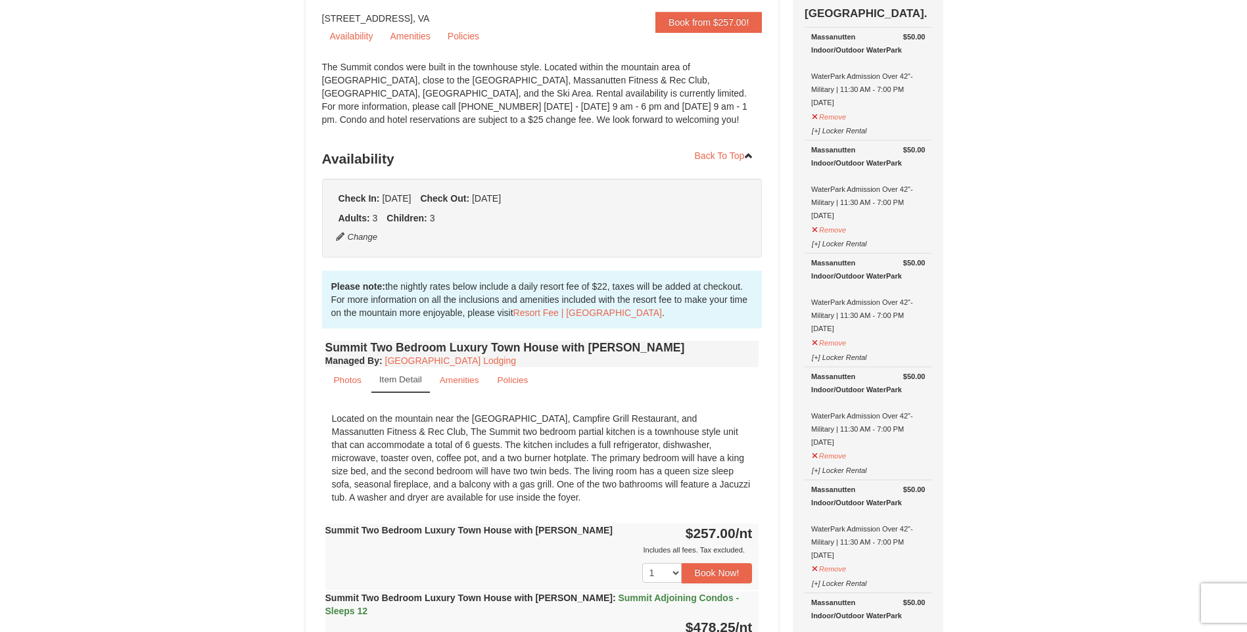
scroll to position [0, 0]
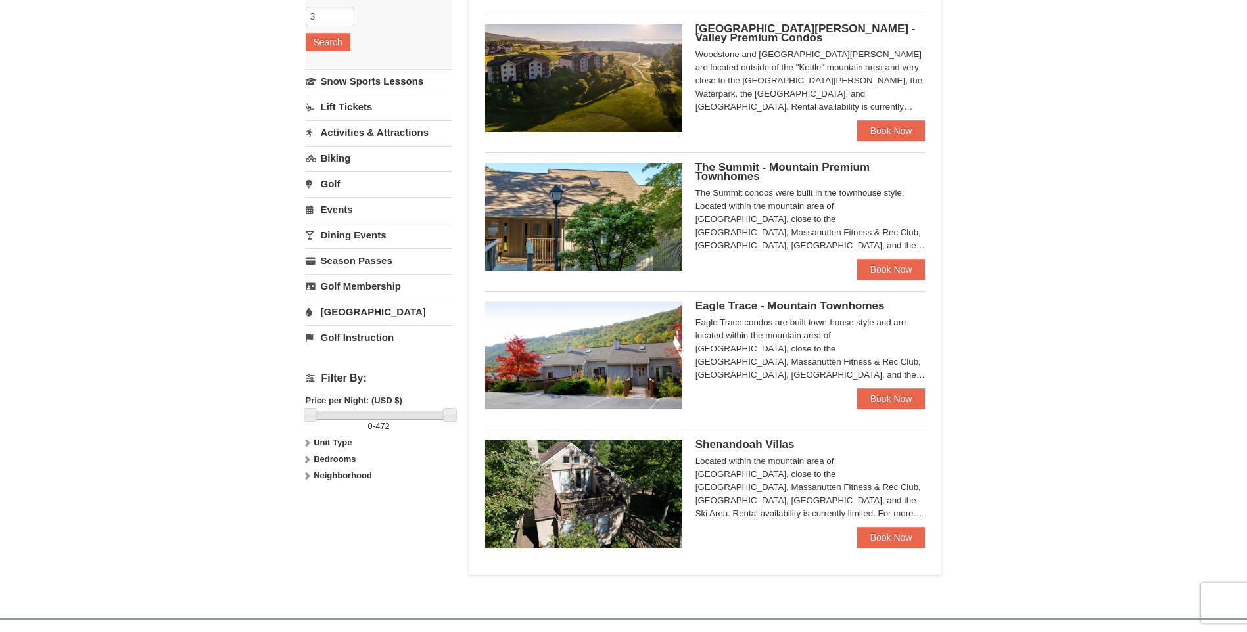
scroll to position [263, 0]
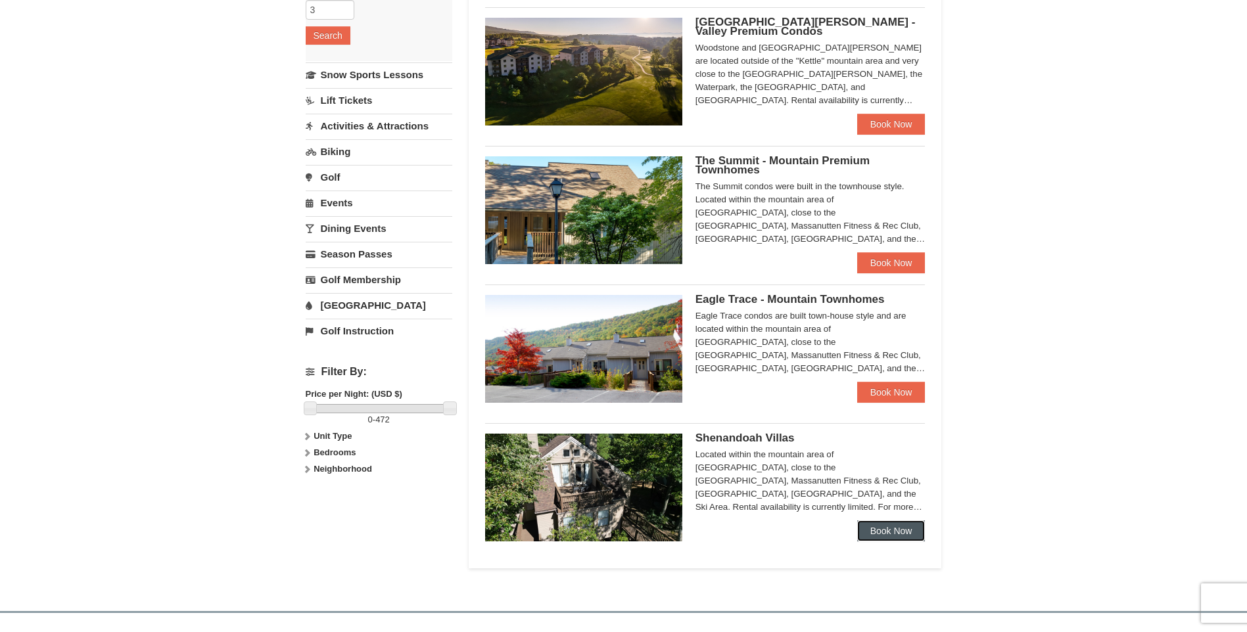
click at [885, 529] on link "Book Now" at bounding box center [891, 531] width 68 height 21
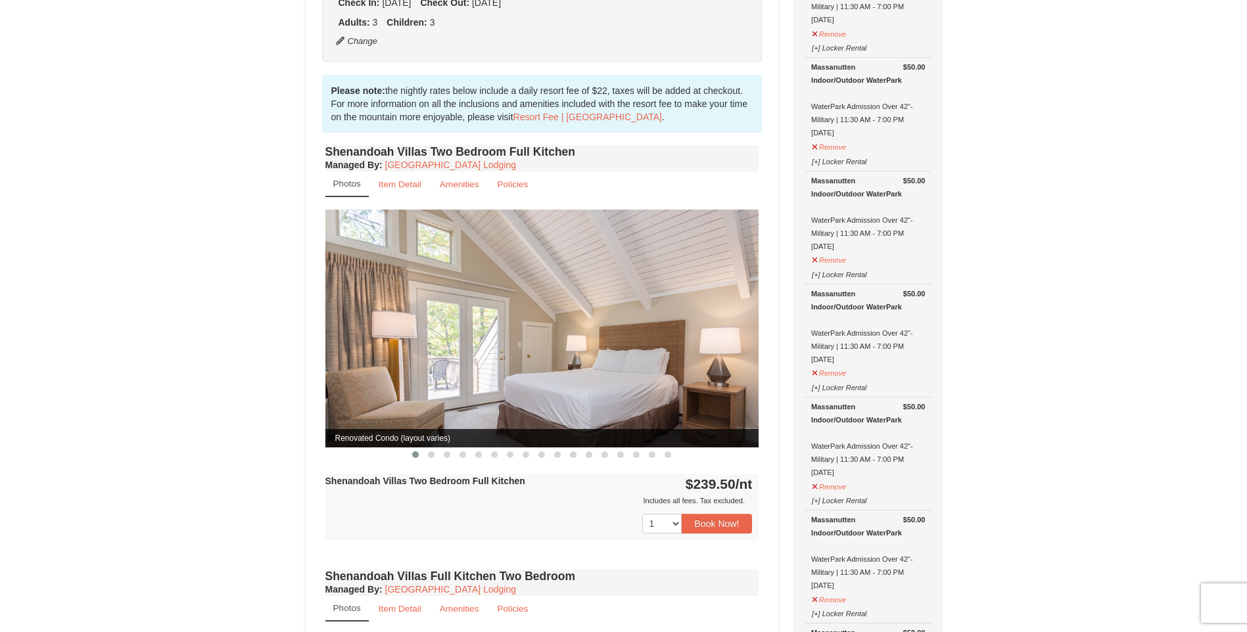
scroll to position [394, 0]
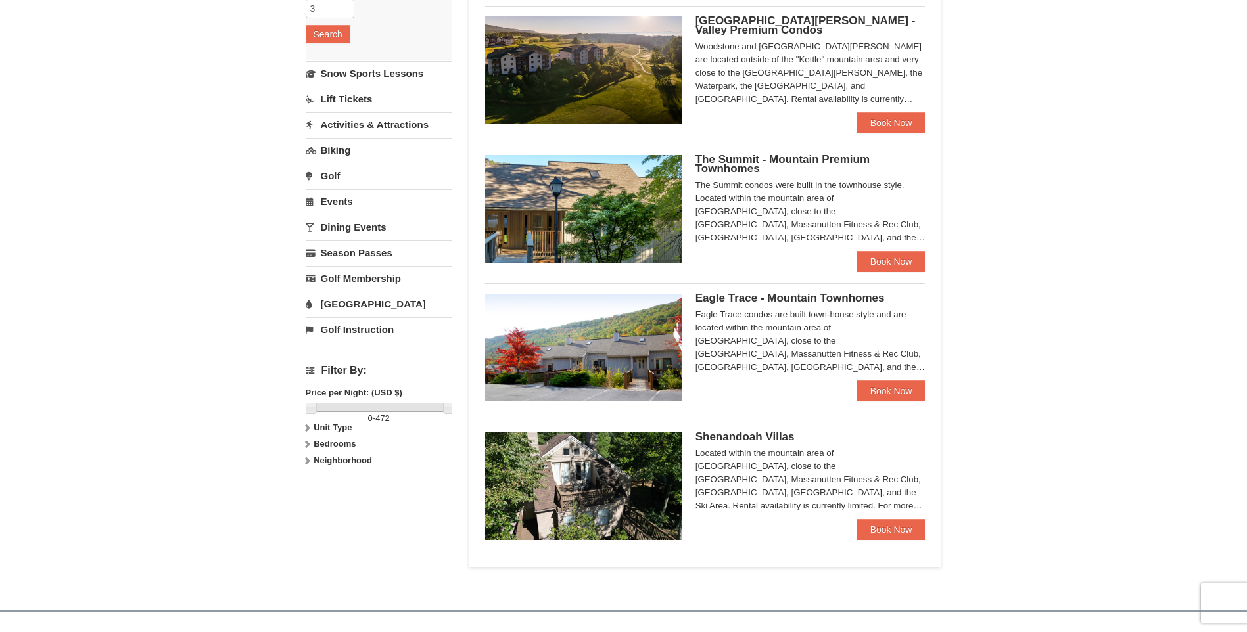
scroll to position [263, 0]
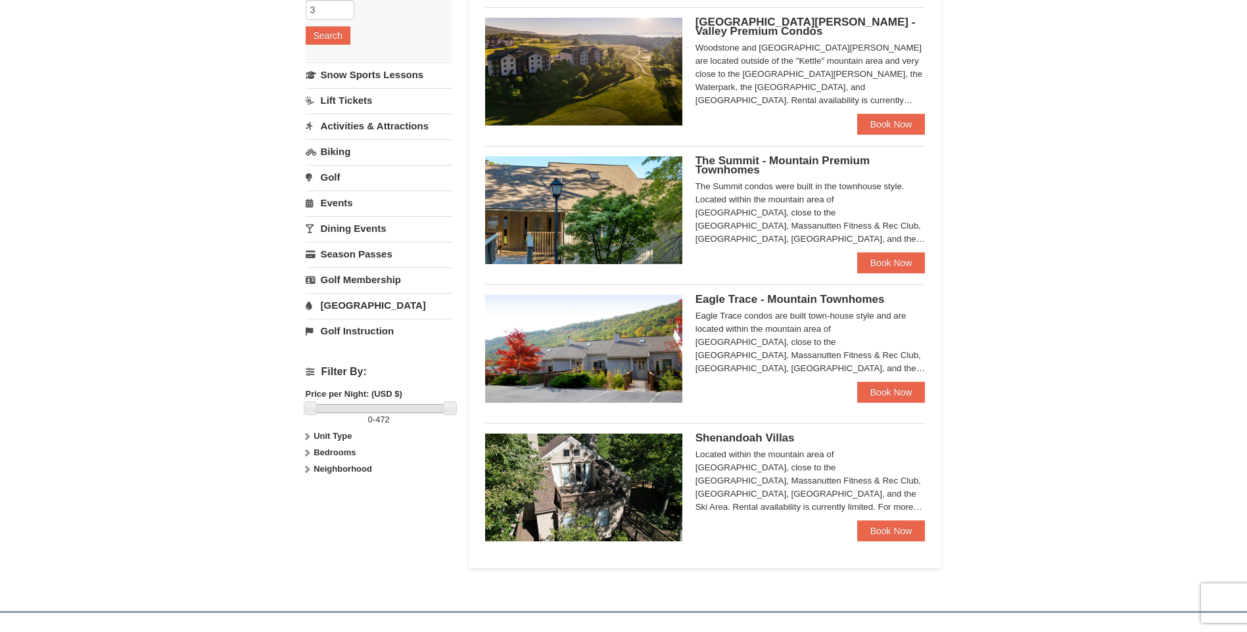
click at [805, 300] on span "Eagle Trace - Mountain Townhomes" at bounding box center [789, 299] width 189 height 12
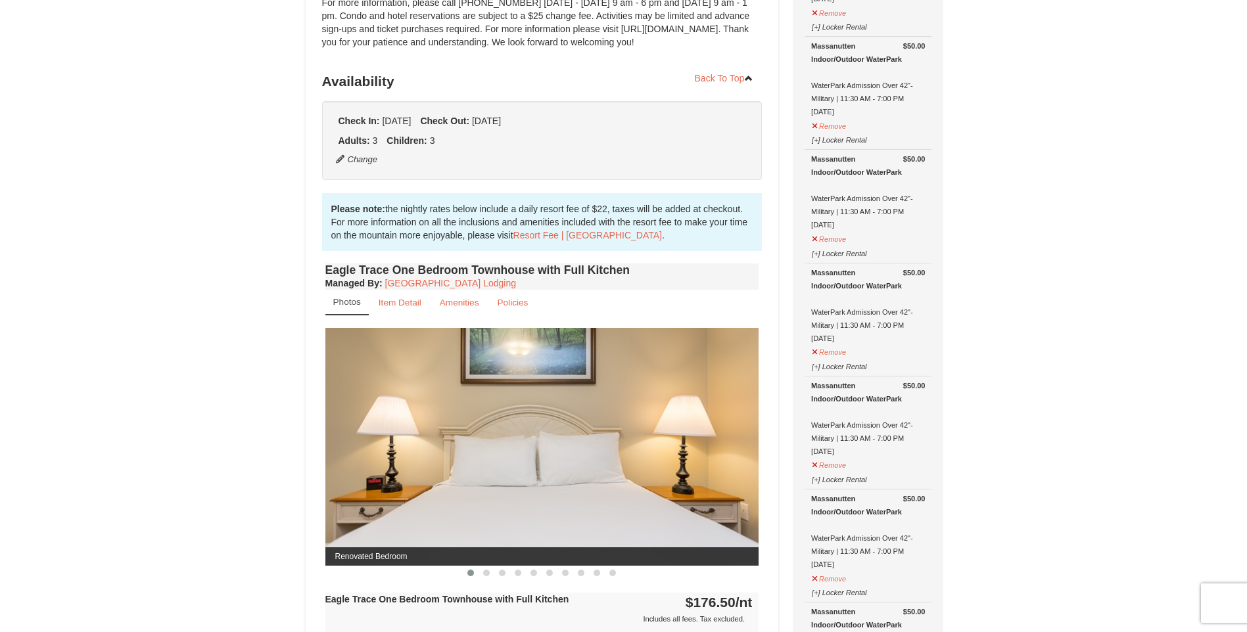
scroll to position [263, 0]
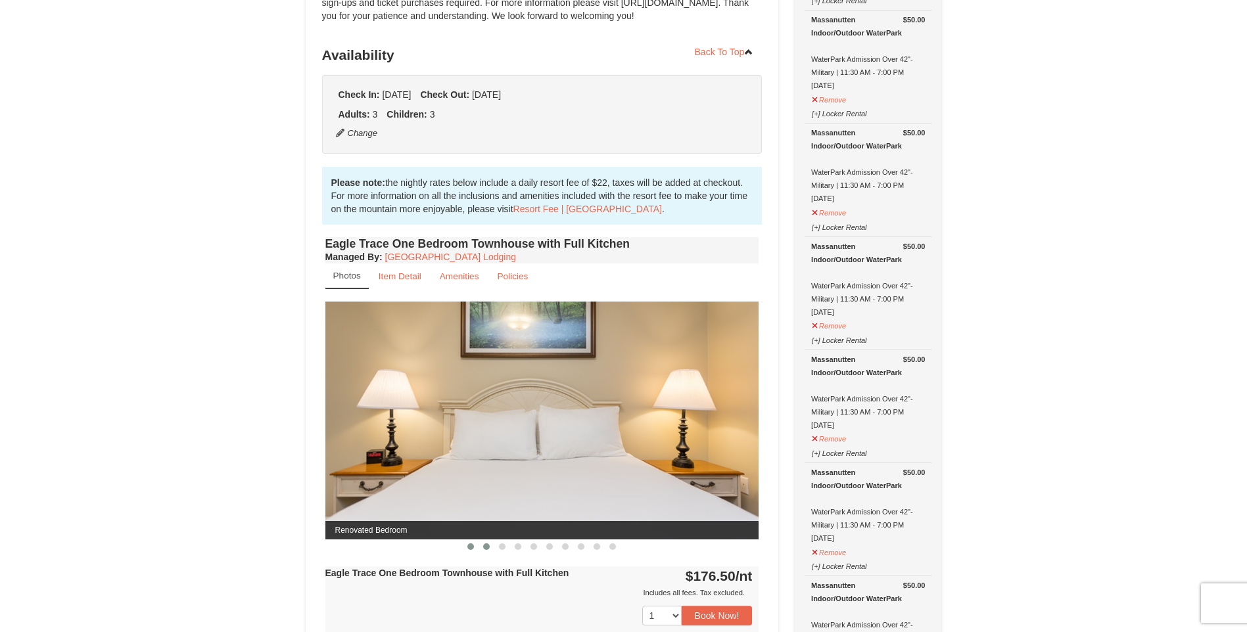
click at [484, 551] on button at bounding box center [487, 546] width 16 height 13
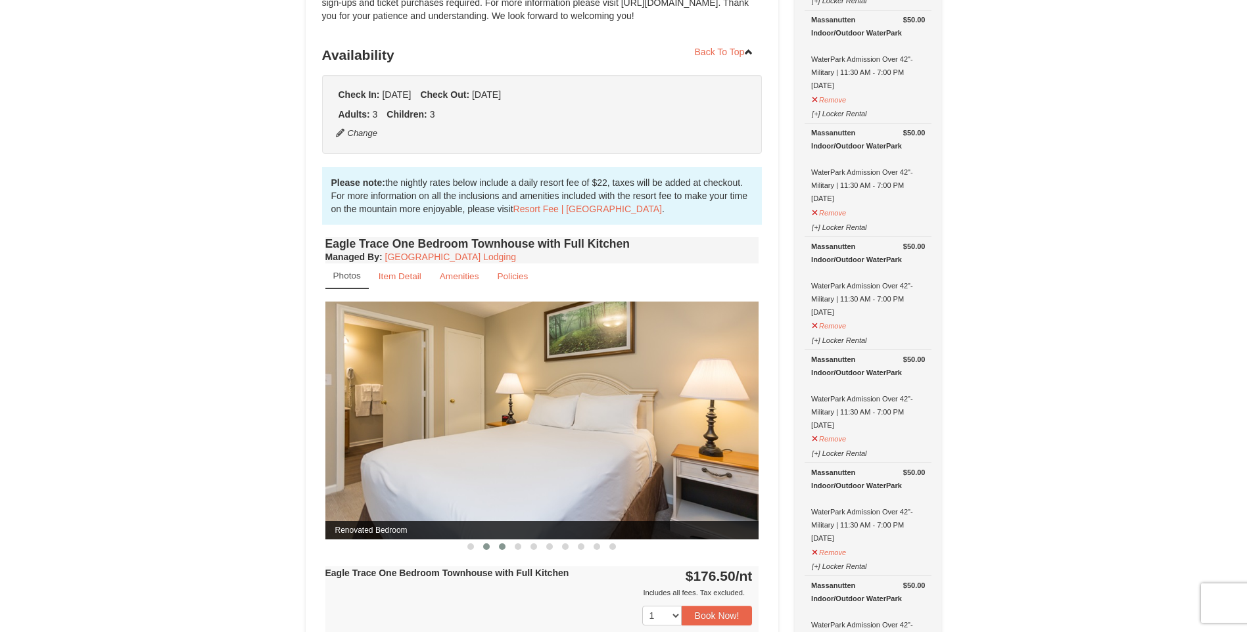
click at [502, 548] on span at bounding box center [502, 547] width 7 height 7
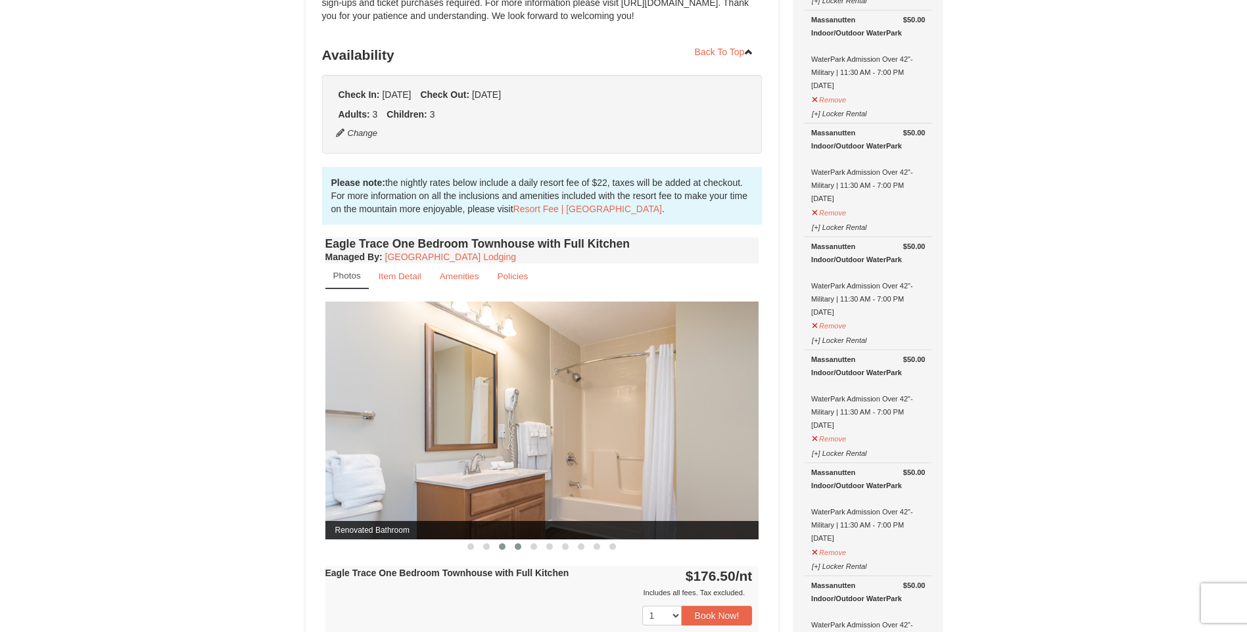
click at [520, 548] on span at bounding box center [518, 547] width 7 height 7
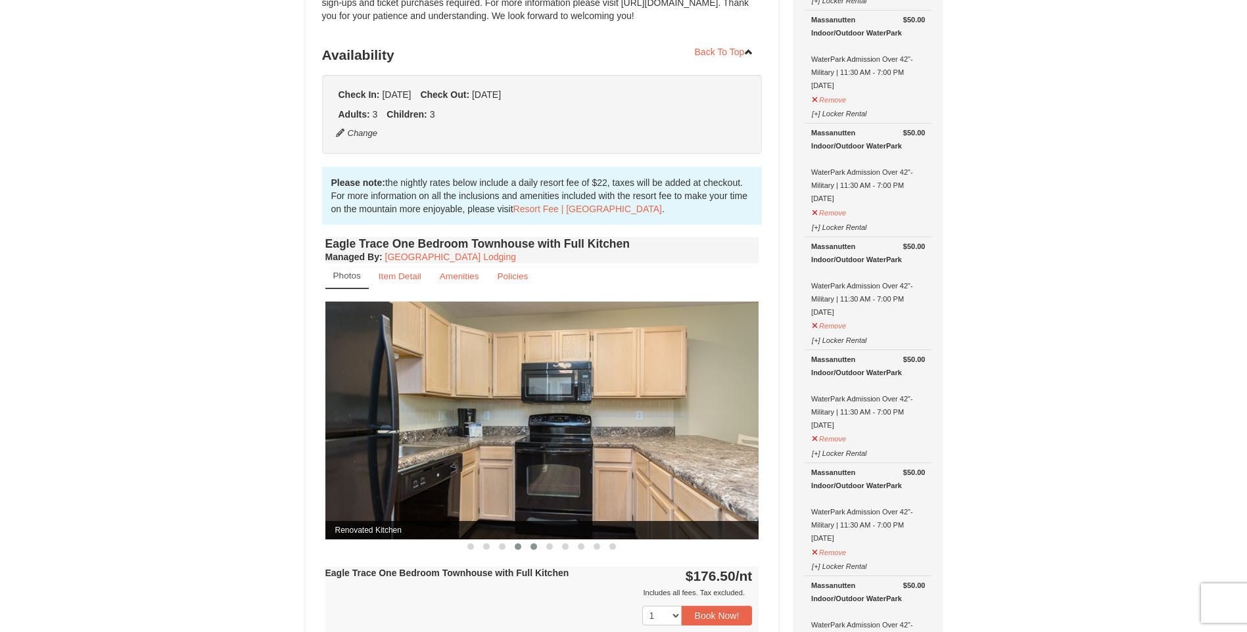
click at [532, 548] on span at bounding box center [533, 547] width 7 height 7
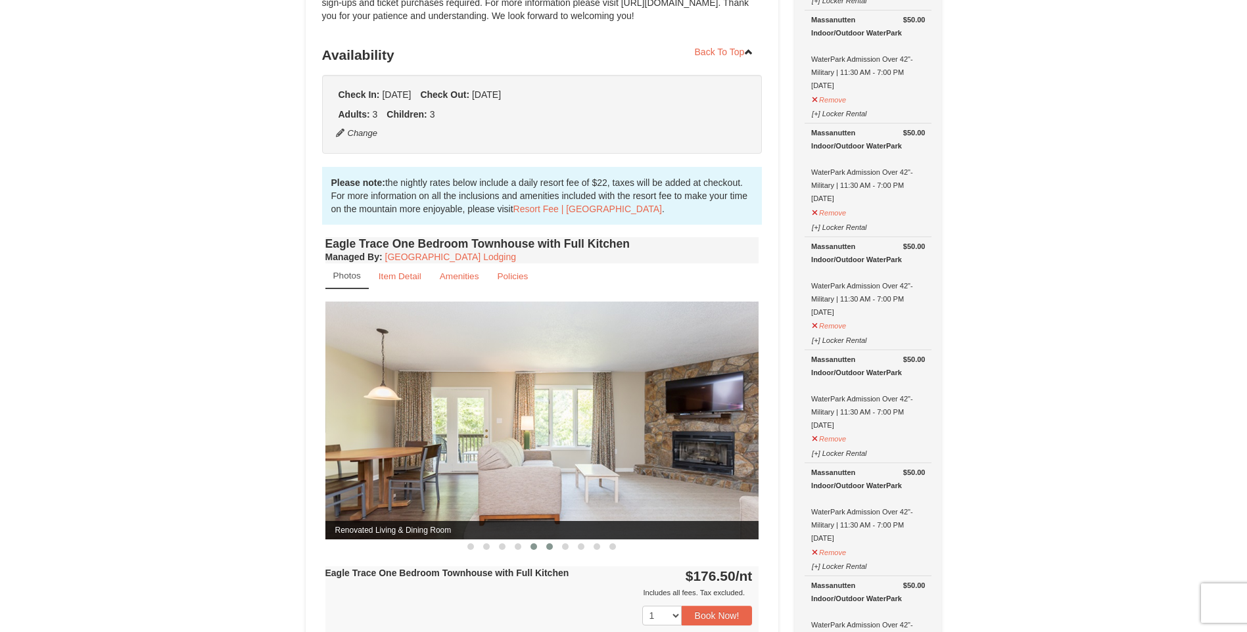
click at [552, 547] on span at bounding box center [549, 547] width 7 height 7
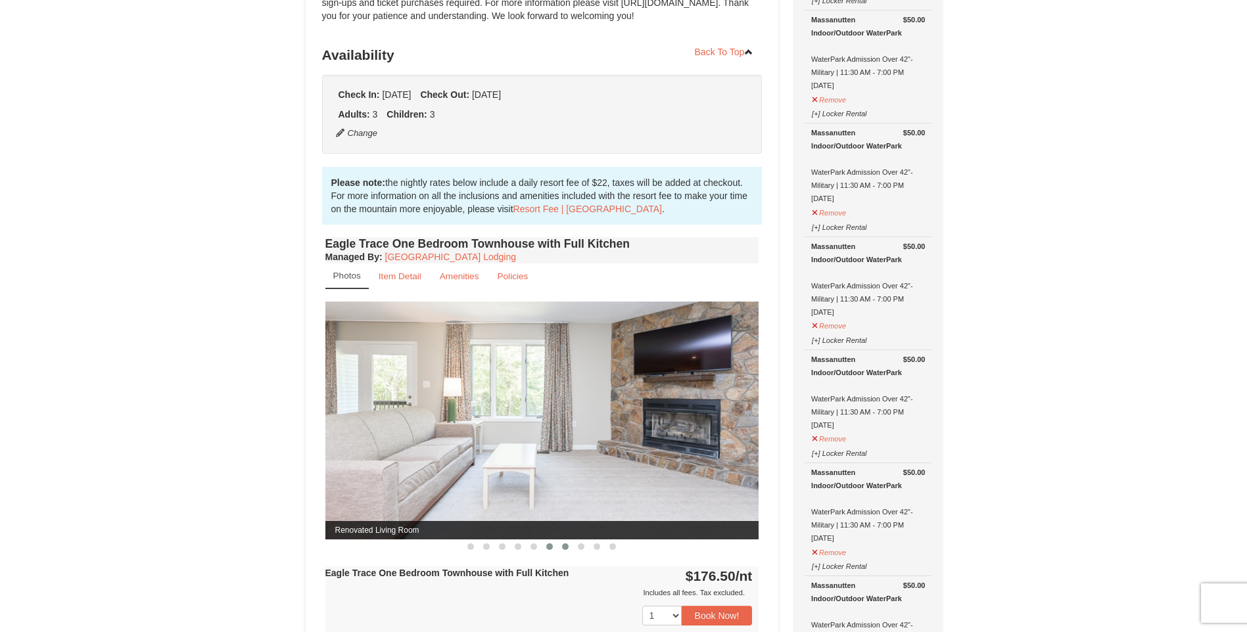
click at [565, 546] on span at bounding box center [565, 547] width 7 height 7
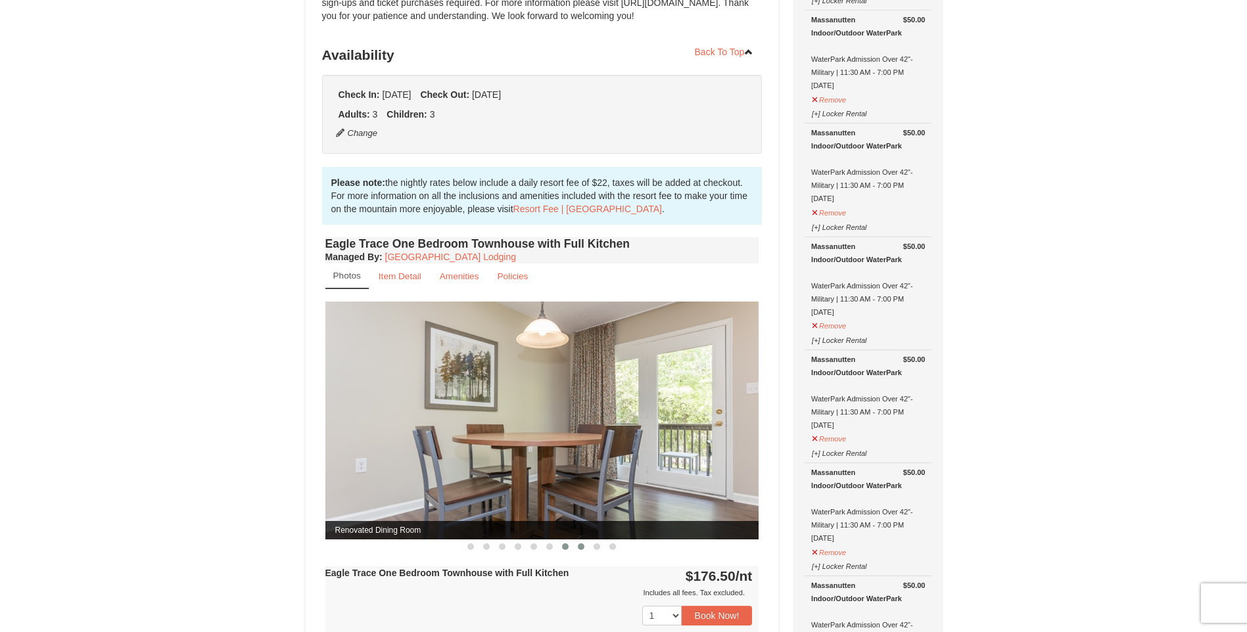
click at [580, 546] on span at bounding box center [581, 547] width 7 height 7
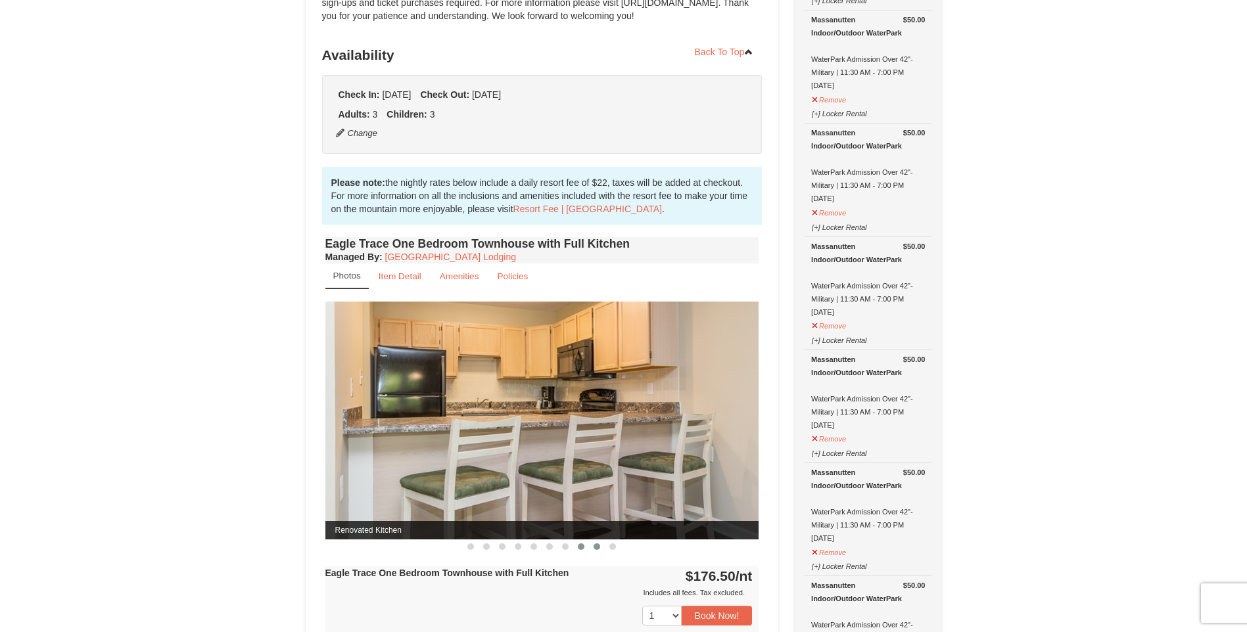
click at [595, 546] on span at bounding box center [597, 547] width 7 height 7
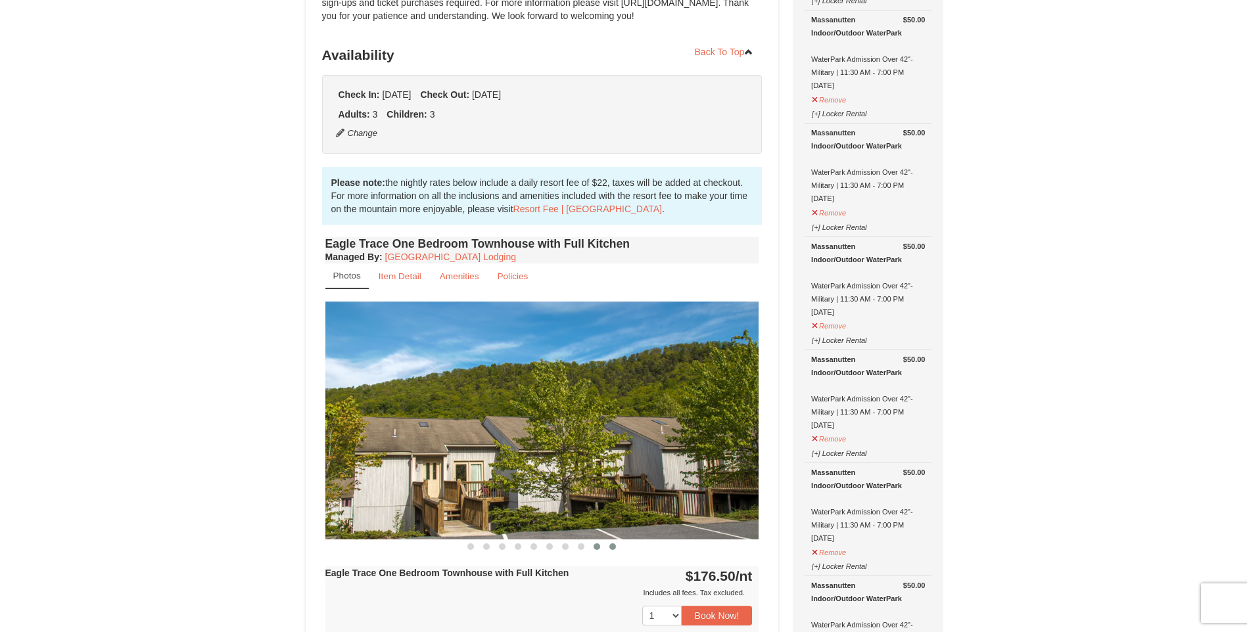
click at [615, 545] on span at bounding box center [612, 547] width 7 height 7
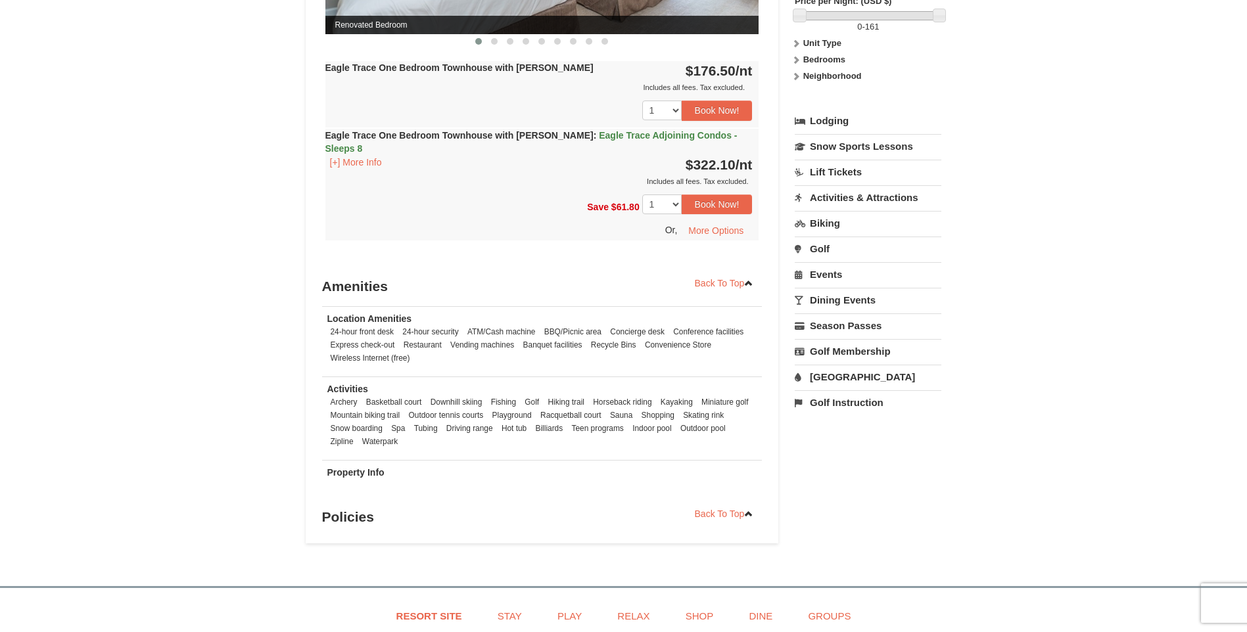
scroll to position [1315, 0]
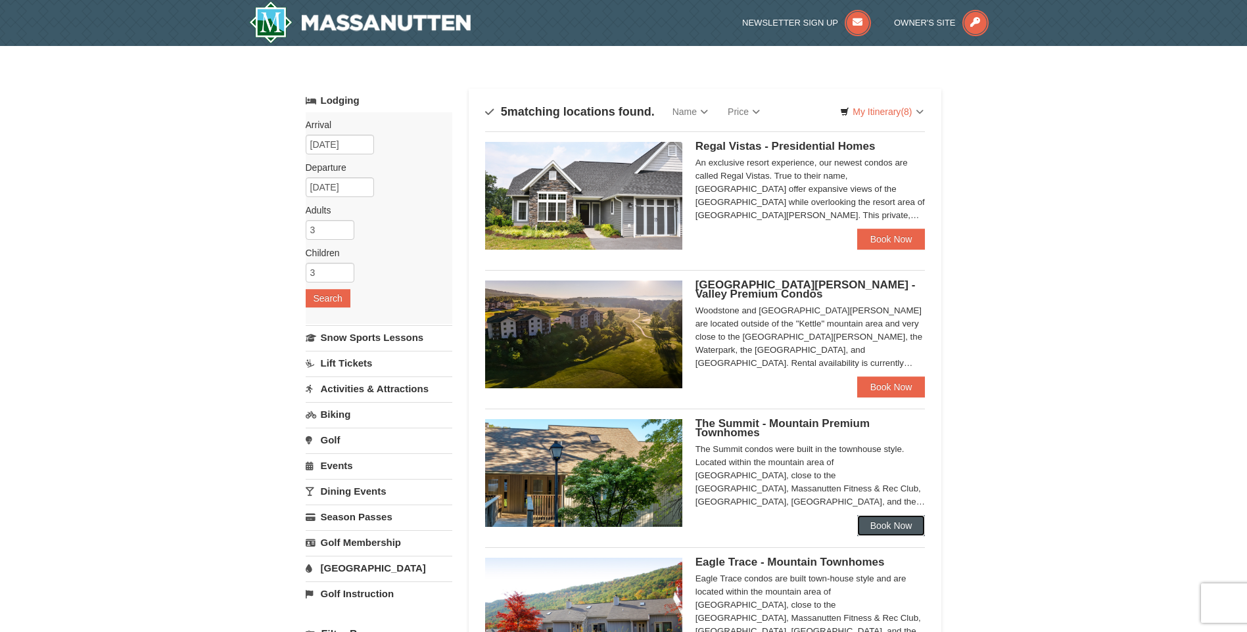
click at [880, 531] on link "Book Now" at bounding box center [891, 525] width 68 height 21
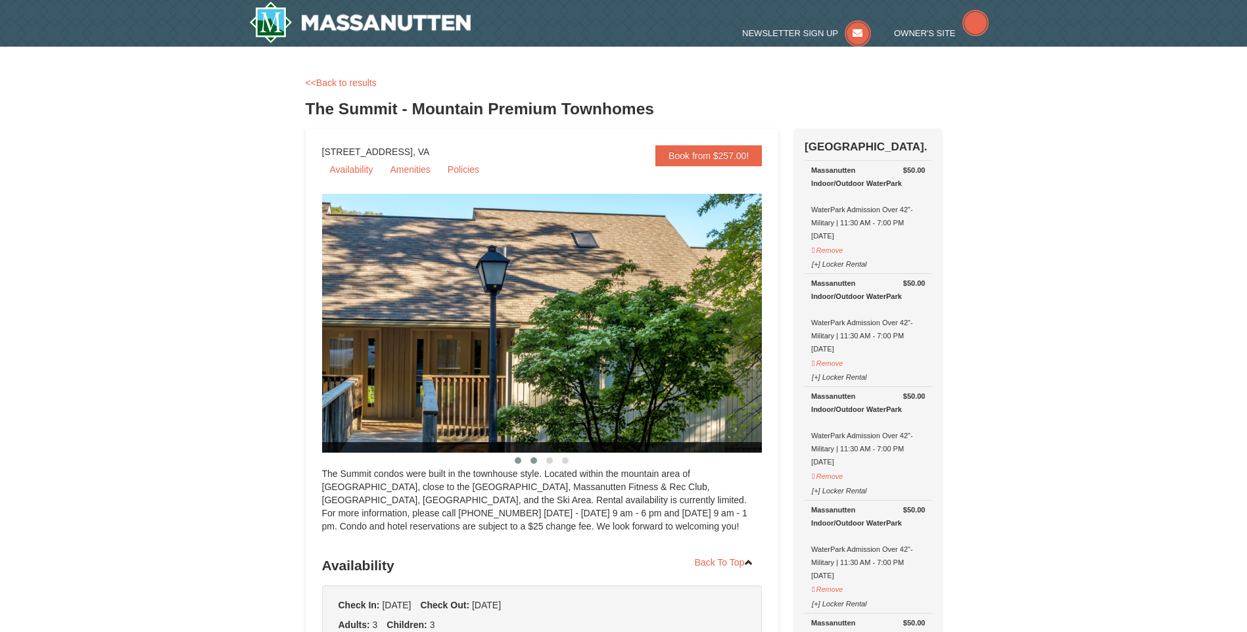
click at [538, 461] on button at bounding box center [534, 460] width 16 height 13
select select "10"
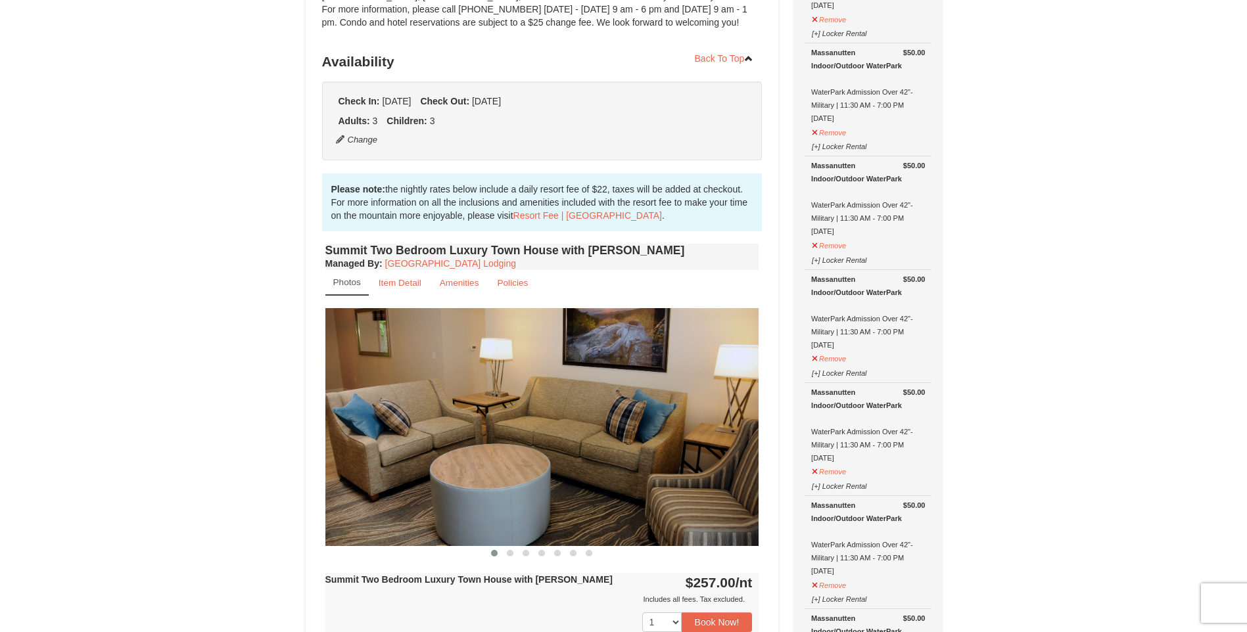
scroll to position [263, 0]
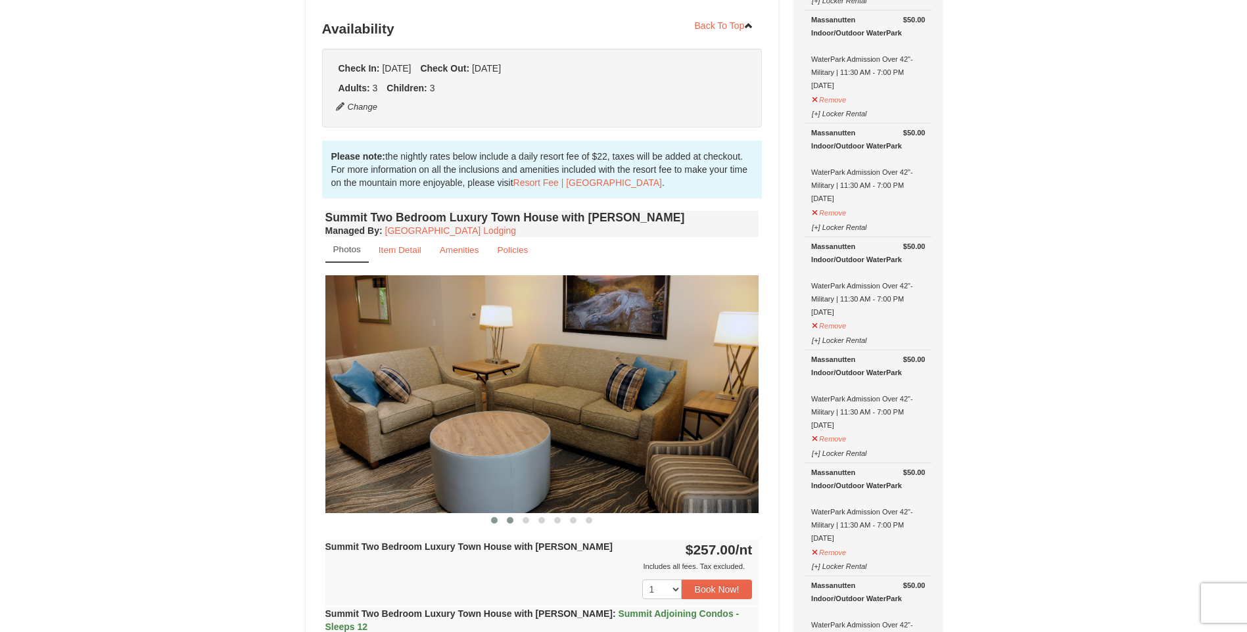
click at [512, 523] on span at bounding box center [510, 520] width 7 height 7
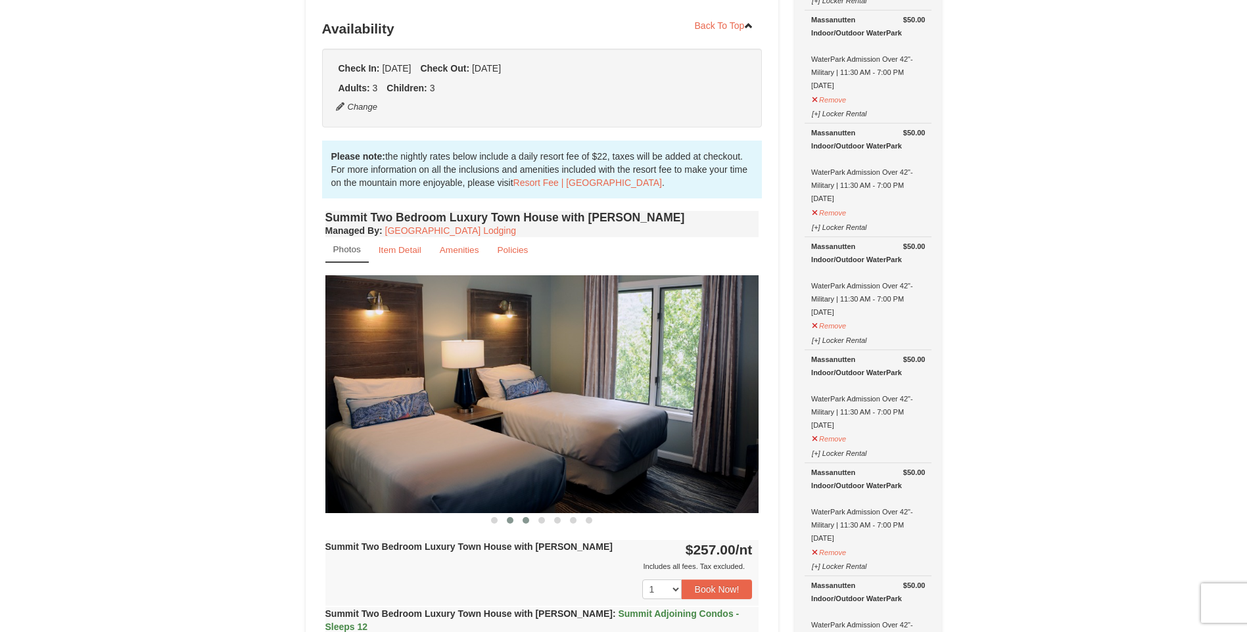
click at [525, 521] on span at bounding box center [526, 520] width 7 height 7
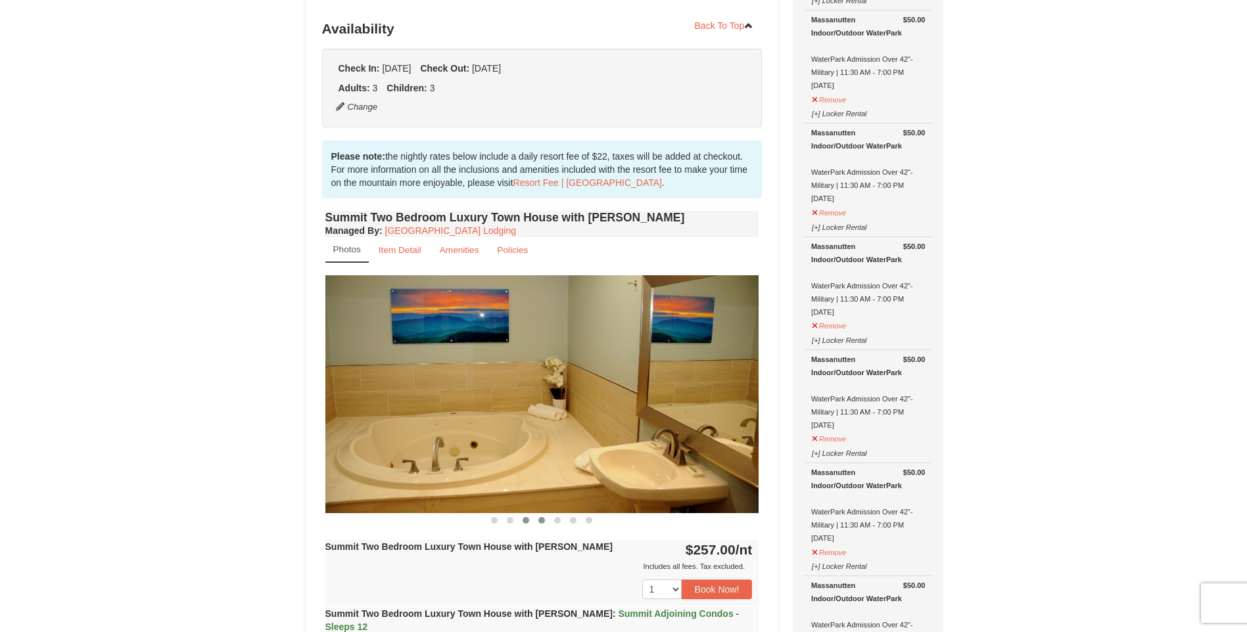
click at [538, 523] on span at bounding box center [541, 520] width 7 height 7
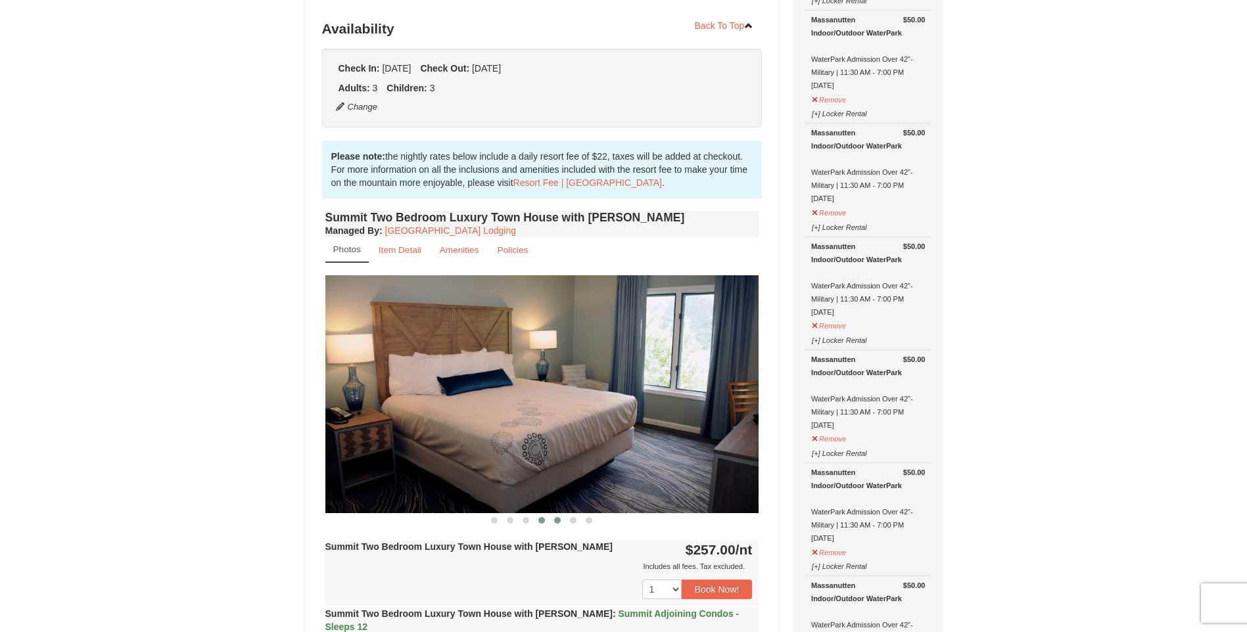
click at [557, 523] on span at bounding box center [557, 520] width 7 height 7
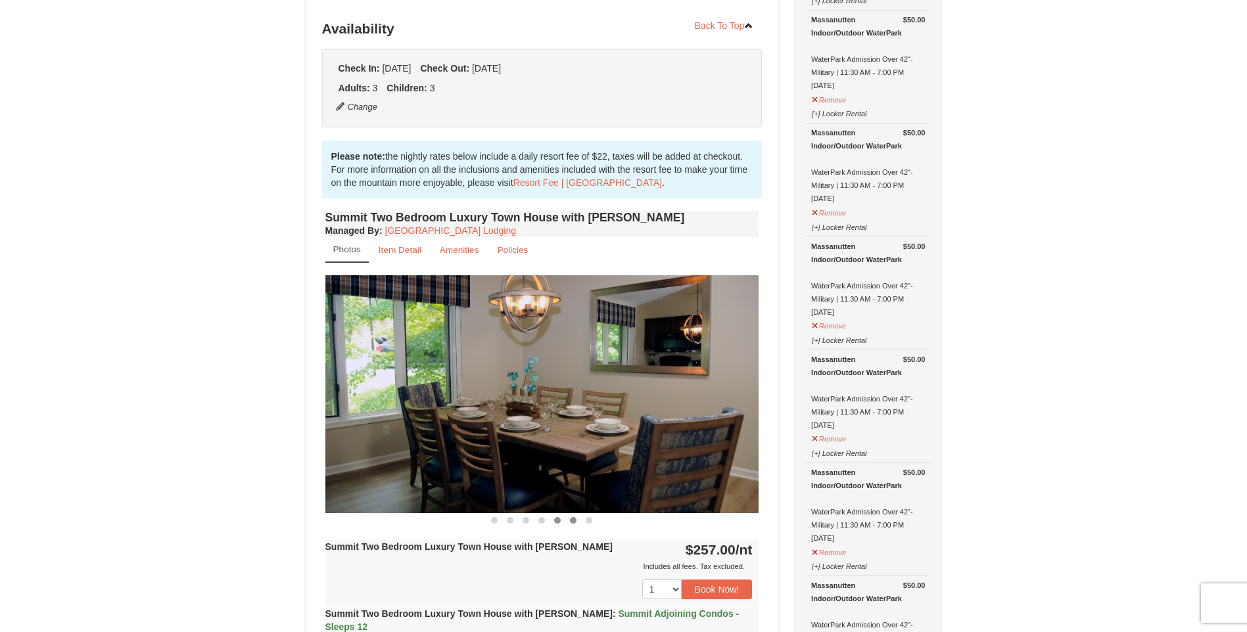
click at [575, 523] on span at bounding box center [573, 520] width 7 height 7
